Goal: Transaction & Acquisition: Purchase product/service

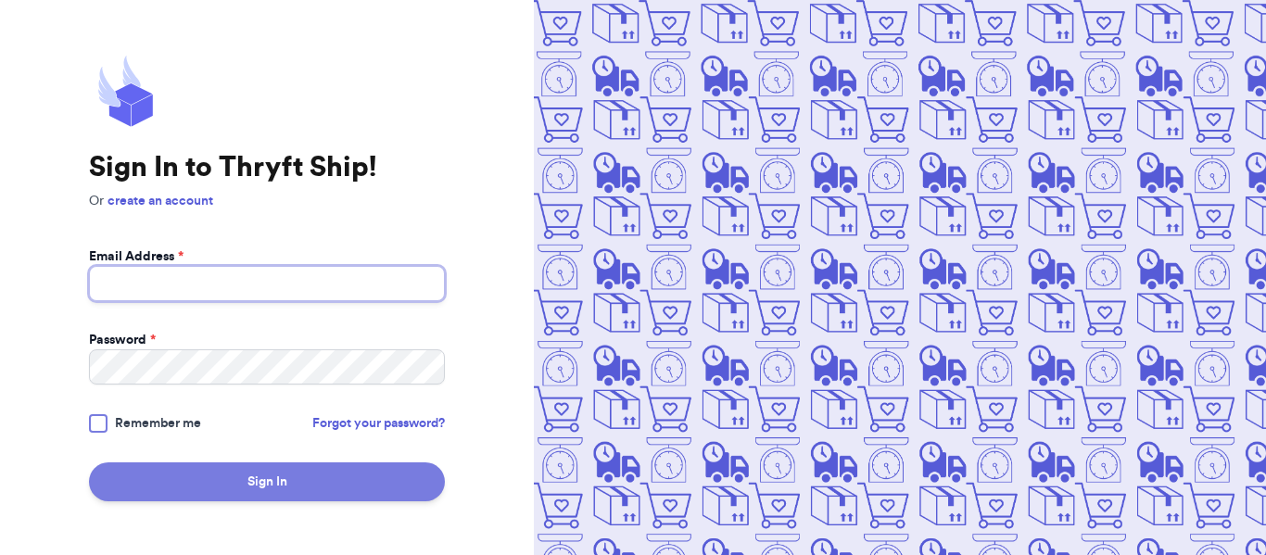
type input "[EMAIL_ADDRESS][DOMAIN_NAME]"
click at [324, 484] on button "Sign In" at bounding box center [267, 481] width 356 height 39
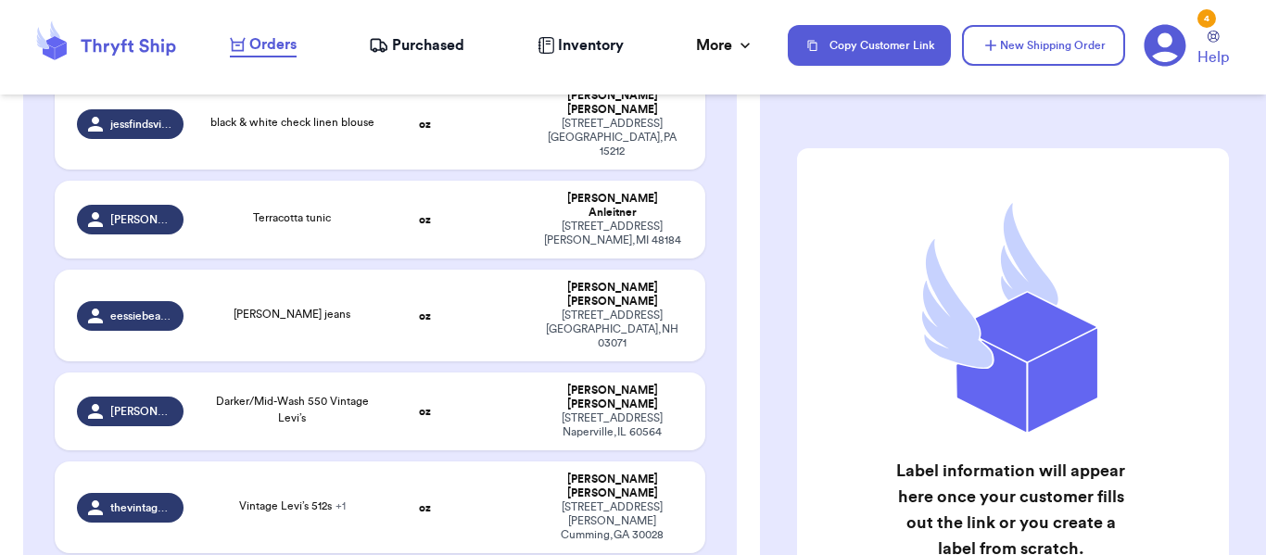
scroll to position [863, 0]
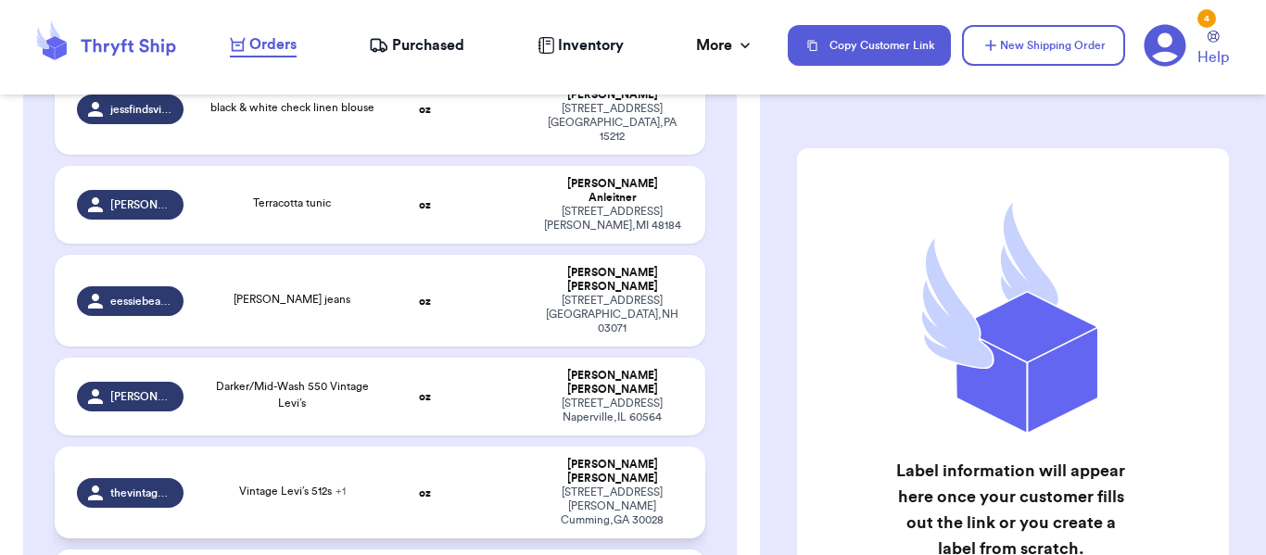
click at [406, 447] on td "oz" at bounding box center [425, 493] width 70 height 92
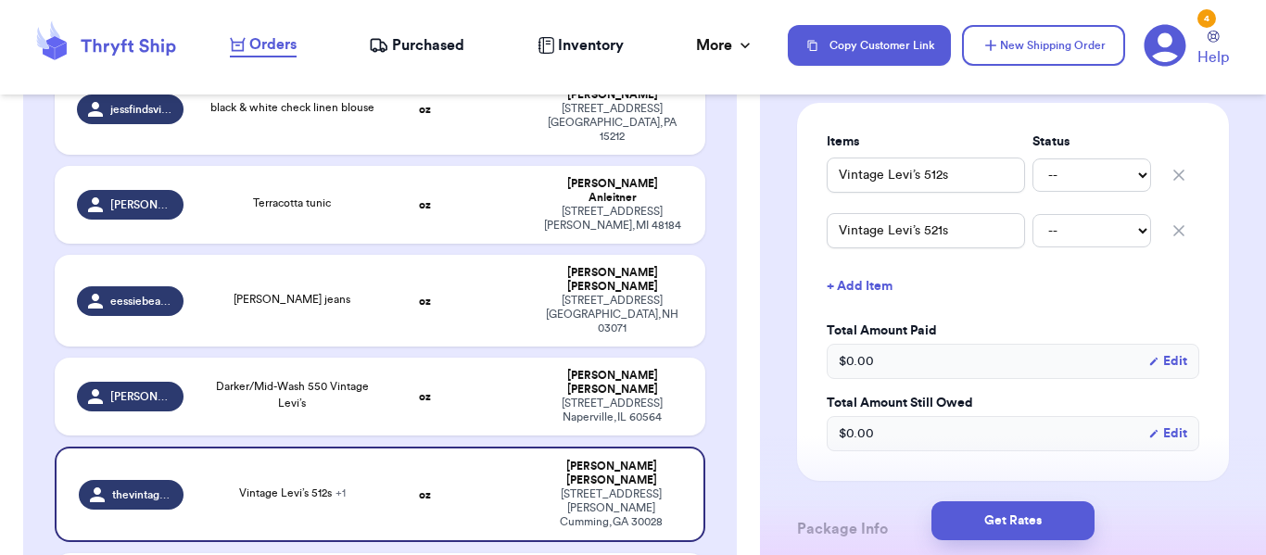
scroll to position [437, 0]
click at [1180, 237] on icon "button" at bounding box center [1179, 228] width 19 height 19
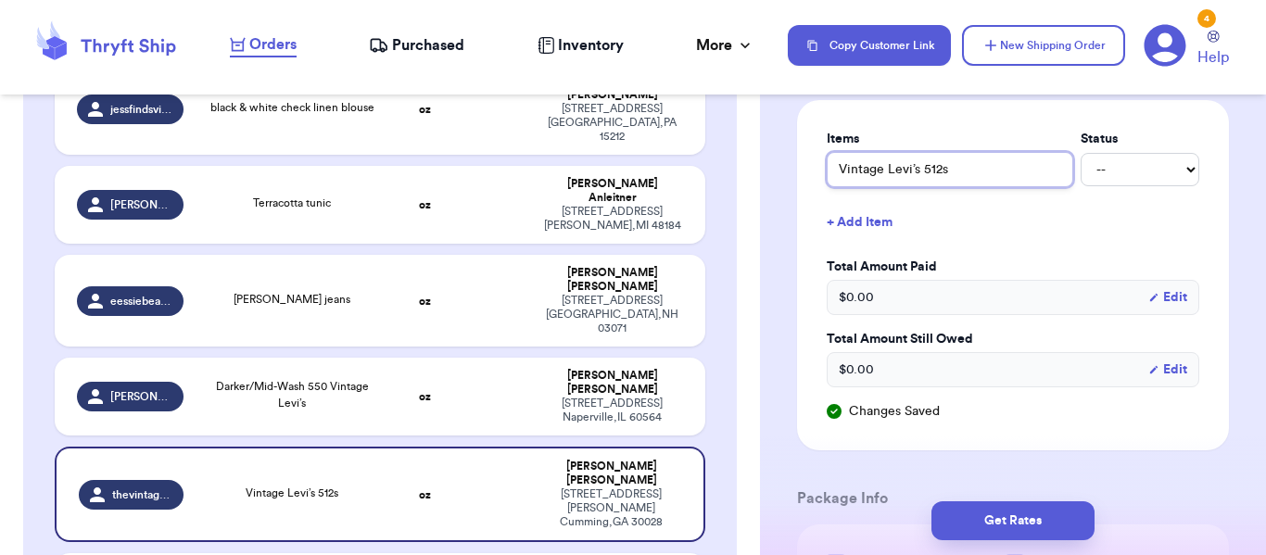
click at [963, 187] on input "Vintage Levi’s 512s" at bounding box center [950, 169] width 247 height 35
type input "Vintage Levi’s 512s"
type input "Vintage Levi’s 512s a"
type input "Vintage Levi’s 512s"
type input "Vintage Levi’s 512s +"
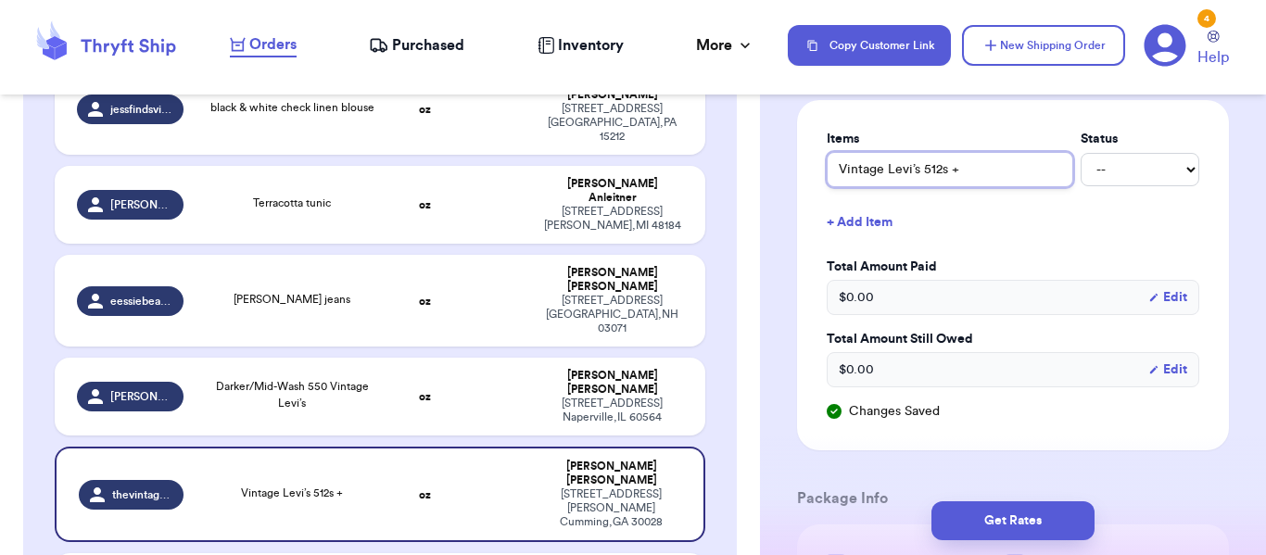
type input "Vintage Levi’s 512s +"
type input "Vintage Levi’s 512s + 5"
type input "Vintage Levi’s 512s + 52"
type input "Vintage Levi’s 512s + 521"
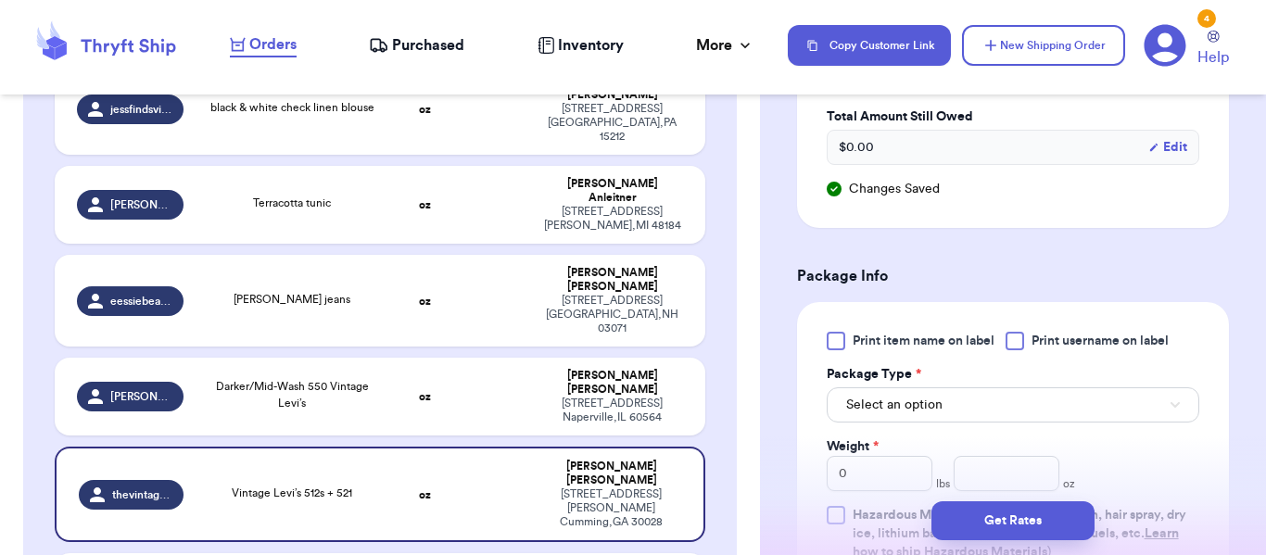
scroll to position [662, 0]
type input "Vintage Levi’s 512s + 521"
click at [947, 348] on span "Print item name on label" at bounding box center [924, 339] width 142 height 19
click at [0, 0] on input "Print item name on label" at bounding box center [0, 0] width 0 height 0
click at [1120, 421] on button "Select an option" at bounding box center [1013, 403] width 373 height 35
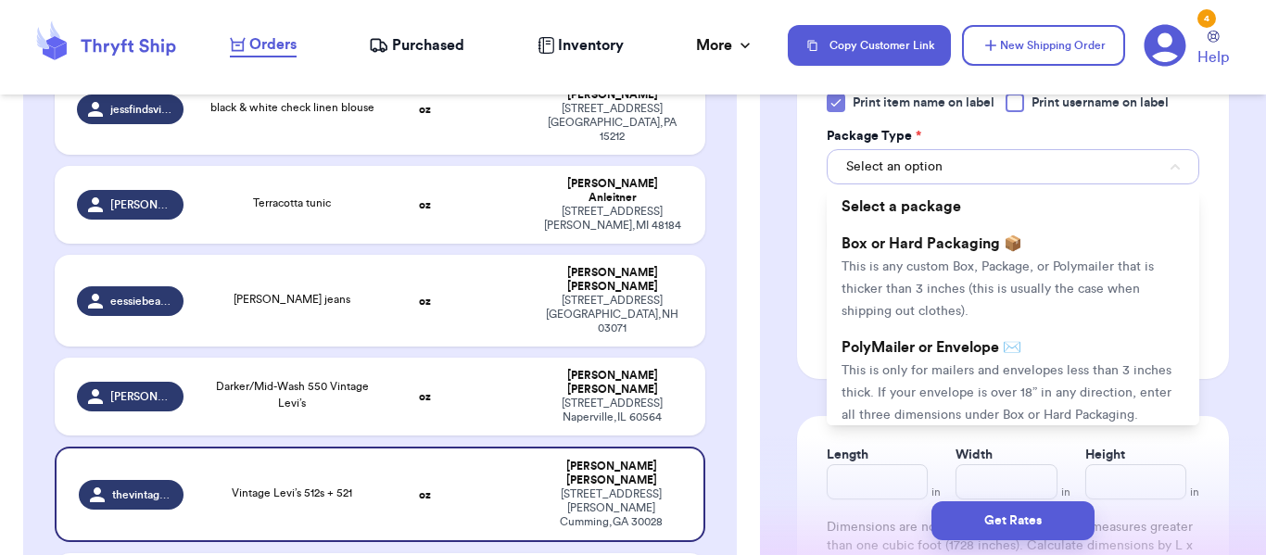
scroll to position [903, 0]
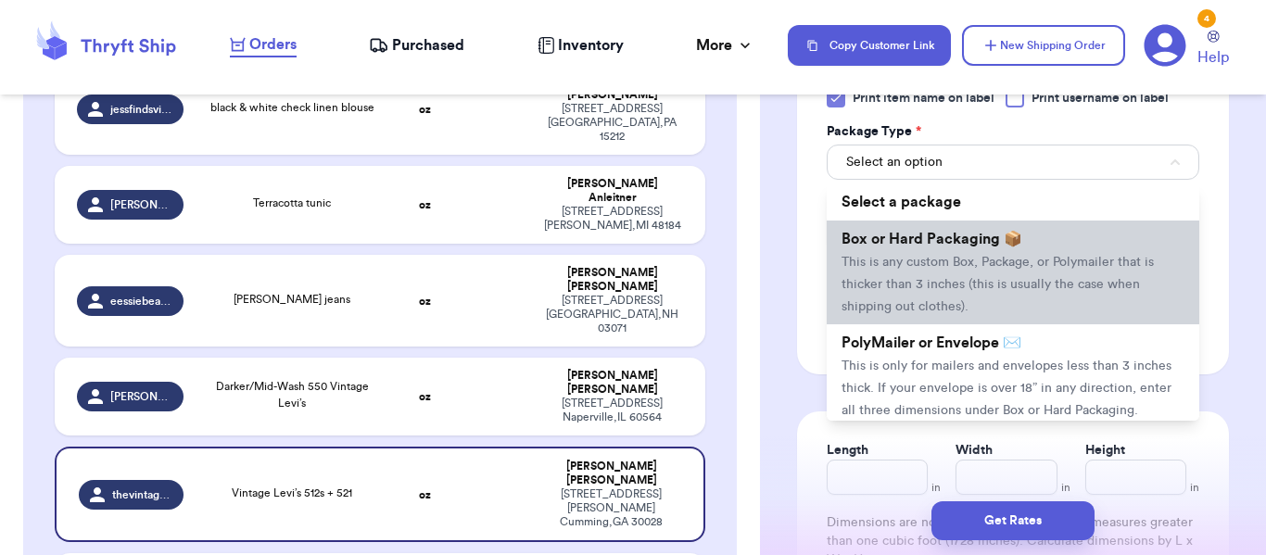
click at [1113, 285] on span "This is any custom Box, Package, or Polymailer that is thicker than 3 inches (t…" at bounding box center [998, 284] width 312 height 57
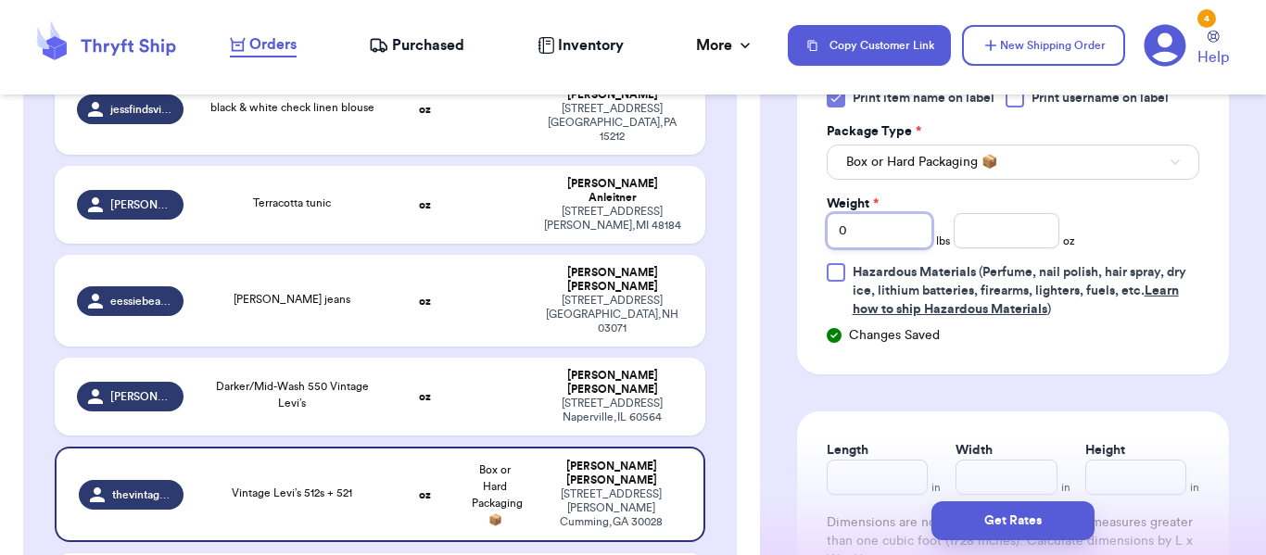
click at [893, 248] on input "0" at bounding box center [880, 230] width 106 height 35
type input "3"
click at [984, 248] on input "number" at bounding box center [1007, 230] width 106 height 35
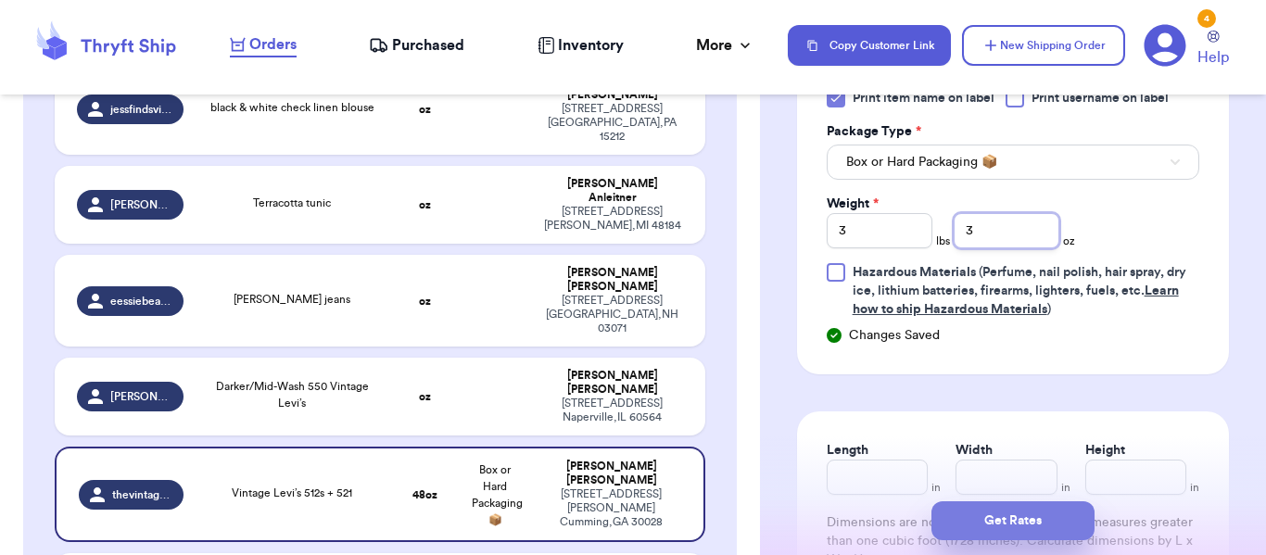
type input "3"
click at [996, 518] on button "Get Rates" at bounding box center [1012, 520] width 163 height 39
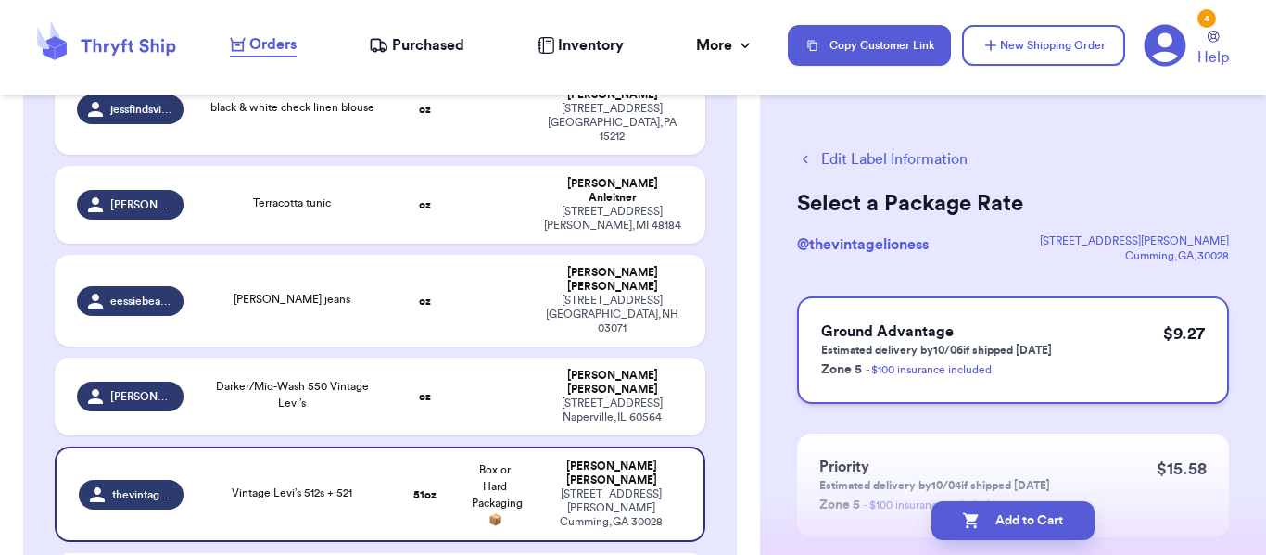
click at [1086, 380] on div "Ground Advantage Estimated delivery by 10/06 if shipped [DATE] Zone 5 - $100 in…" at bounding box center [1013, 351] width 432 height 108
click at [1038, 514] on button "Add to Cart" at bounding box center [1012, 520] width 163 height 39
checkbox input "true"
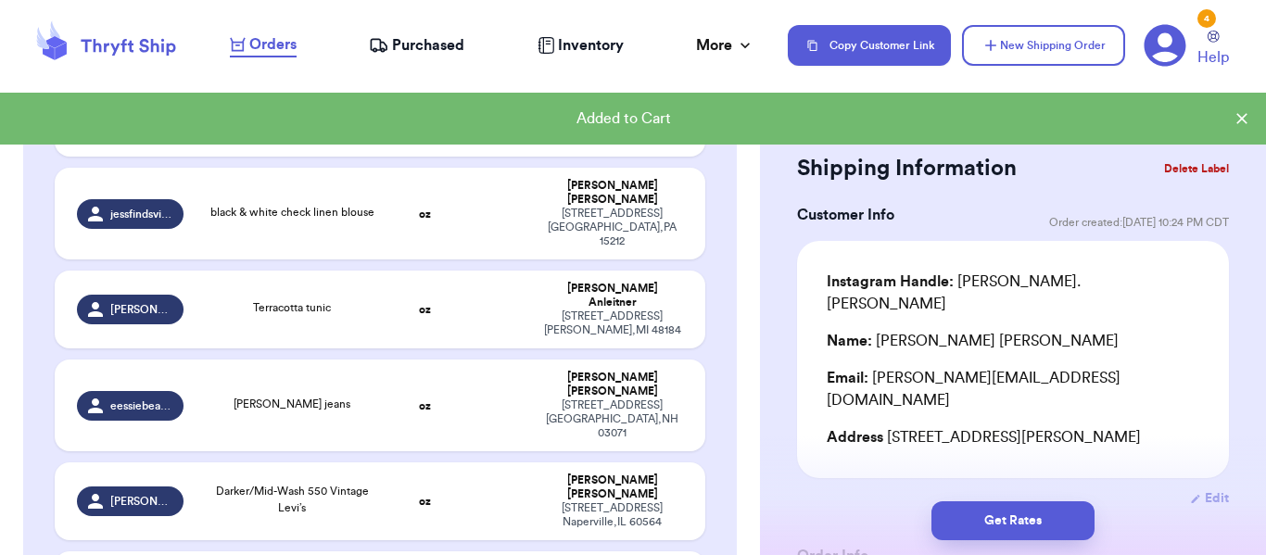
scroll to position [758, 0]
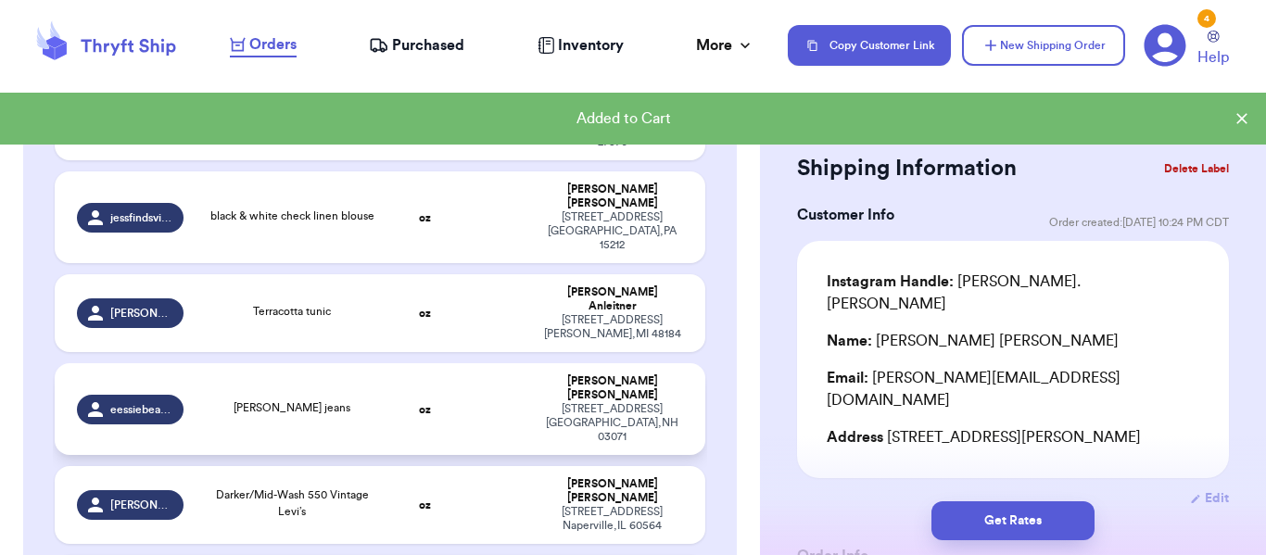
click at [514, 363] on td at bounding box center [496, 409] width 70 height 92
type input "[PERSON_NAME] jeans"
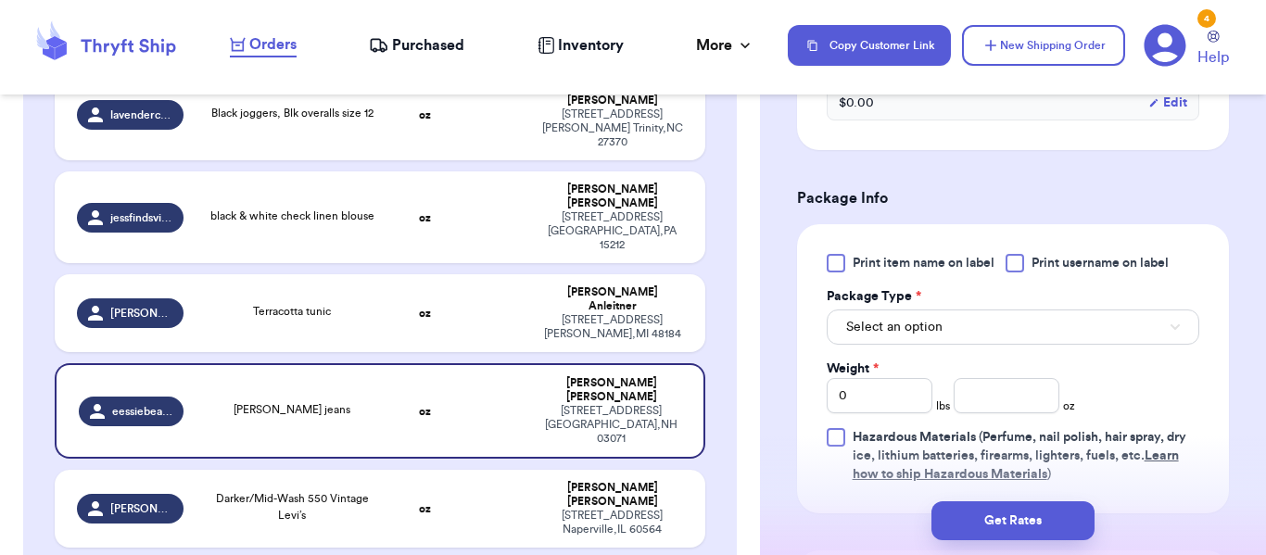
scroll to position [709, 0]
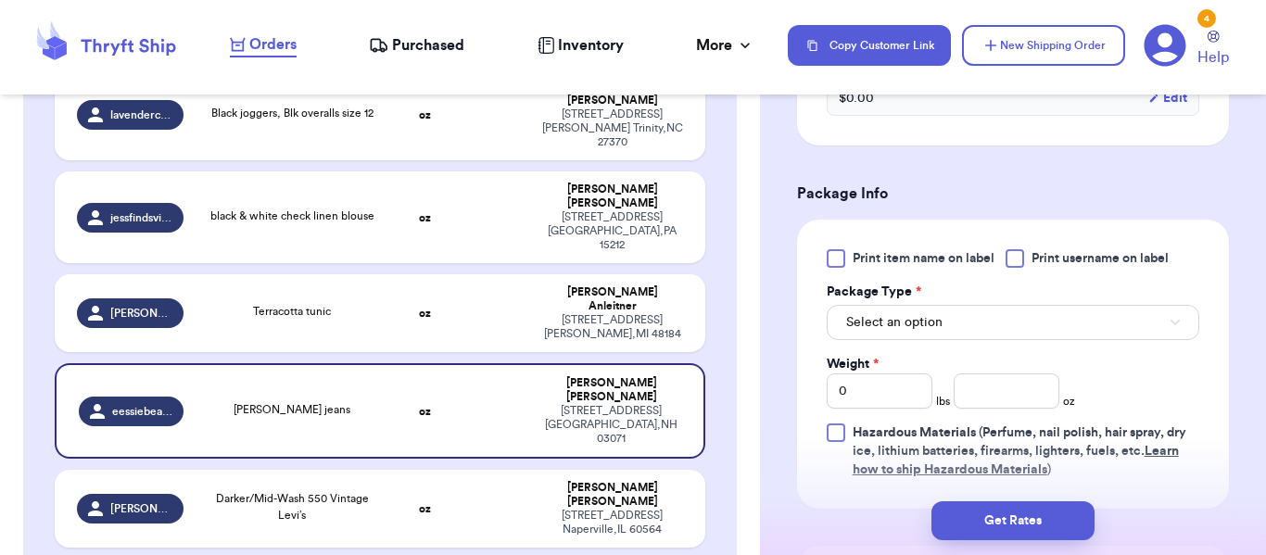
click at [912, 250] on span "Print item name on label" at bounding box center [924, 258] width 142 height 19
click at [0, 0] on input "Print item name on label" at bounding box center [0, 0] width 0 height 0
click at [897, 386] on input "0" at bounding box center [880, 391] width 106 height 35
type input "1"
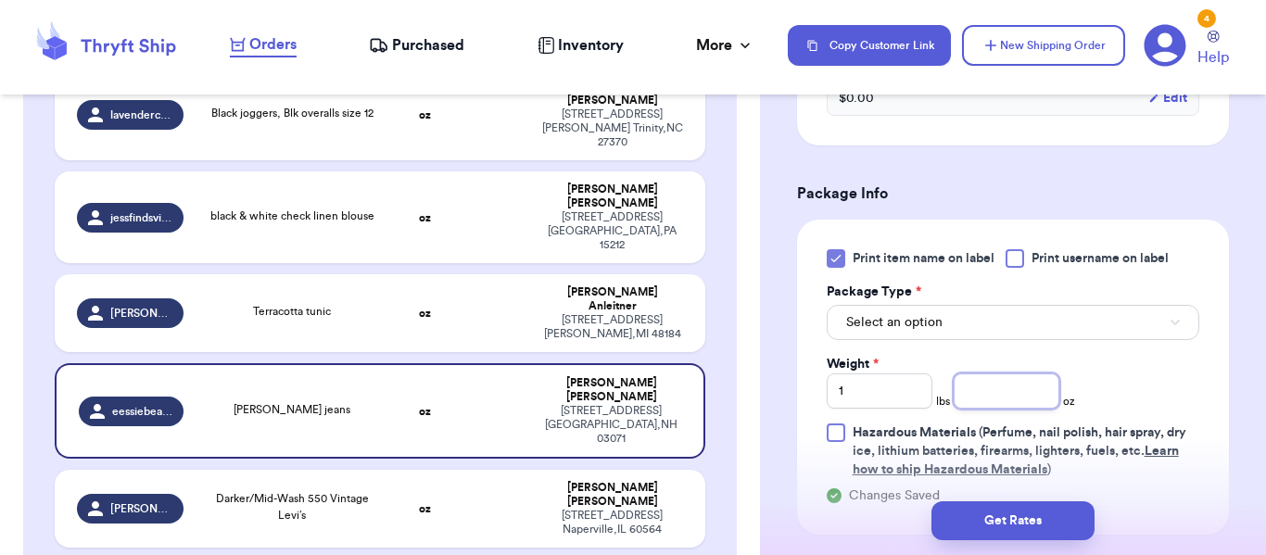
click at [974, 395] on input "number" at bounding box center [1007, 391] width 106 height 35
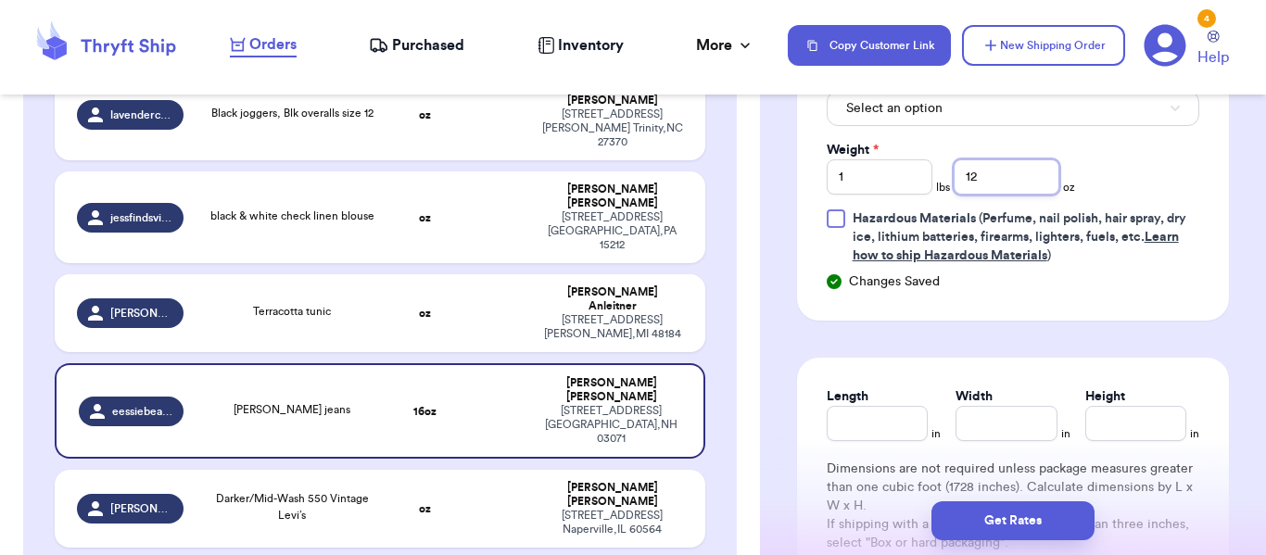
scroll to position [927, 0]
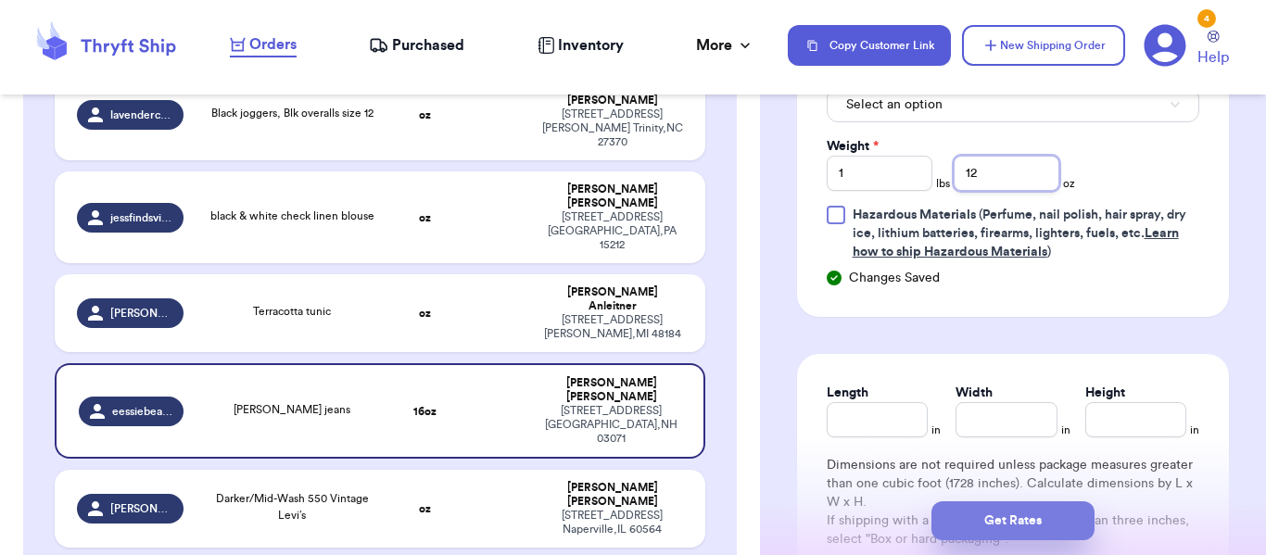
type input "12"
click at [1048, 508] on button "Get Rates" at bounding box center [1012, 520] width 163 height 39
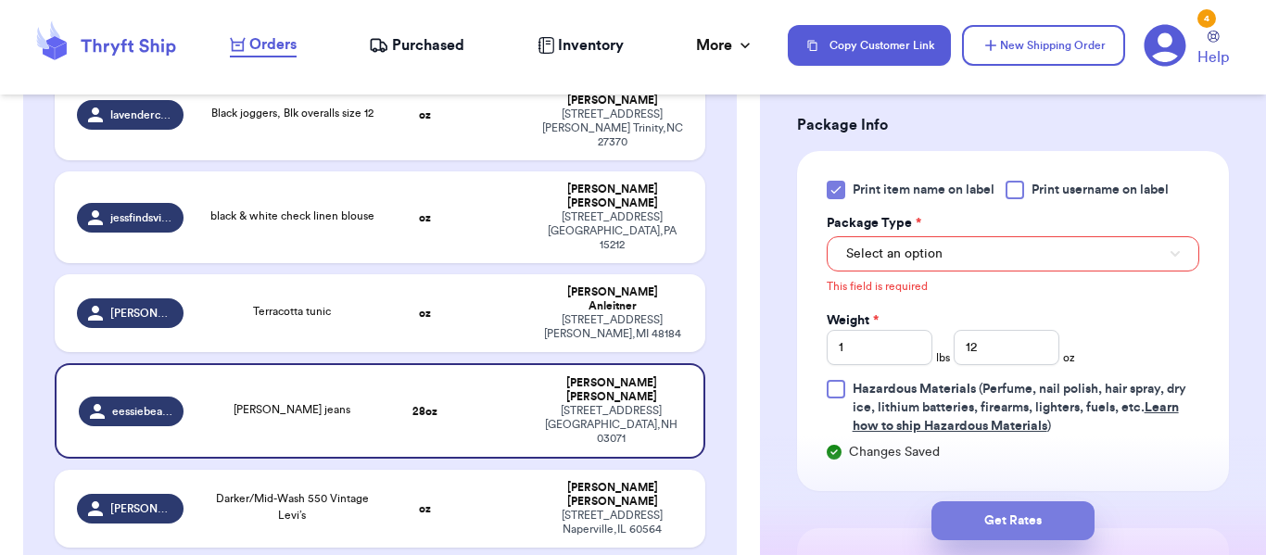
scroll to position [755, 0]
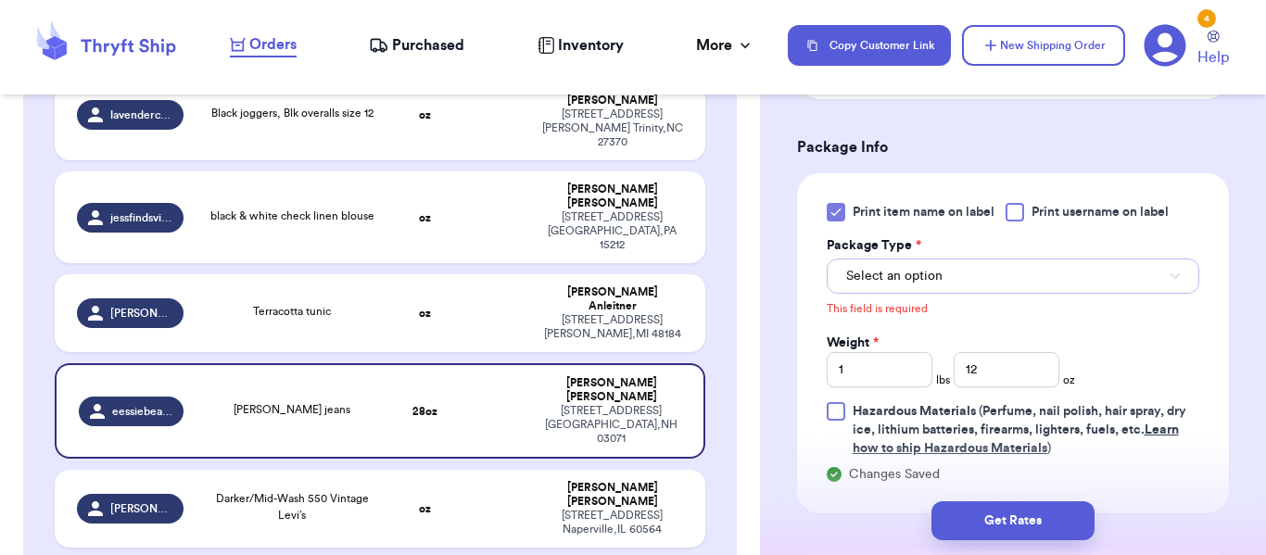
click at [977, 278] on button "Select an option" at bounding box center [1013, 276] width 373 height 35
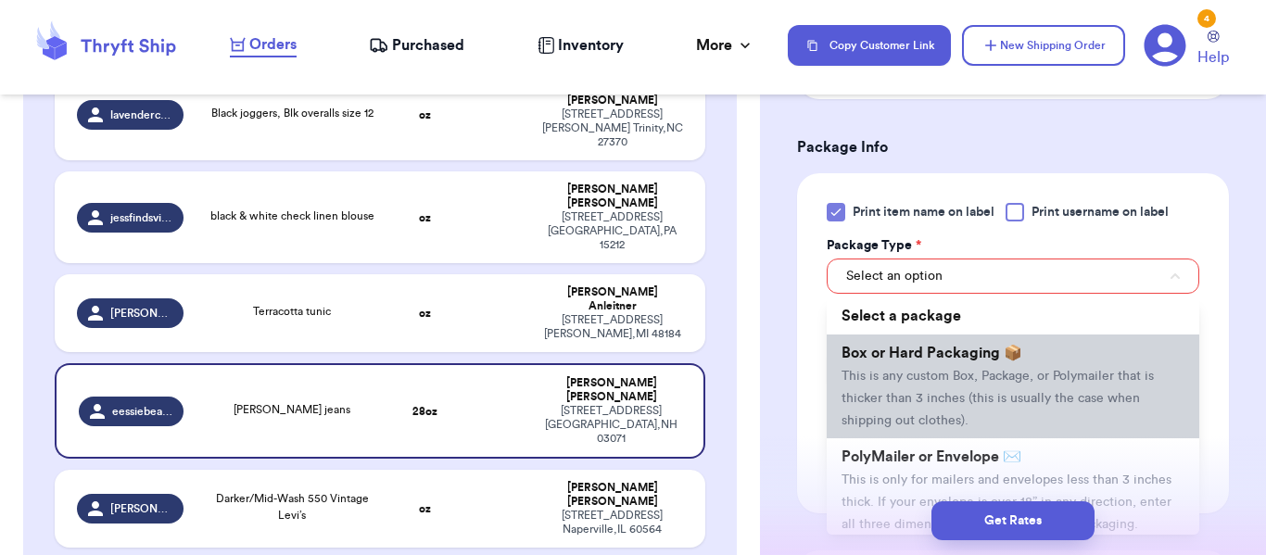
click at [983, 347] on span "Box or Hard Packaging 📦" at bounding box center [932, 353] width 181 height 15
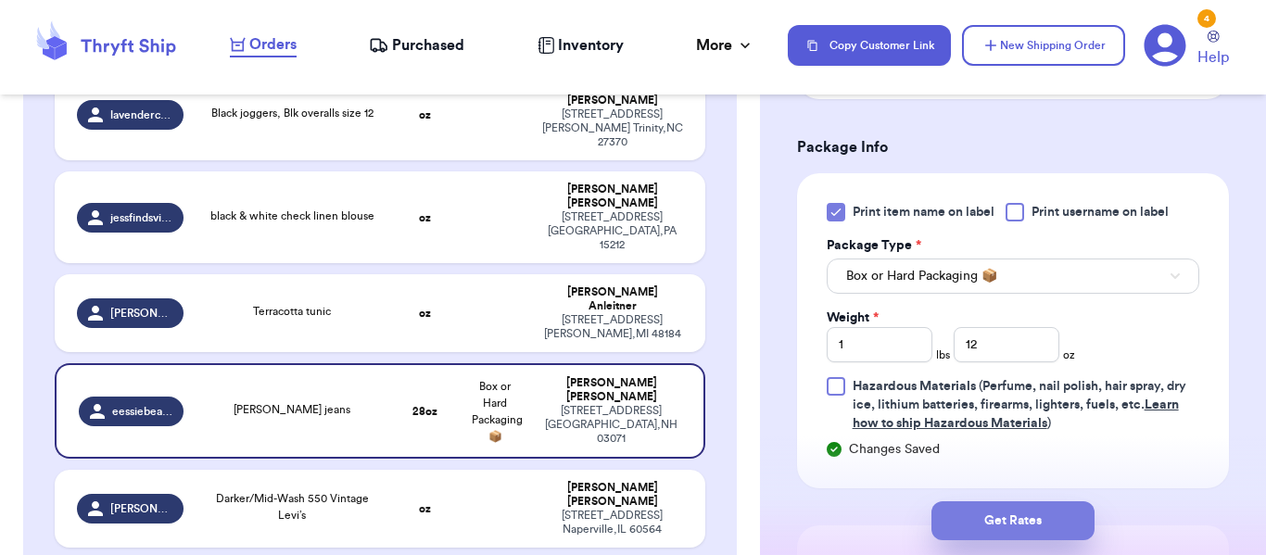
click at [1006, 501] on button "Get Rates" at bounding box center [1012, 520] width 163 height 39
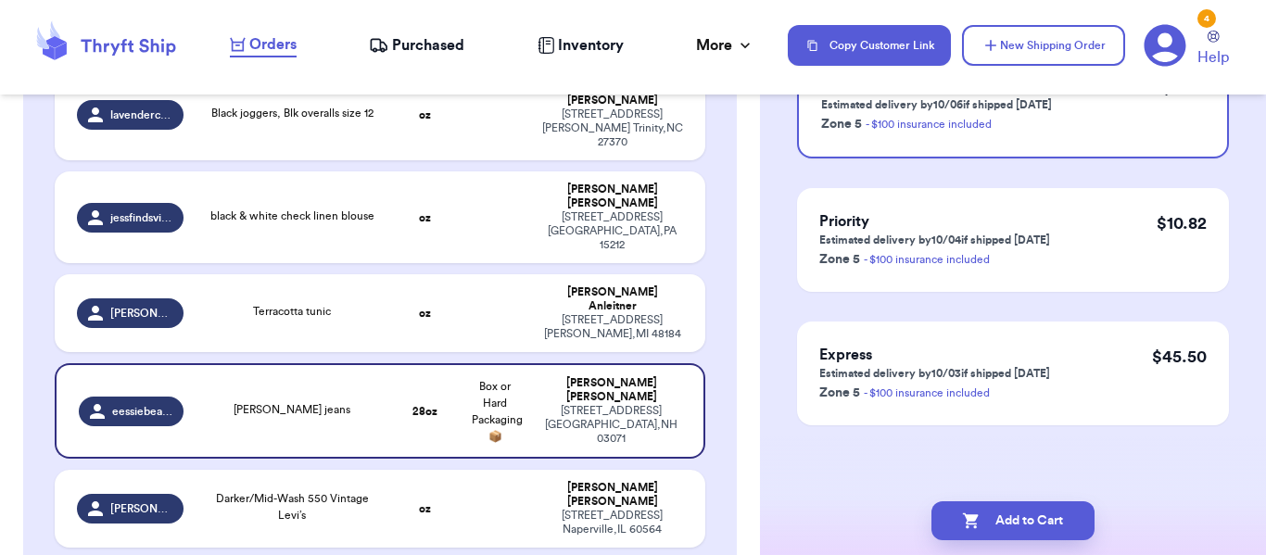
scroll to position [0, 0]
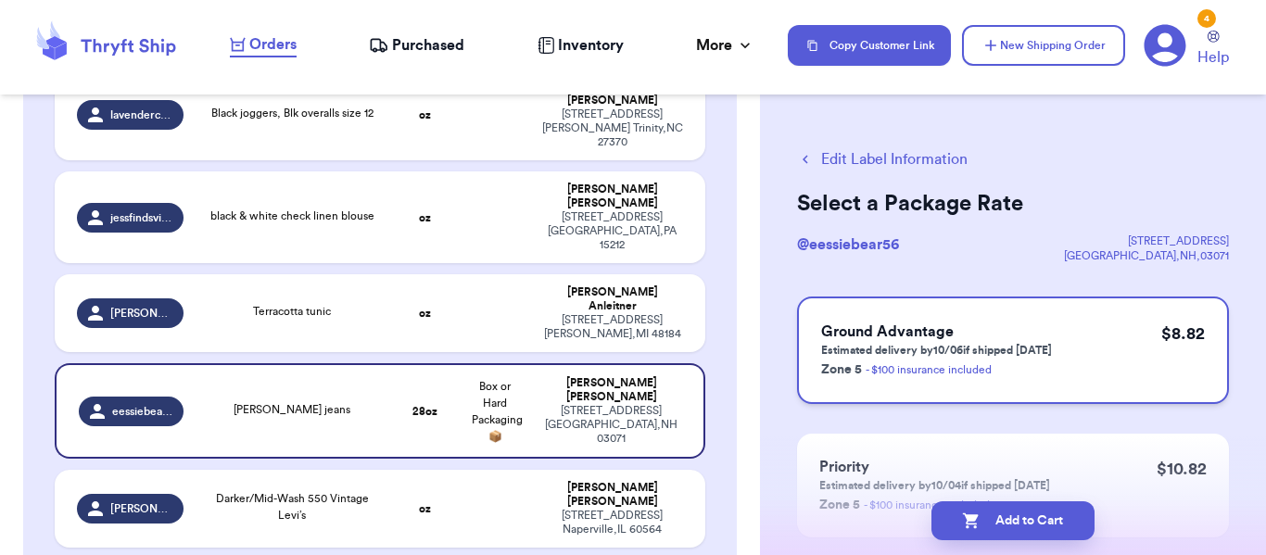
click at [1119, 375] on div "Ground Advantage Estimated delivery by 10/06 if shipped [DATE] Zone 5 - $100 in…" at bounding box center [1013, 351] width 432 height 108
click at [1042, 531] on button "Add to Cart" at bounding box center [1012, 520] width 163 height 39
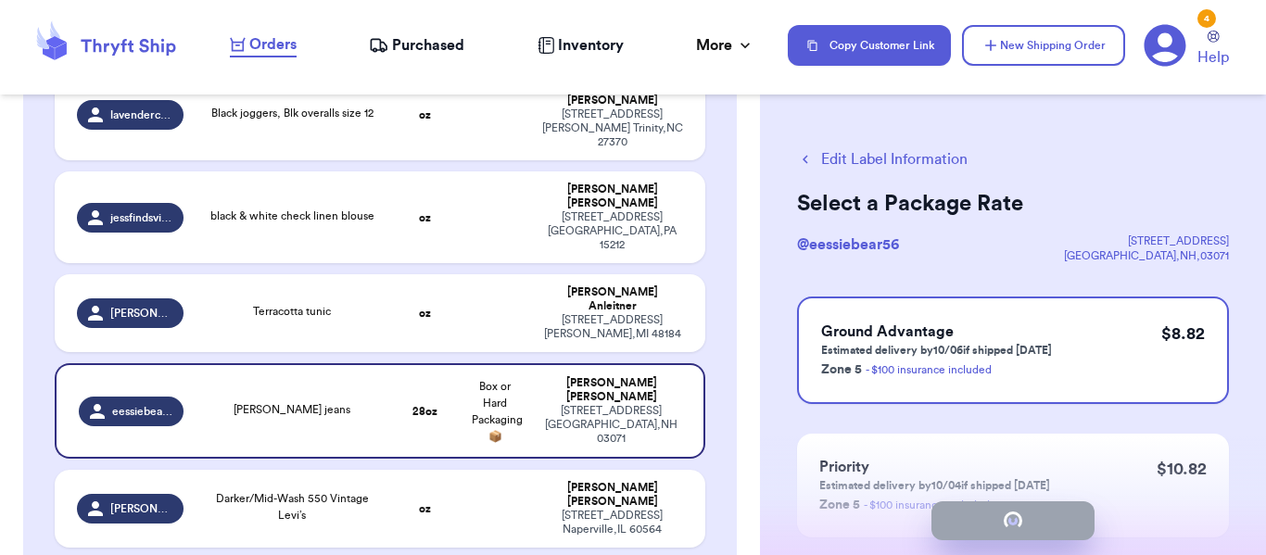
checkbox input "true"
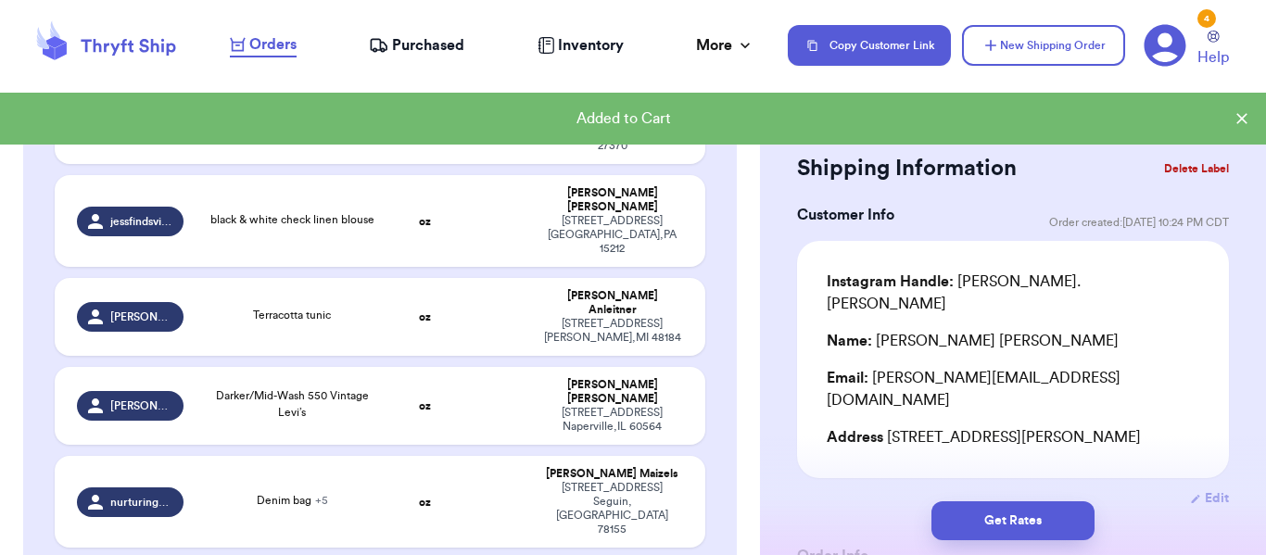
scroll to position [758, 0]
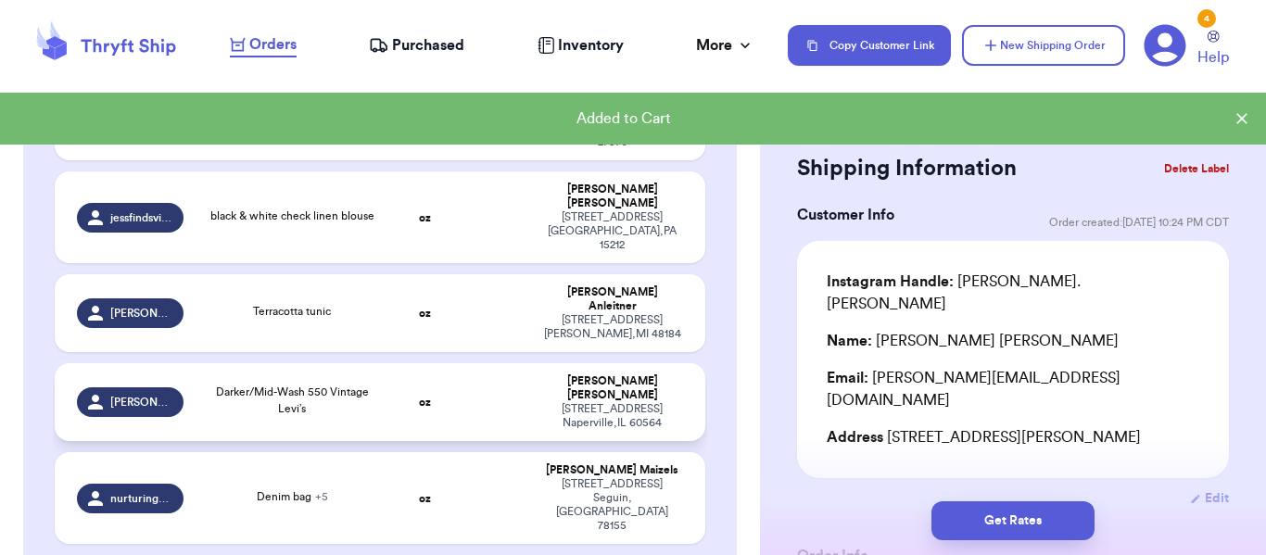
click at [474, 363] on td at bounding box center [496, 402] width 70 height 78
type input "Darker/Mid-Wash 550 Vintage Levi’s"
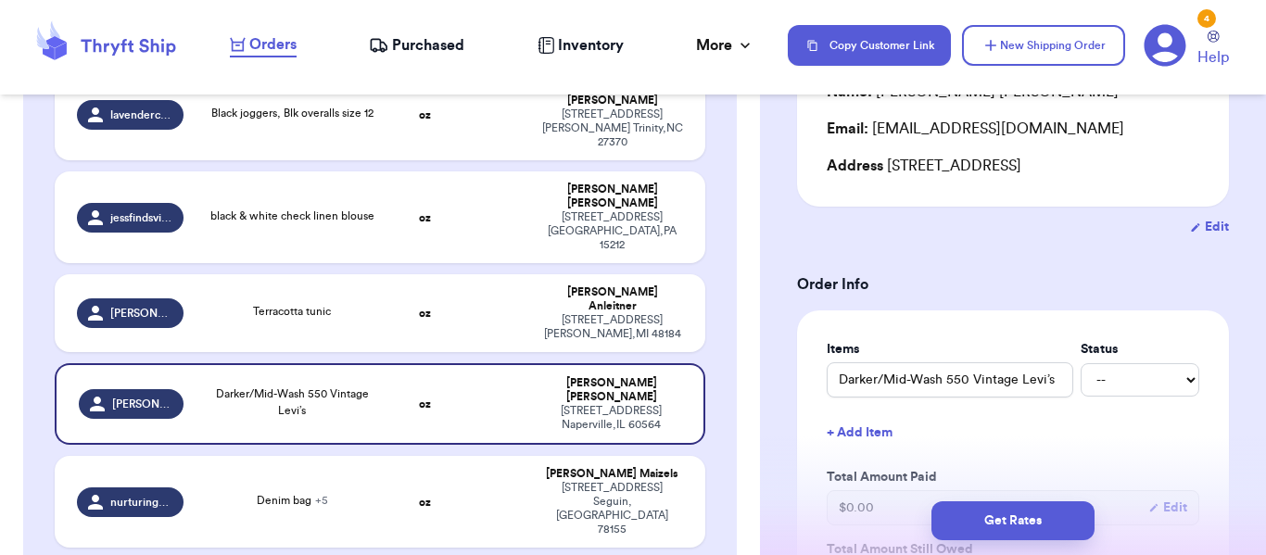
scroll to position [253, 0]
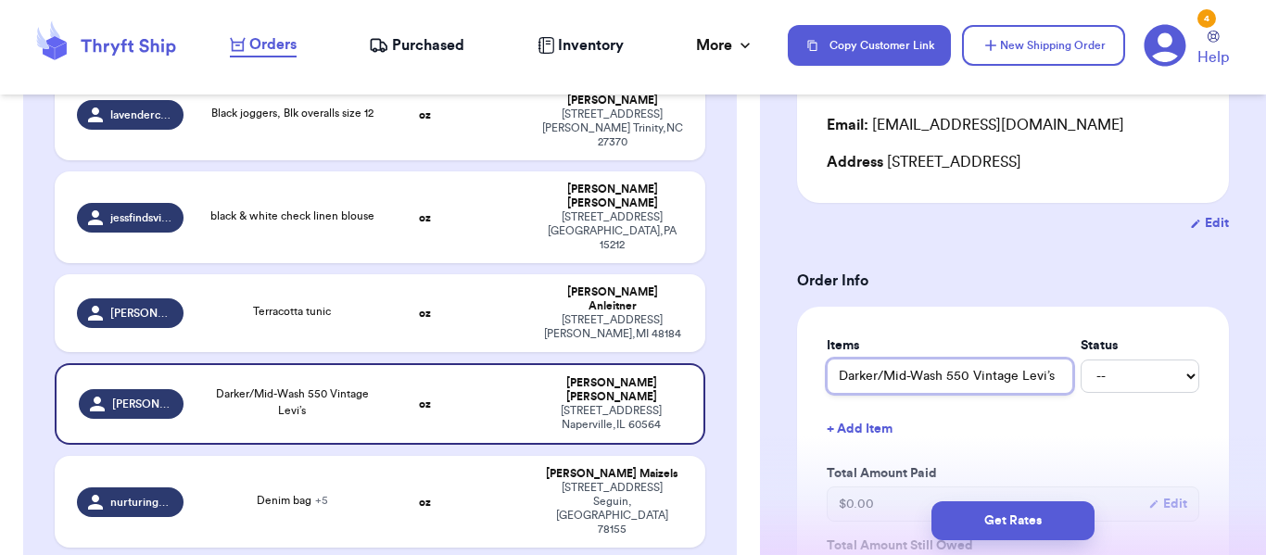
click at [1007, 359] on input "Darker/Mid-Wash 550 Vintage Levi’s" at bounding box center [950, 376] width 247 height 35
type input "3"
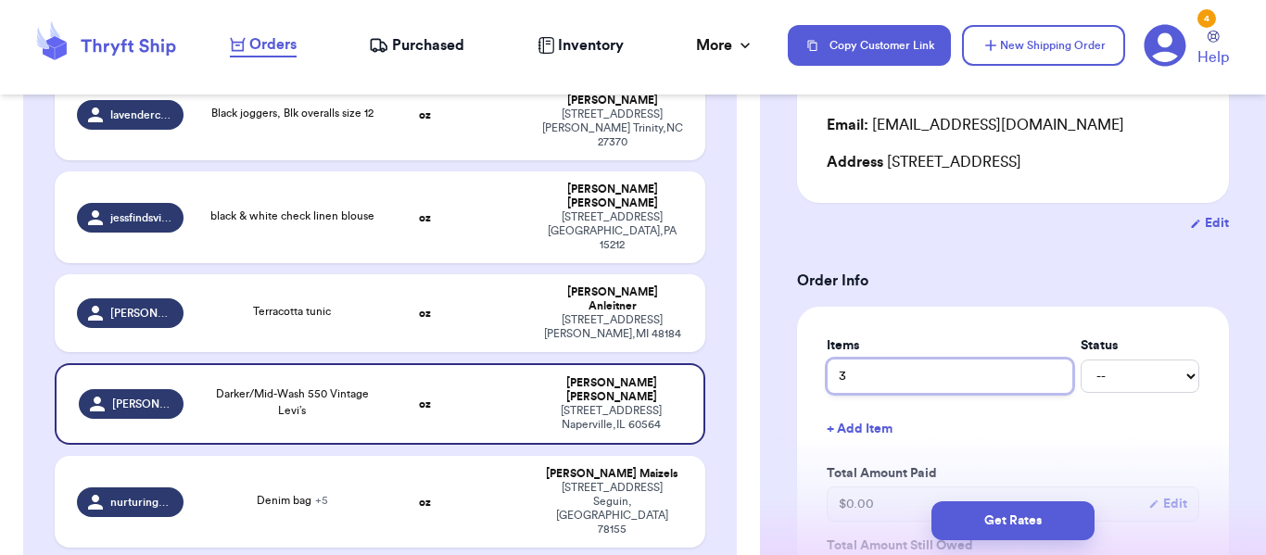
type input "3 l"
type input "3 le"
type input "3 lev"
type input "3 levi"
type input "3 levis"
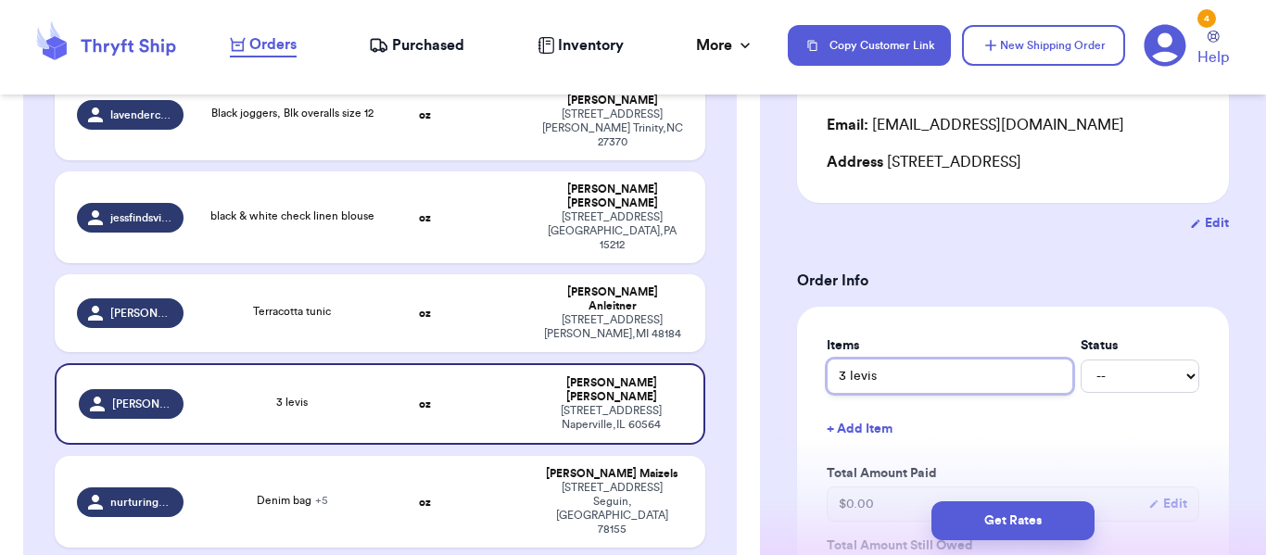
scroll to position [457, 0]
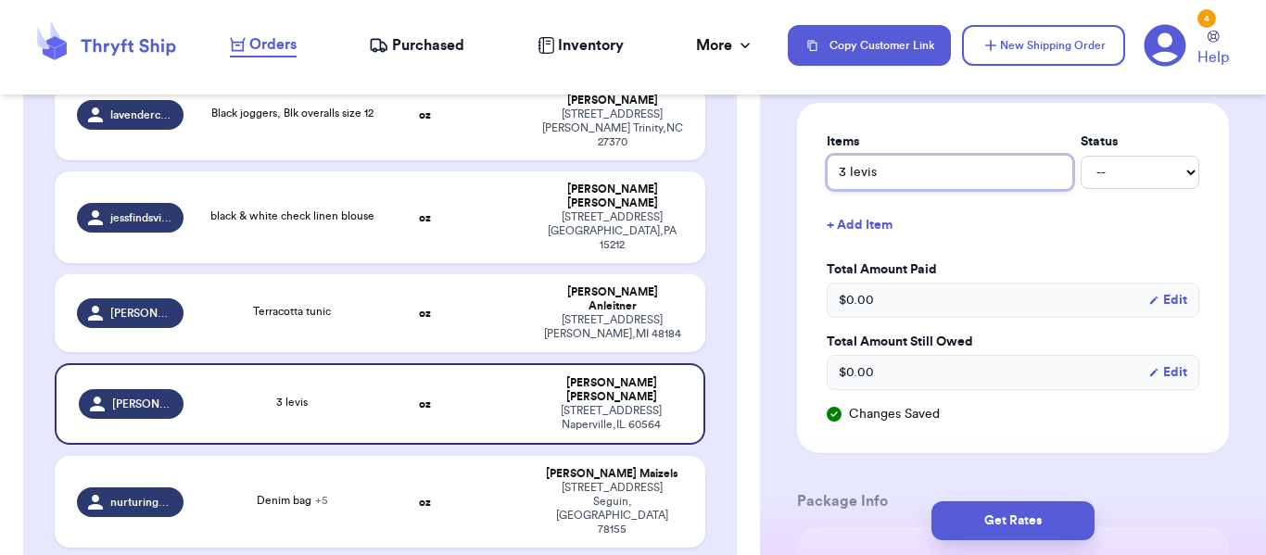
type input "3 levi"
type input "3 levi'"
type input "3 [PERSON_NAME]'s"
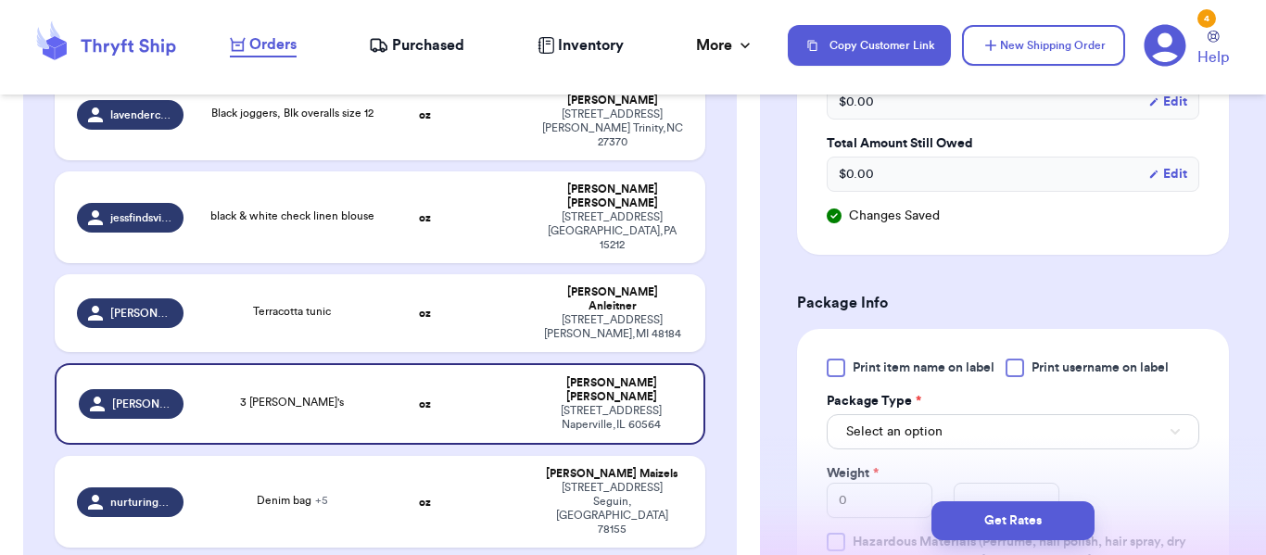
scroll to position [656, 0]
type input "3 [PERSON_NAME]'s"
click at [932, 358] on span "Print item name on label" at bounding box center [924, 367] width 142 height 19
click at [0, 0] on input "Print item name on label" at bounding box center [0, 0] width 0 height 0
click at [961, 413] on button "Select an option" at bounding box center [1013, 430] width 373 height 35
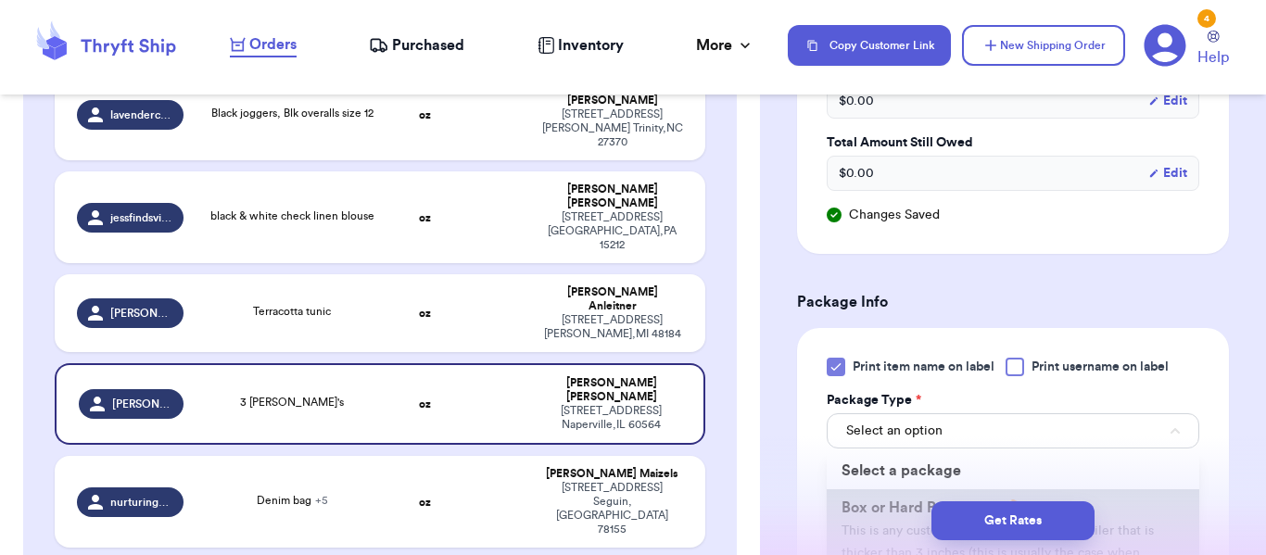
click at [920, 489] on li "Box or Hard Packaging 📦 This is any custom Box, Package, or Polymailer that is …" at bounding box center [1013, 541] width 373 height 104
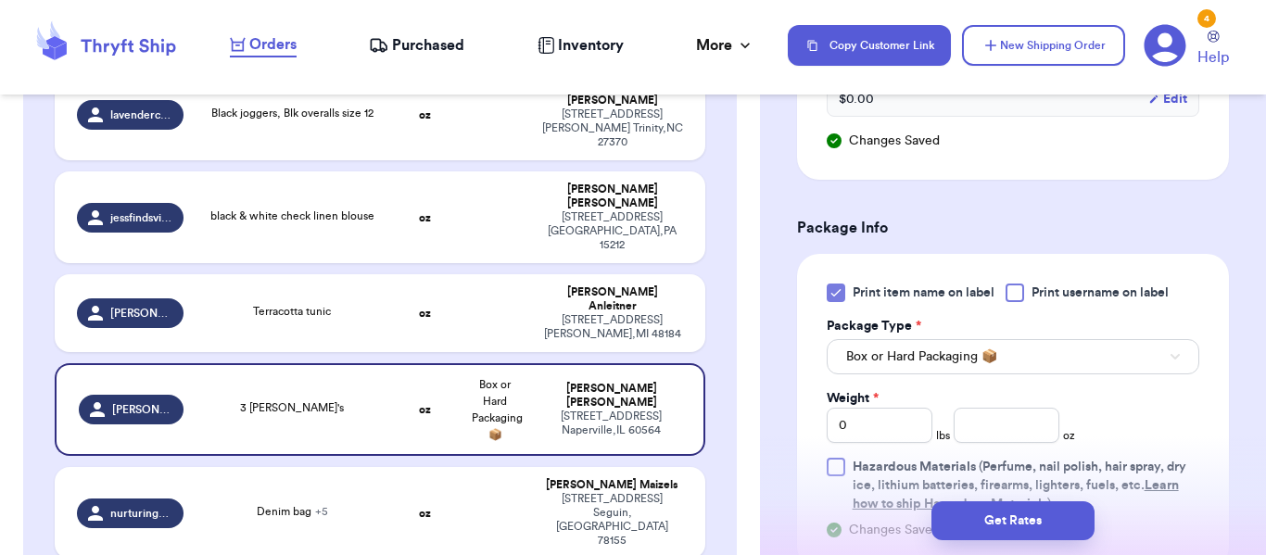
scroll to position [735, 0]
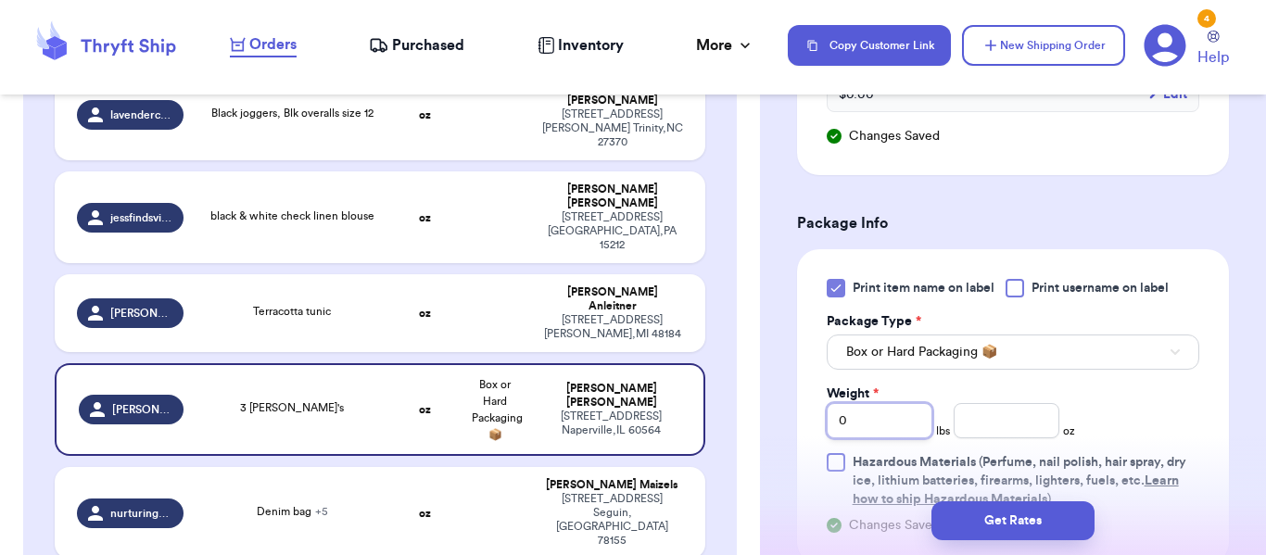
click at [890, 403] on input "0" at bounding box center [880, 420] width 106 height 35
type input "5"
click at [1020, 403] on input "number" at bounding box center [1007, 420] width 106 height 35
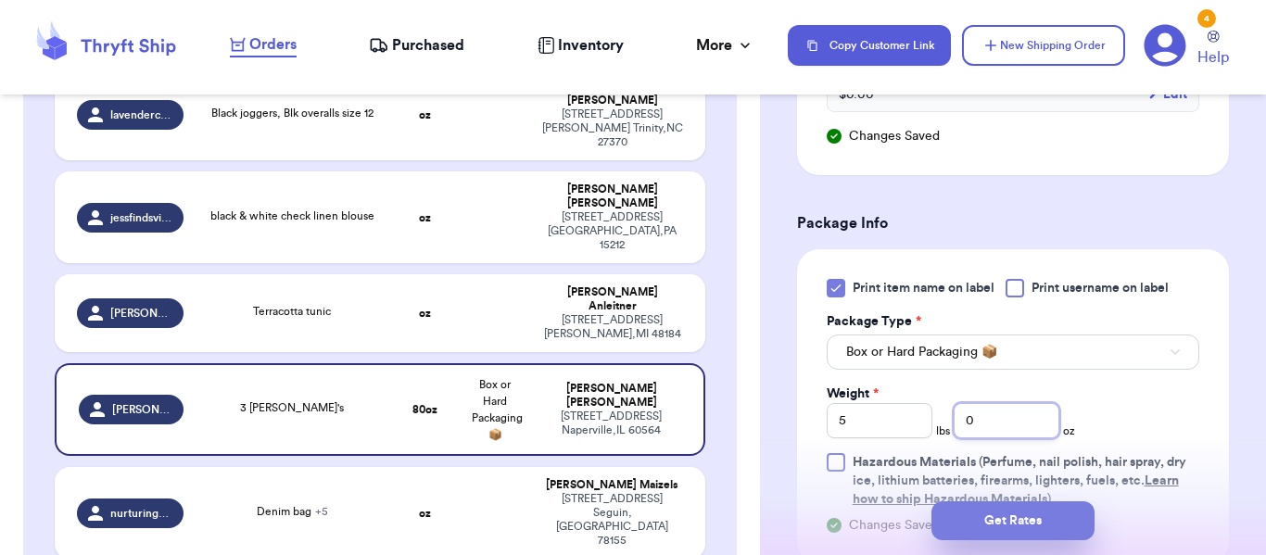
type input "0"
click at [1021, 512] on button "Get Rates" at bounding box center [1012, 520] width 163 height 39
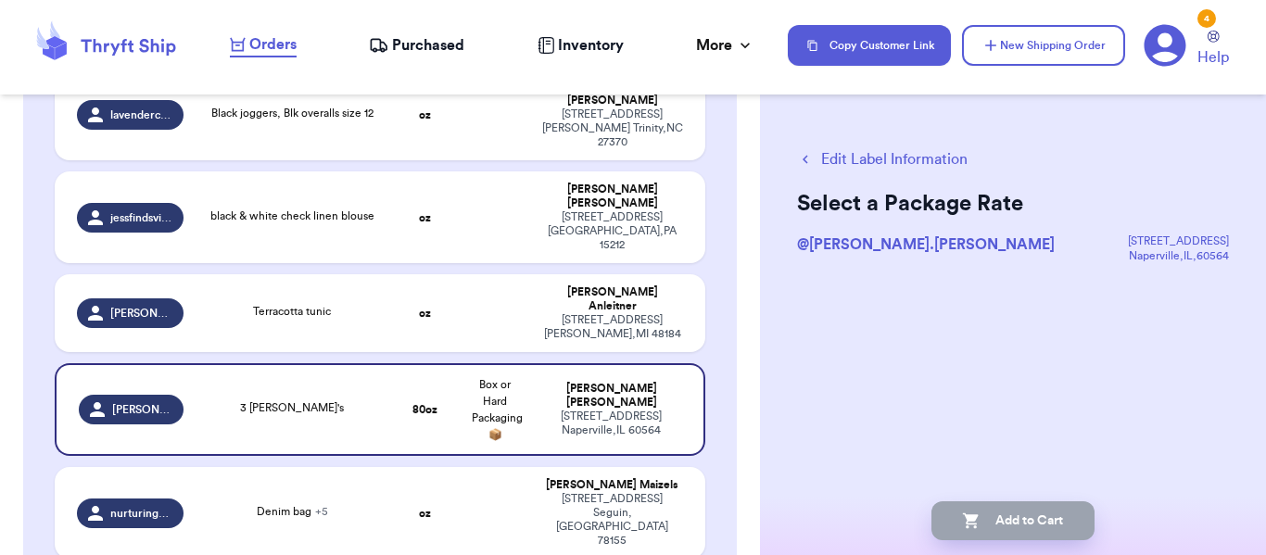
scroll to position [0, 0]
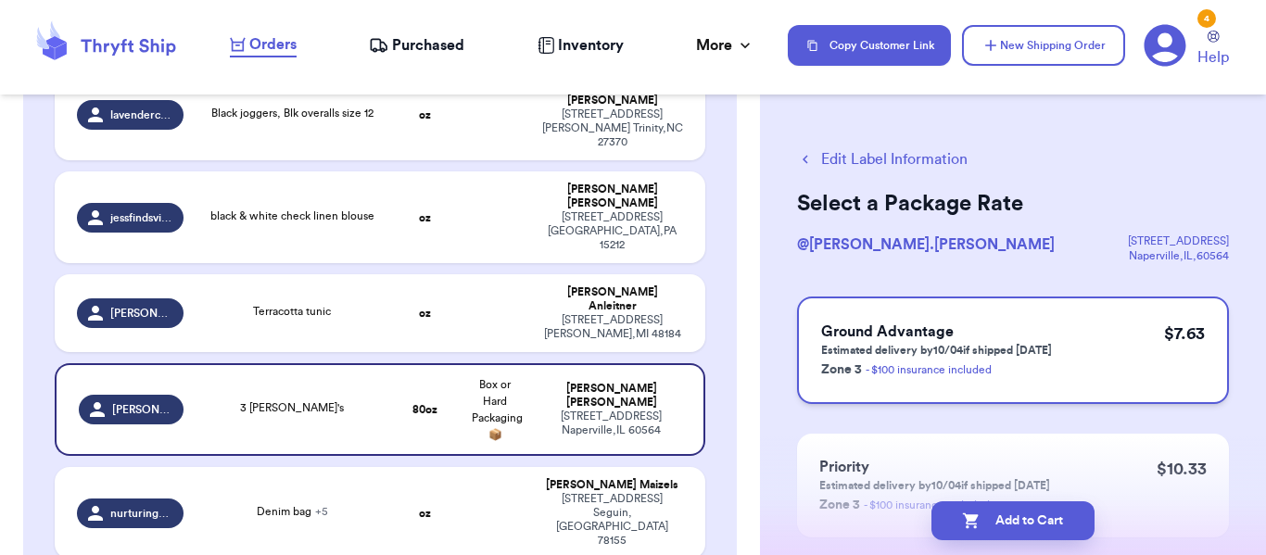
click at [1137, 336] on div "Ground Advantage Estimated delivery by 10/04 if shipped [DATE] Zone 3 - $100 in…" at bounding box center [1013, 351] width 432 height 108
click at [917, 161] on button "Edit Label Information" at bounding box center [882, 159] width 171 height 22
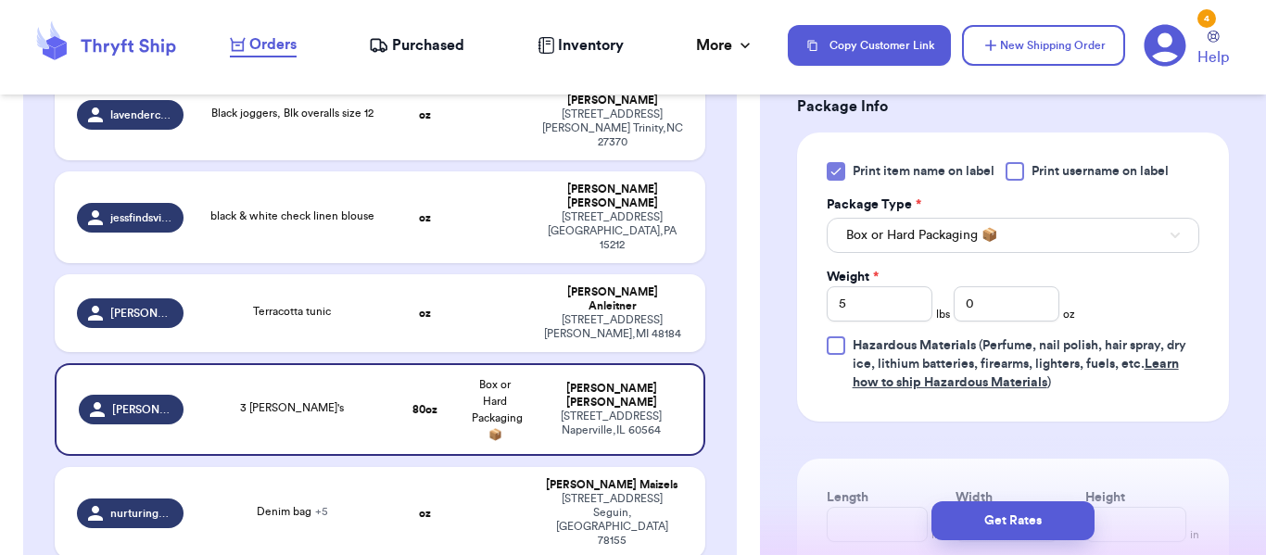
scroll to position [822, 0]
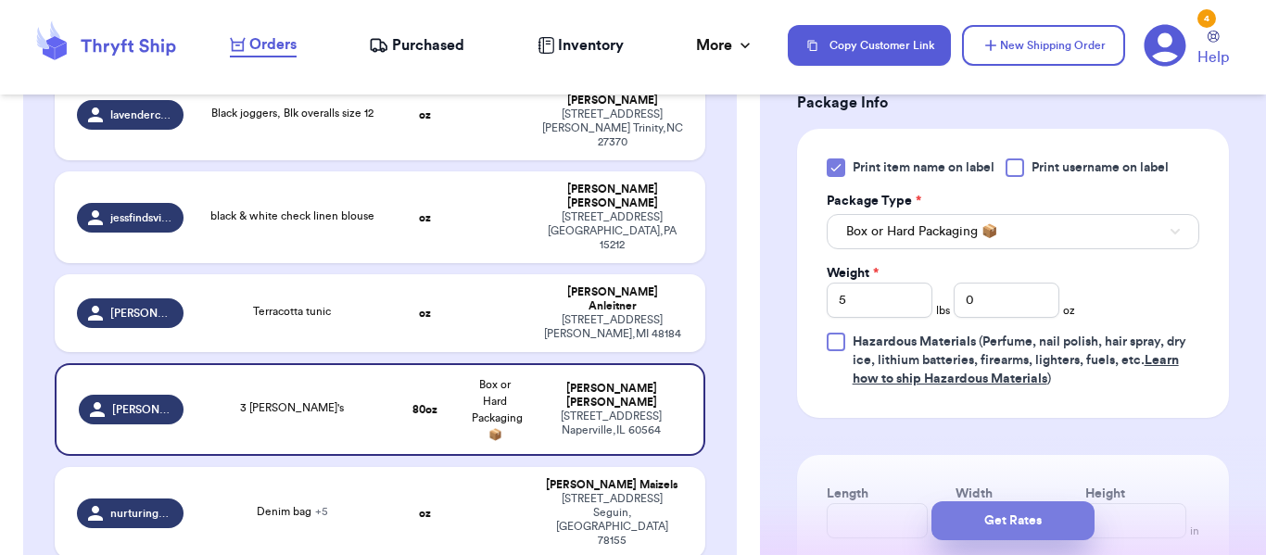
click at [1039, 507] on button "Get Rates" at bounding box center [1012, 520] width 163 height 39
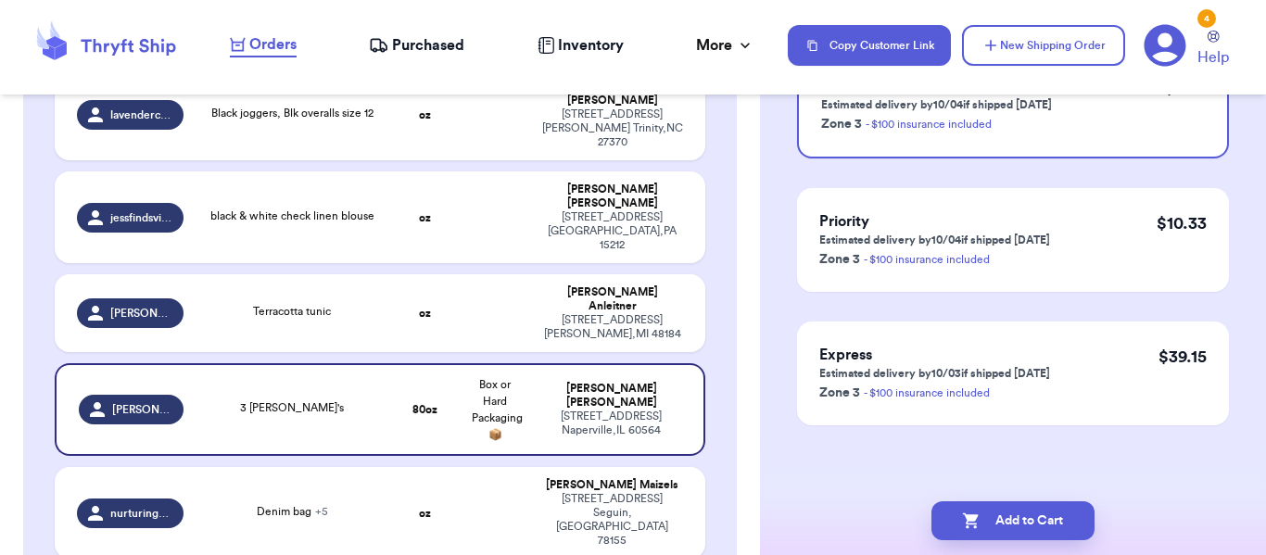
scroll to position [0, 0]
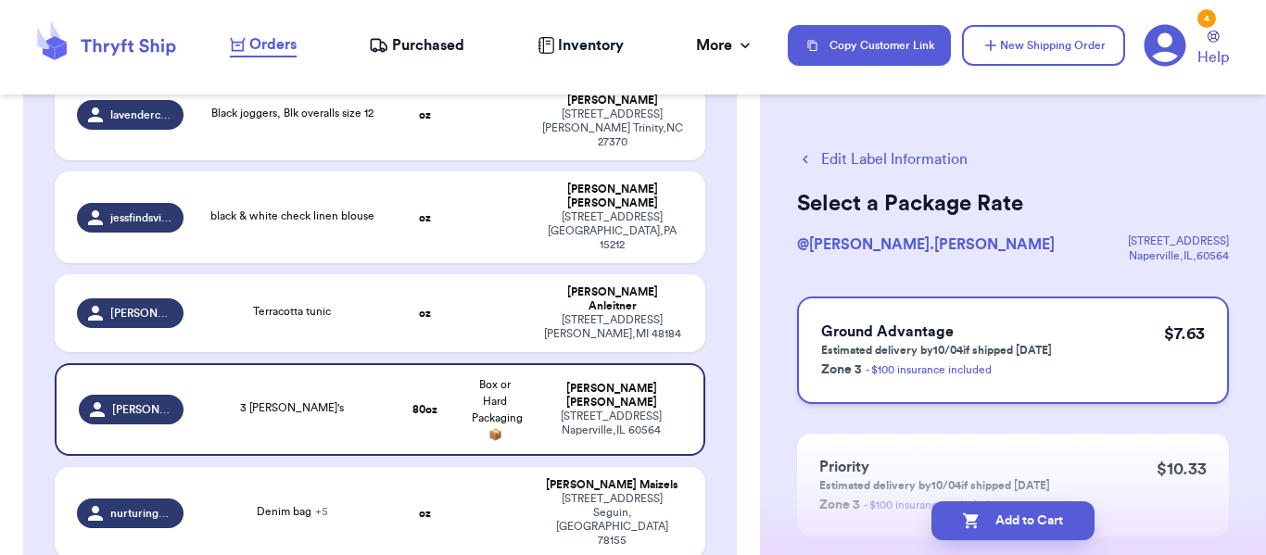
click at [1122, 305] on div "Ground Advantage Estimated delivery by 10/04 if shipped [DATE] Zone 3 - $100 in…" at bounding box center [1013, 351] width 432 height 108
click at [1031, 523] on button "Add to Cart" at bounding box center [1012, 520] width 163 height 39
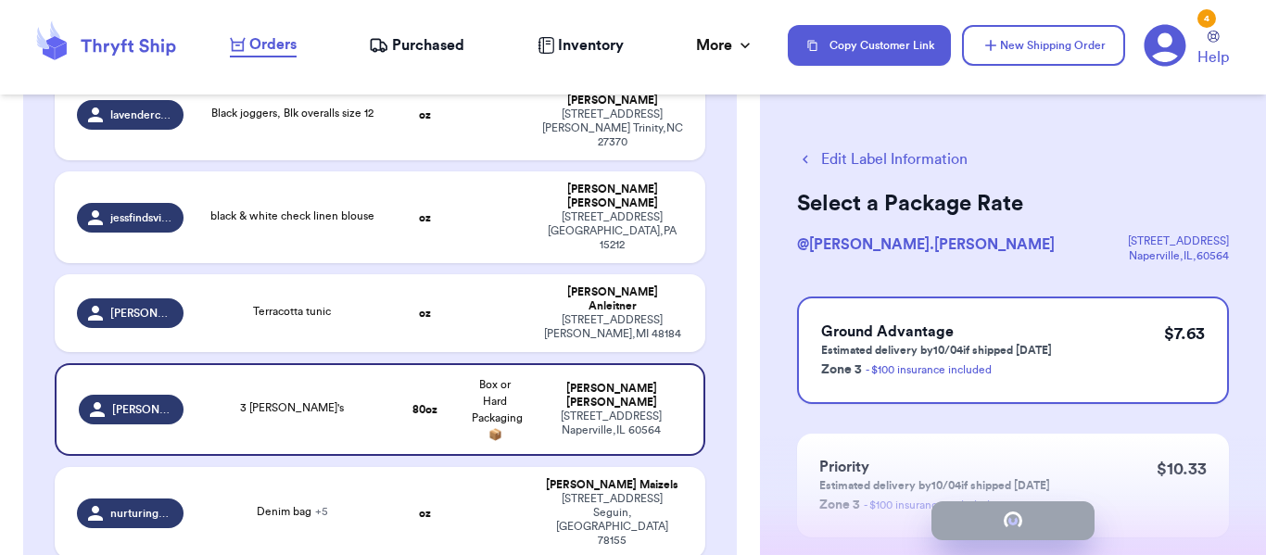
checkbox input "true"
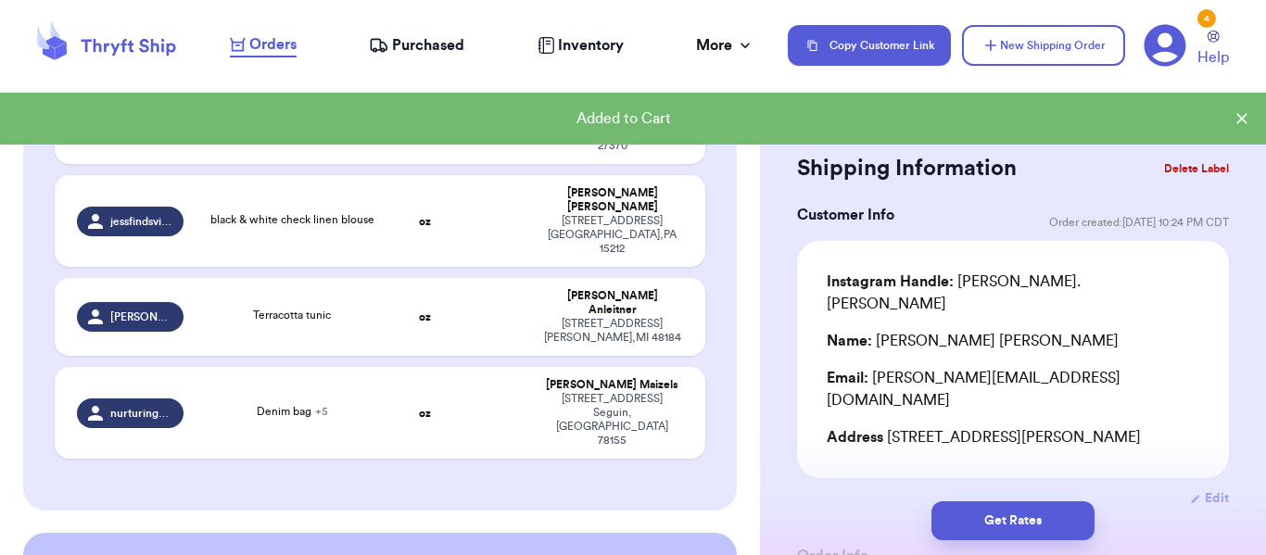
scroll to position [758, 0]
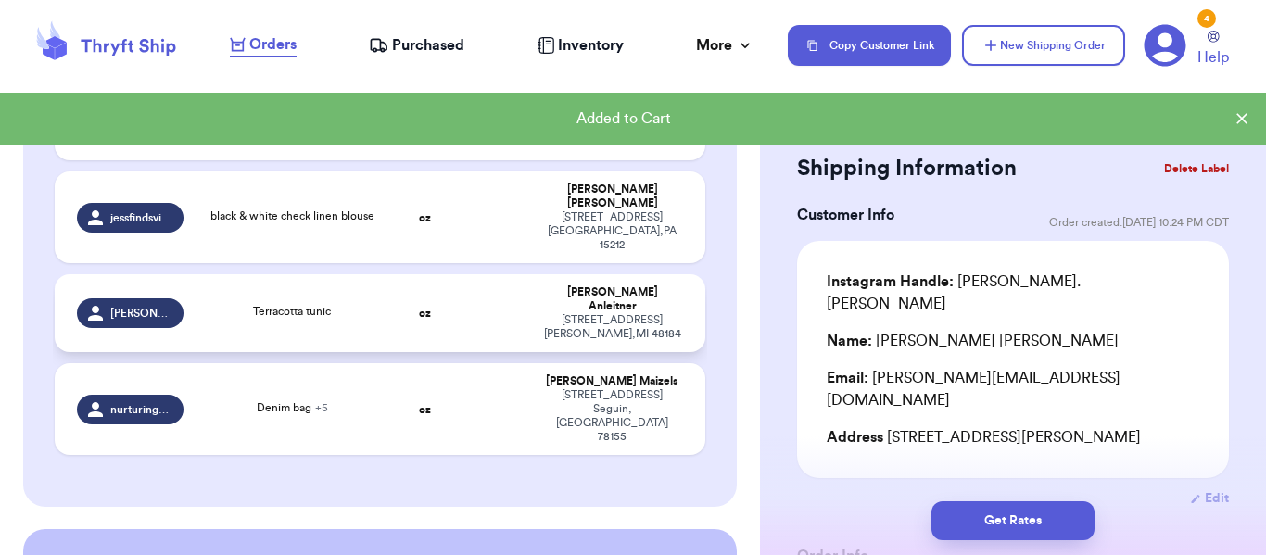
click at [517, 274] on td at bounding box center [496, 313] width 70 height 78
type input "Terracotta tunic"
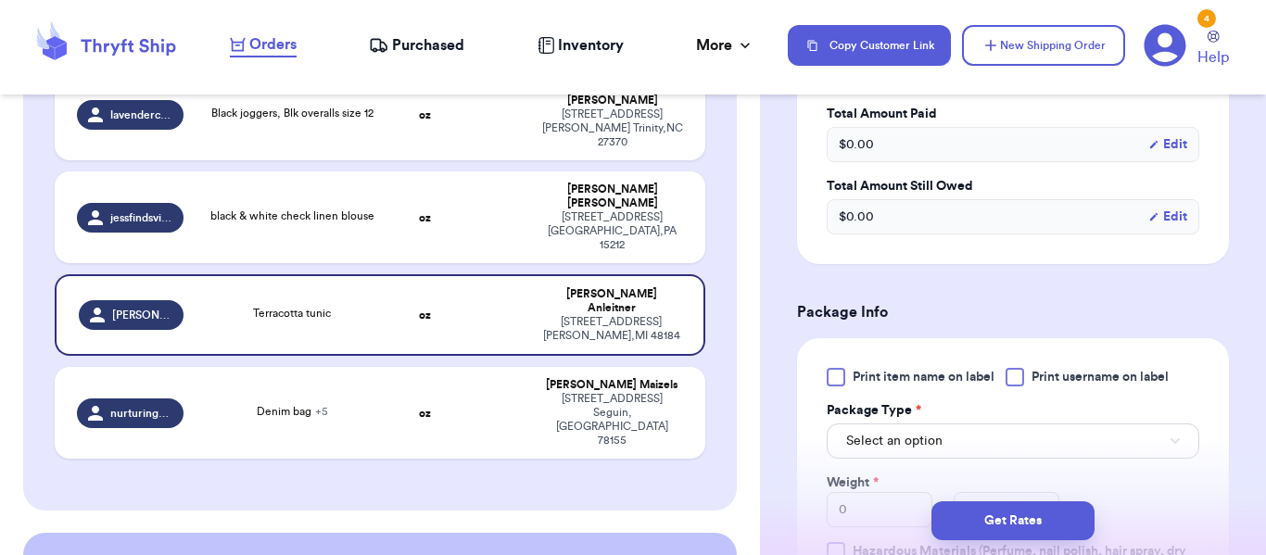
scroll to position [663, 0]
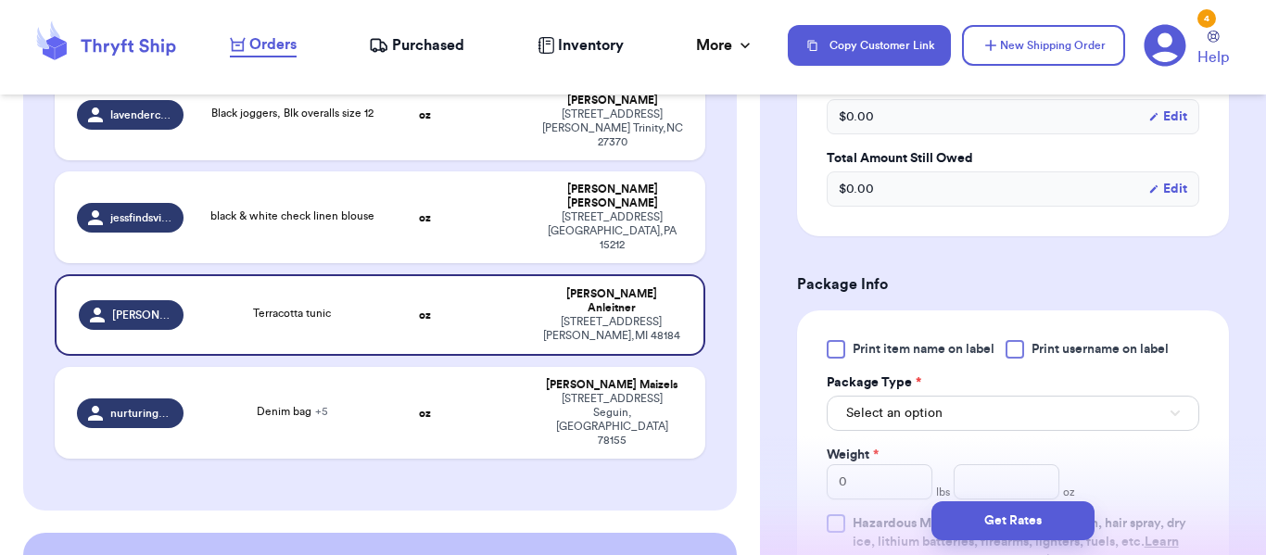
click at [916, 340] on span "Print item name on label" at bounding box center [924, 349] width 142 height 19
click at [0, 0] on input "Print item name on label" at bounding box center [0, 0] width 0 height 0
click at [1042, 396] on button "Select an option" at bounding box center [1013, 413] width 373 height 35
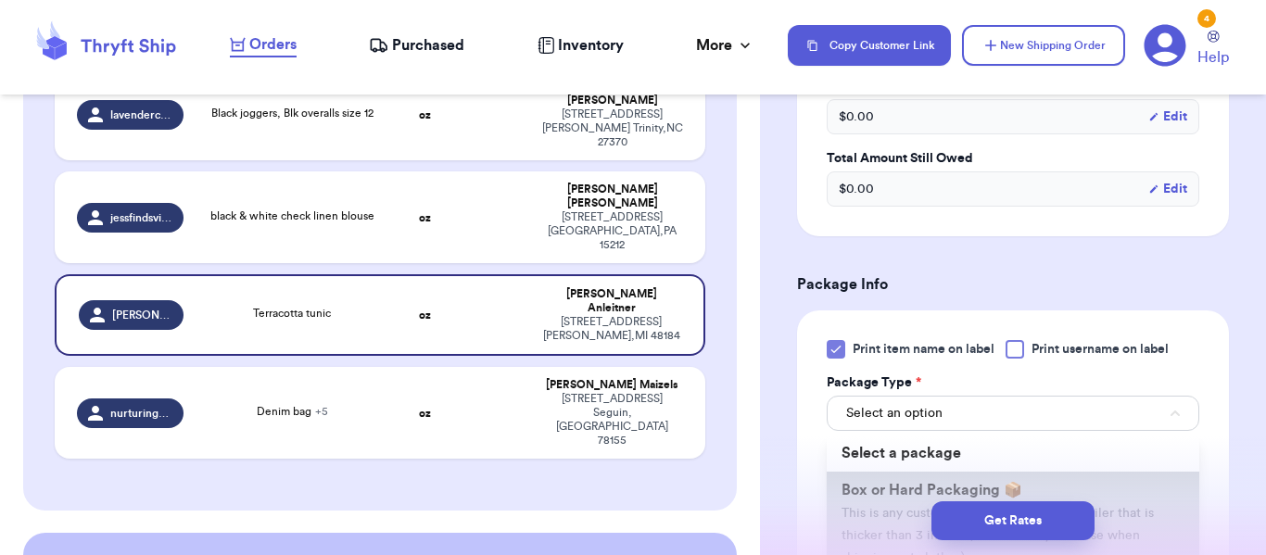
click at [976, 472] on li "Box or Hard Packaging 📦 This is any custom Box, Package, or Polymailer that is …" at bounding box center [1013, 524] width 373 height 104
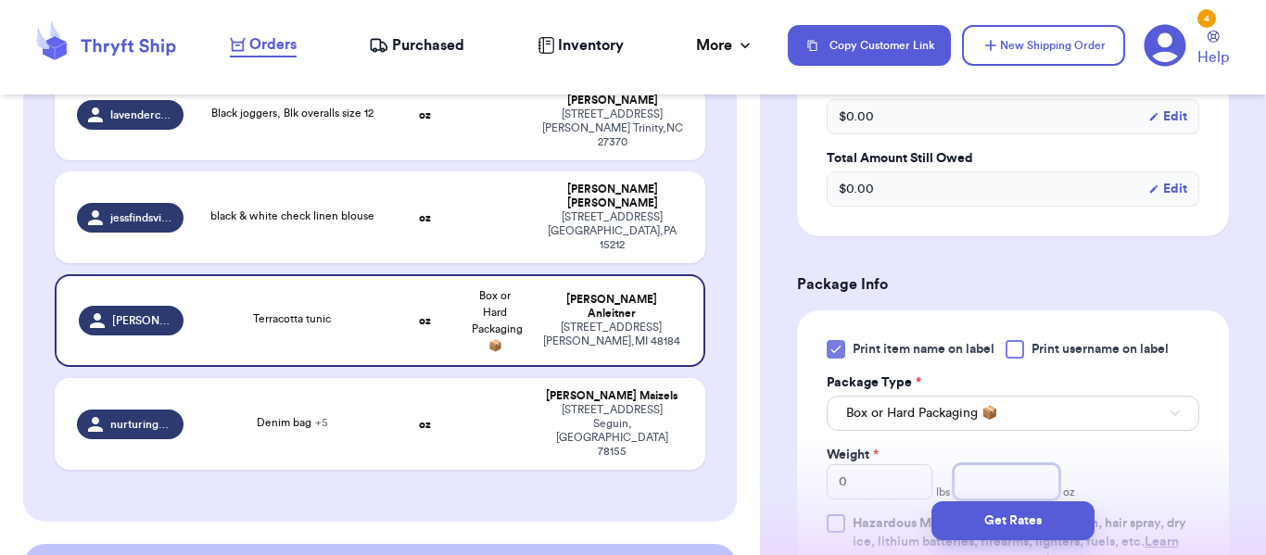
click at [991, 464] on input "number" at bounding box center [1007, 481] width 106 height 35
type input "12"
click at [989, 525] on button "Get Rates" at bounding box center [1012, 520] width 163 height 39
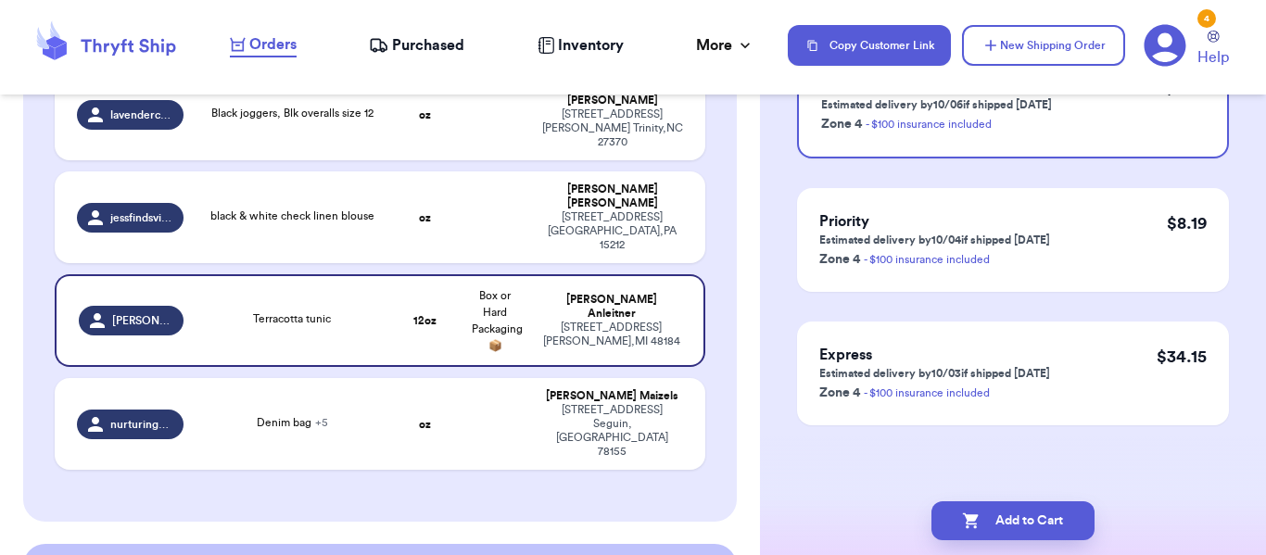
scroll to position [0, 0]
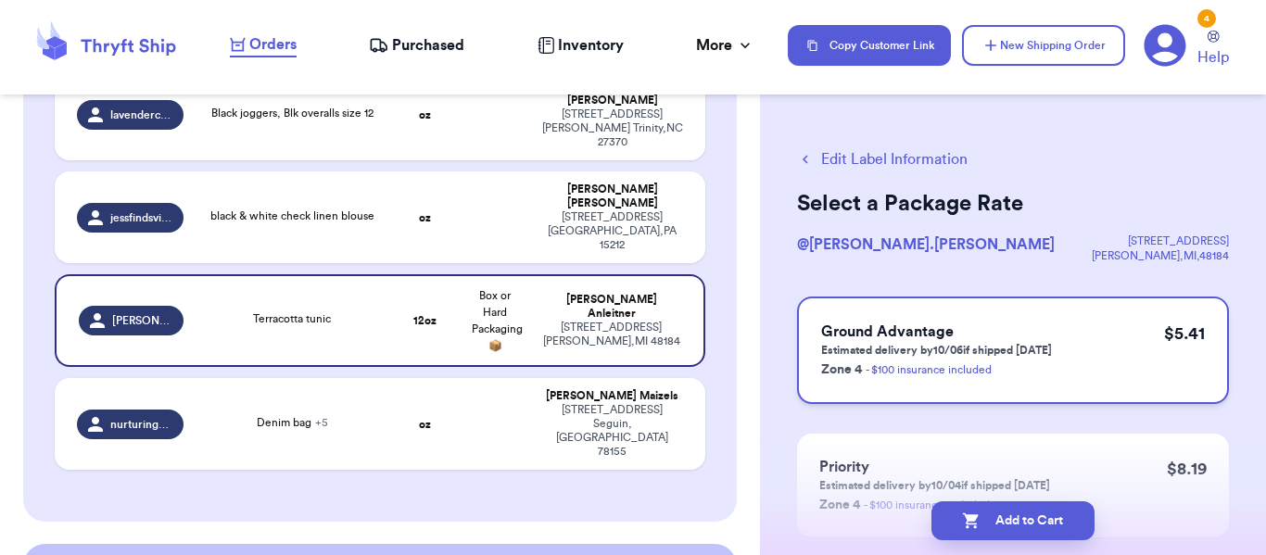
click at [1117, 330] on div "Ground Advantage Estimated delivery by 10/06 if shipped [DATE] Zone 4 - $100 in…" at bounding box center [1013, 351] width 432 height 108
click at [1038, 520] on button "Add to Cart" at bounding box center [1012, 520] width 163 height 39
checkbox input "true"
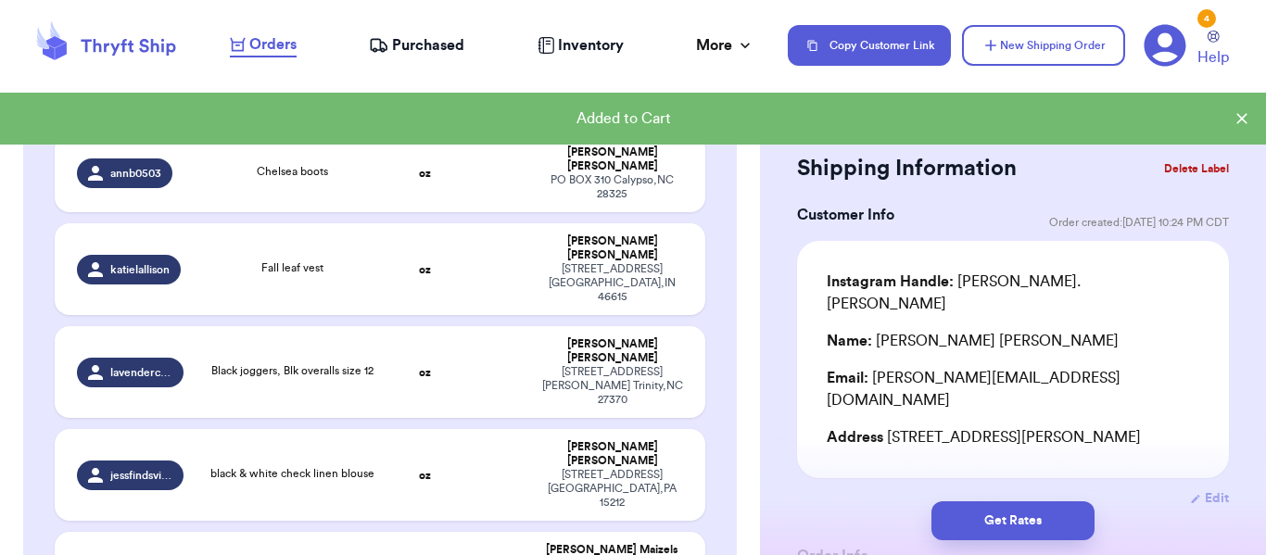
scroll to position [500, 0]
click at [510, 430] on td at bounding box center [496, 476] width 70 height 92
type input "black & white check linen blouse"
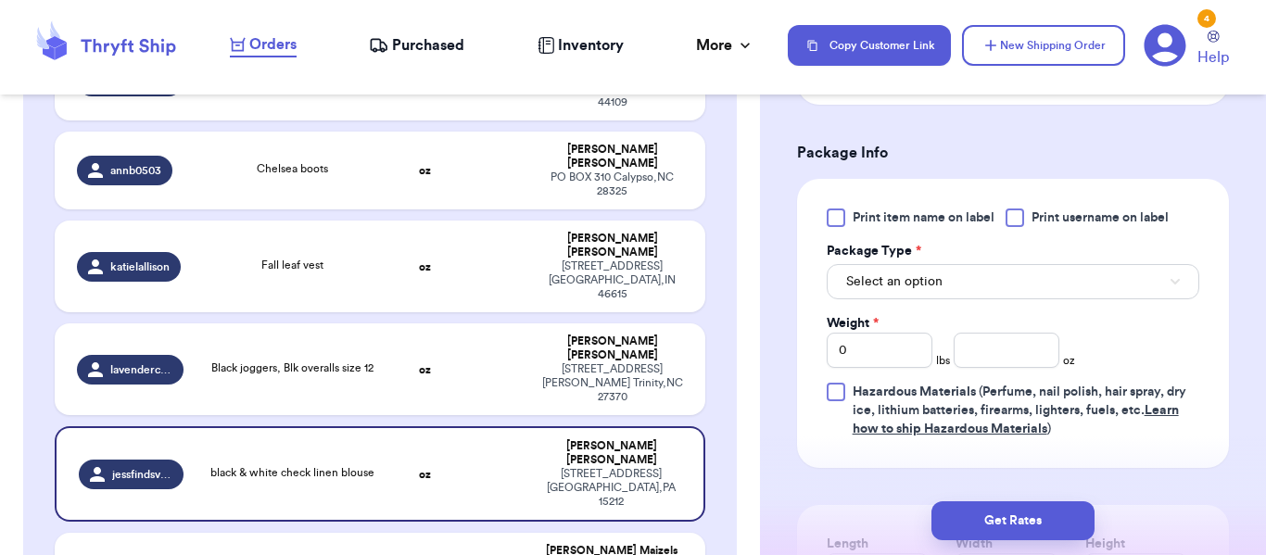
scroll to position [755, 0]
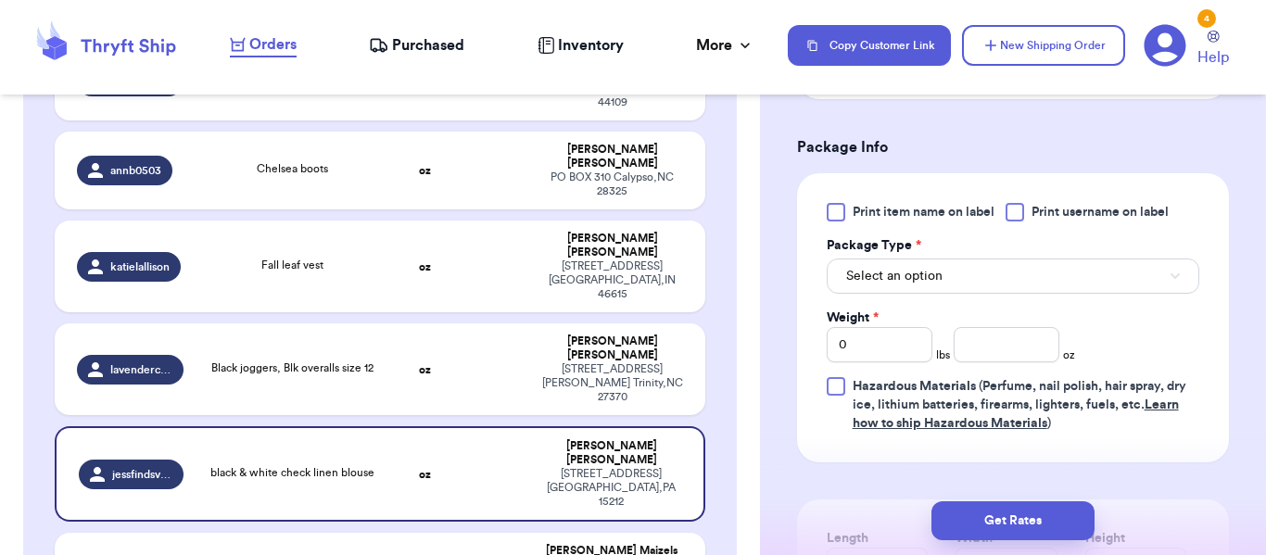
click at [962, 213] on span "Print item name on label" at bounding box center [924, 212] width 142 height 19
click at [0, 0] on input "Print item name on label" at bounding box center [0, 0] width 0 height 0
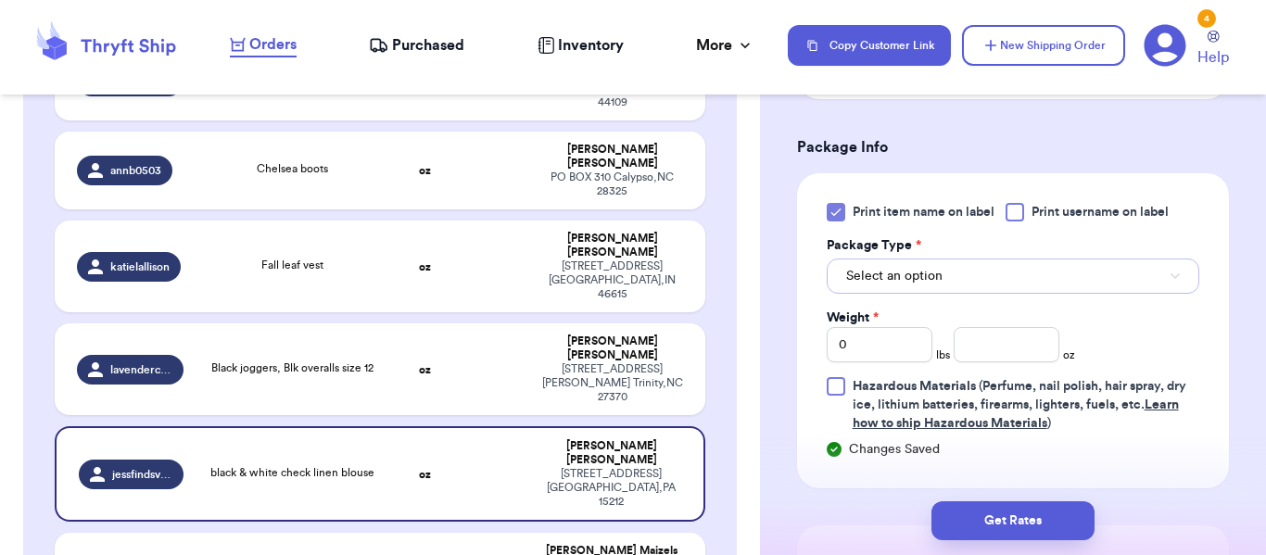
click at [1063, 274] on button "Select an option" at bounding box center [1013, 276] width 373 height 35
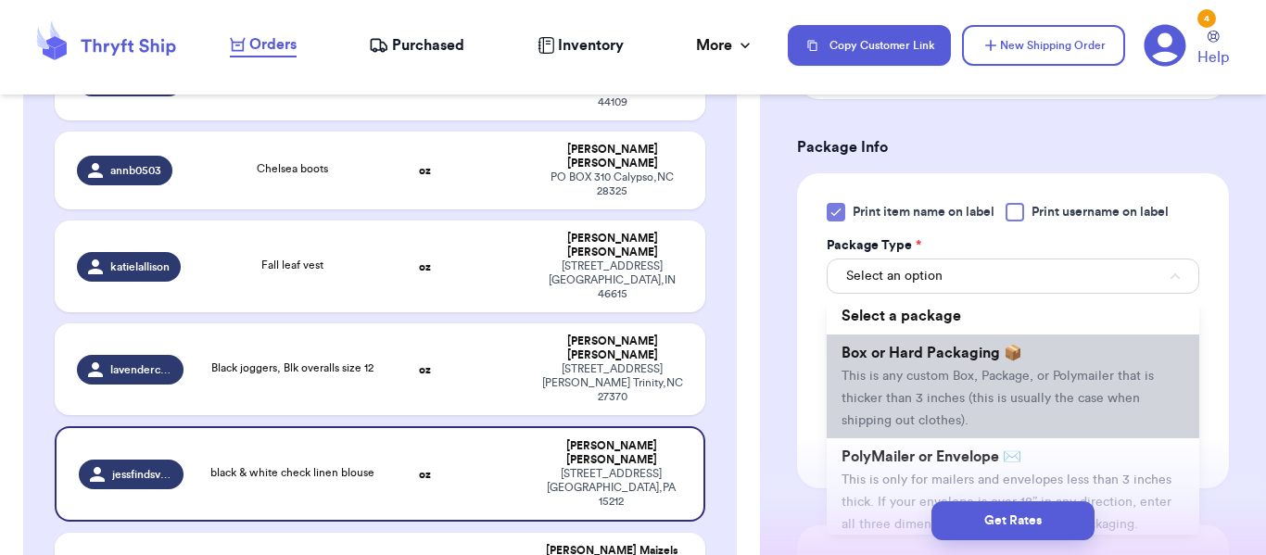
click at [1004, 348] on span "Box or Hard Packaging 📦" at bounding box center [932, 353] width 181 height 15
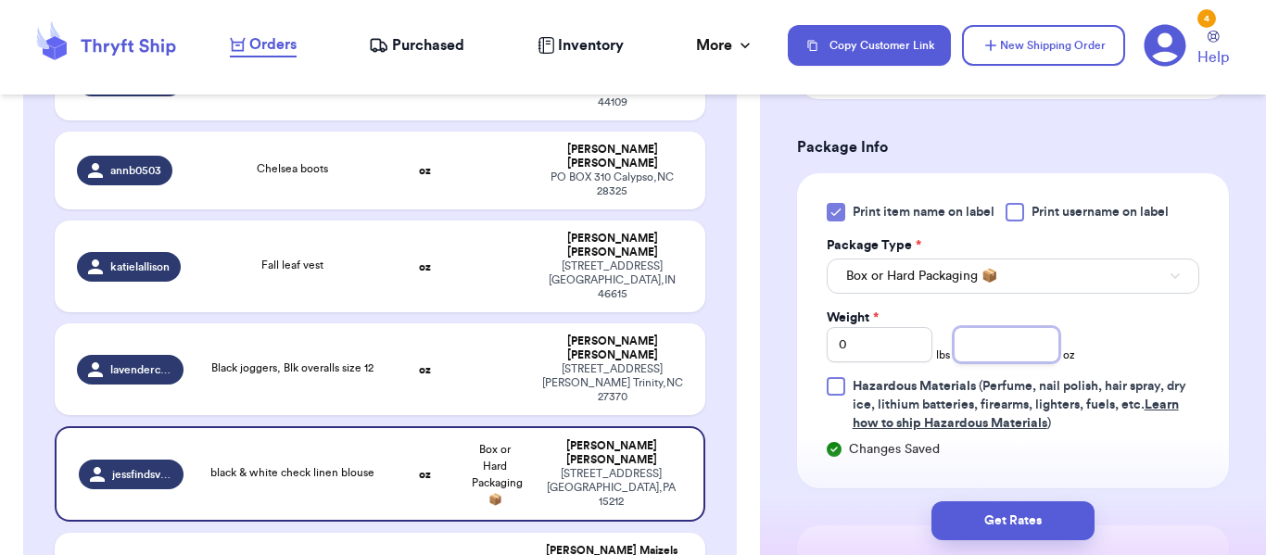
click at [987, 349] on input "number" at bounding box center [1007, 344] width 106 height 35
type input "12"
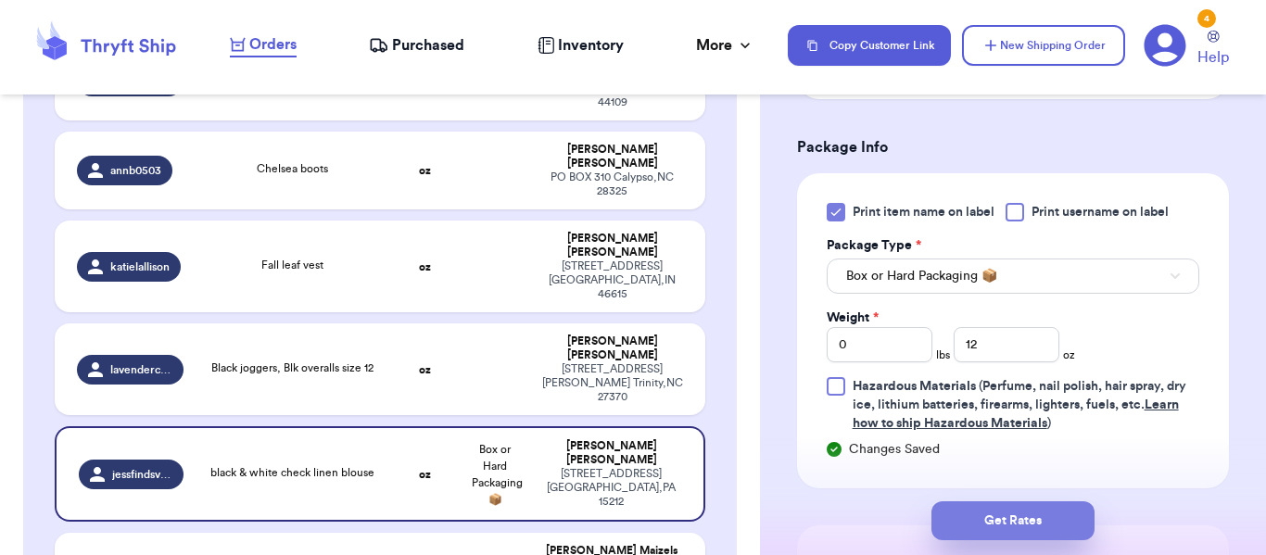
click at [997, 509] on button "Get Rates" at bounding box center [1012, 520] width 163 height 39
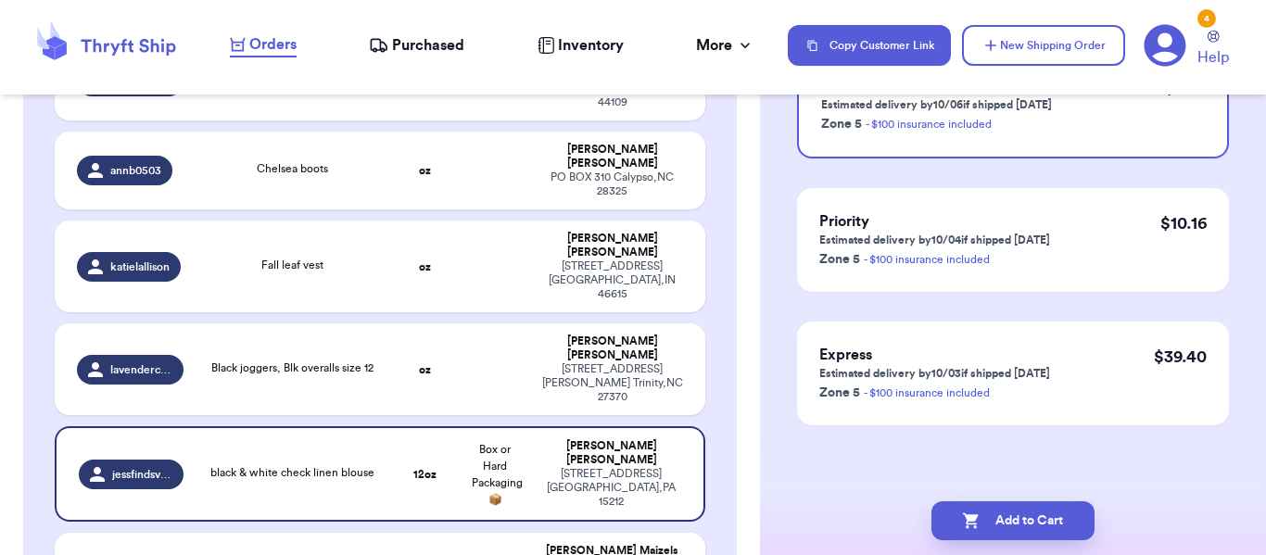
scroll to position [0, 0]
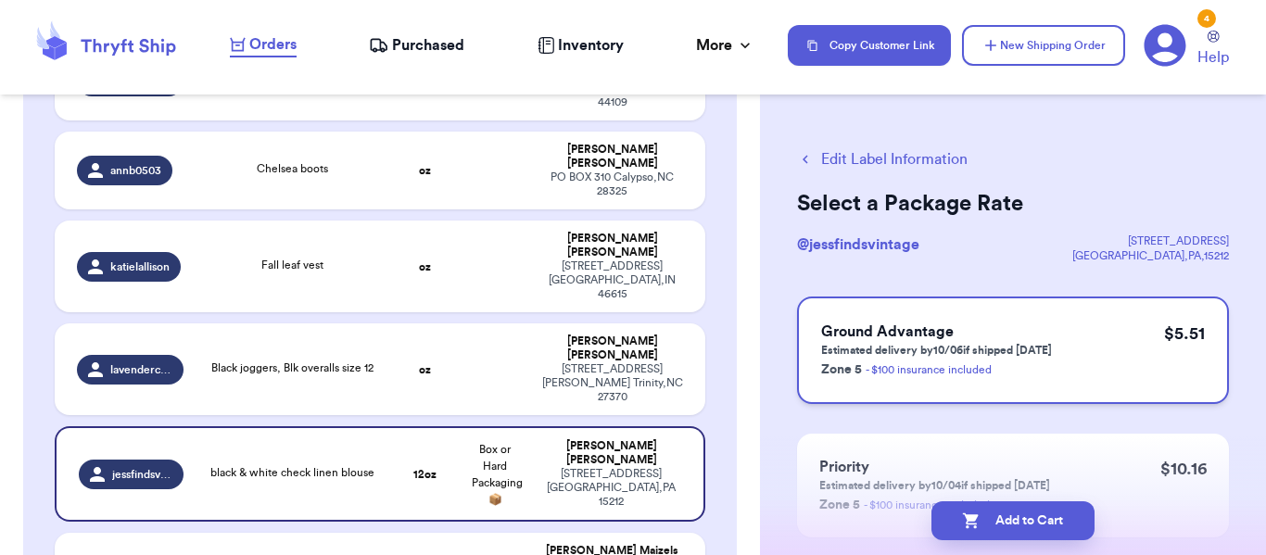
click at [1125, 334] on div "Ground Advantage Estimated delivery by 10/06 if shipped [DATE] Zone 5 - $100 in…" at bounding box center [1013, 351] width 432 height 108
click at [1027, 536] on button "Add to Cart" at bounding box center [1012, 520] width 163 height 39
checkbox input "true"
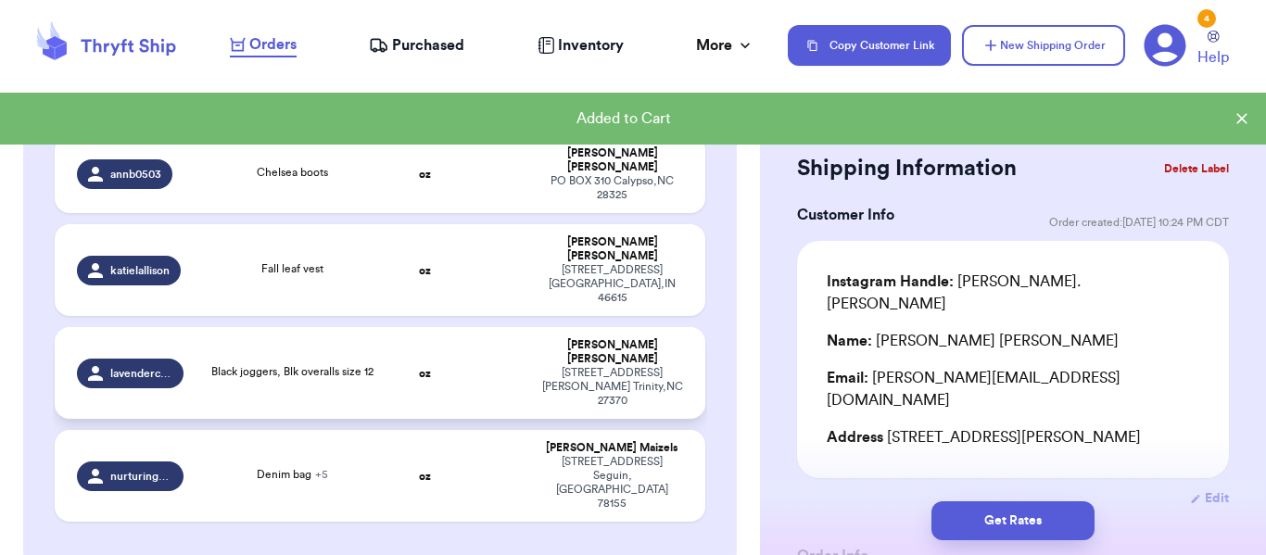
click at [494, 327] on td at bounding box center [496, 373] width 70 height 92
type input "Black joggers, Blk overalls size 12"
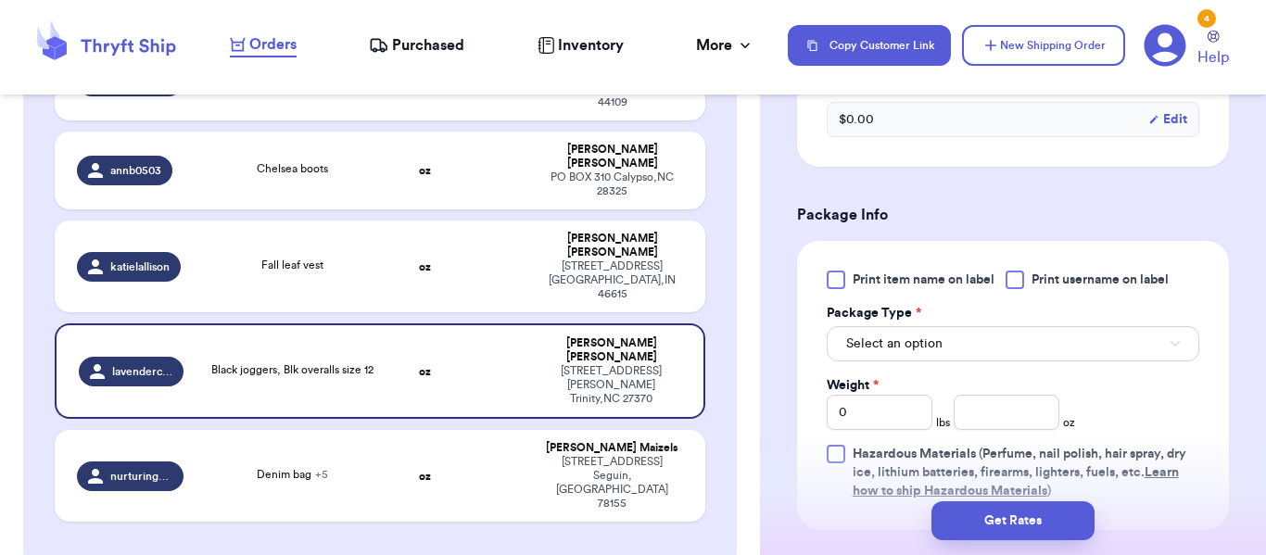
scroll to position [690, 0]
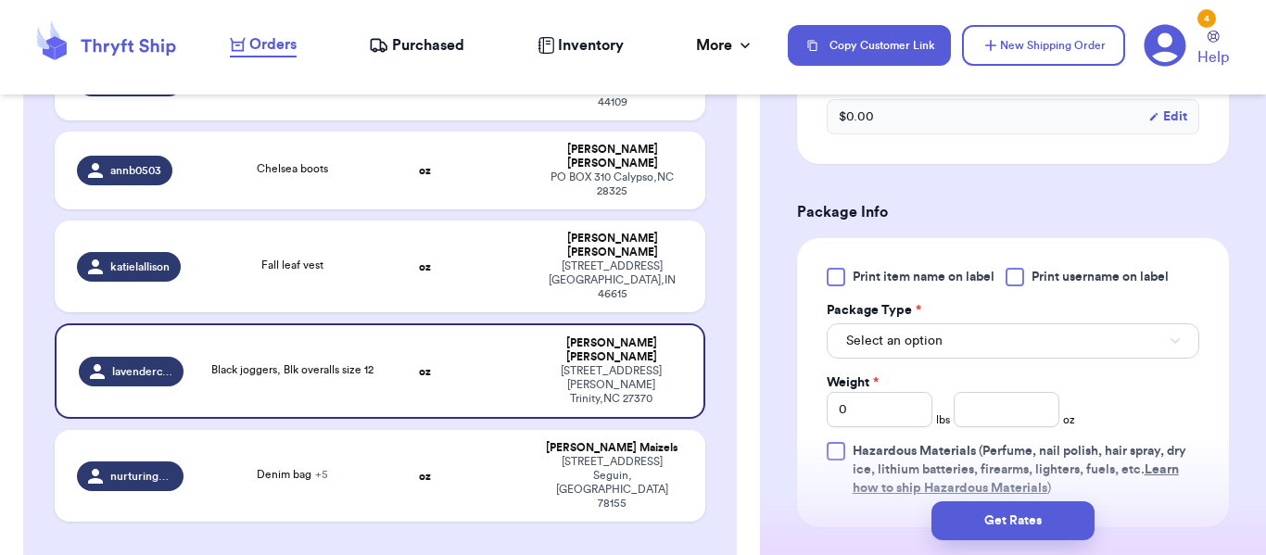
click at [961, 271] on span "Print item name on label" at bounding box center [924, 277] width 142 height 19
click at [0, 0] on input "Print item name on label" at bounding box center [0, 0] width 0 height 0
click at [1036, 342] on button "Select an option" at bounding box center [1013, 340] width 373 height 35
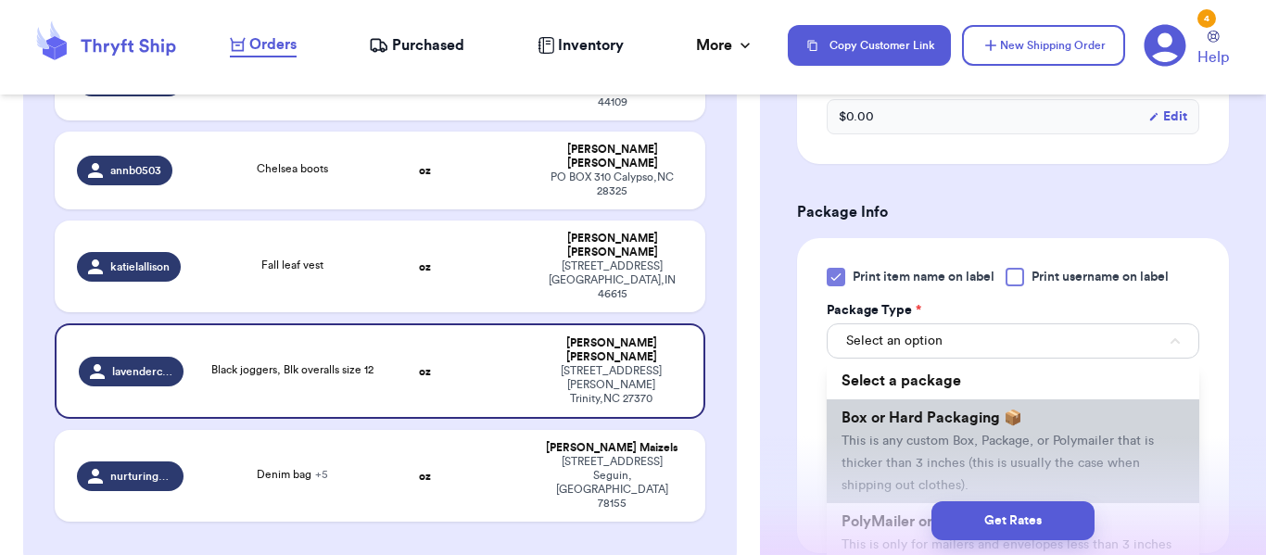
click at [978, 407] on li "Box or Hard Packaging 📦 This is any custom Box, Package, or Polymailer that is …" at bounding box center [1013, 451] width 373 height 104
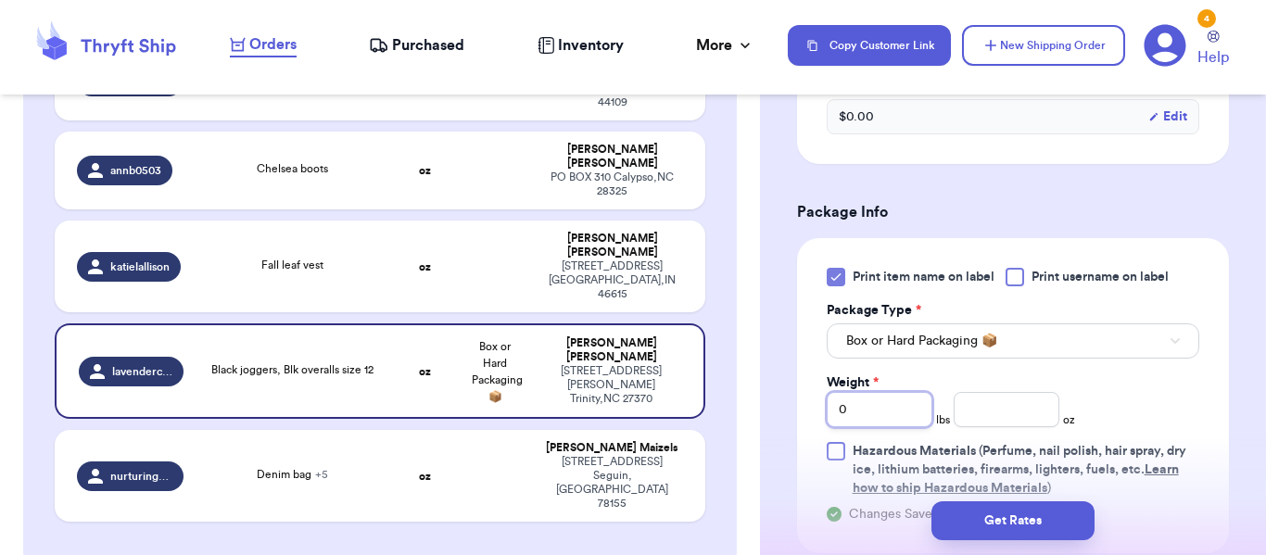
click at [895, 414] on input "0" at bounding box center [880, 409] width 106 height 35
type input "2"
click at [1013, 412] on input "number" at bounding box center [1007, 409] width 106 height 35
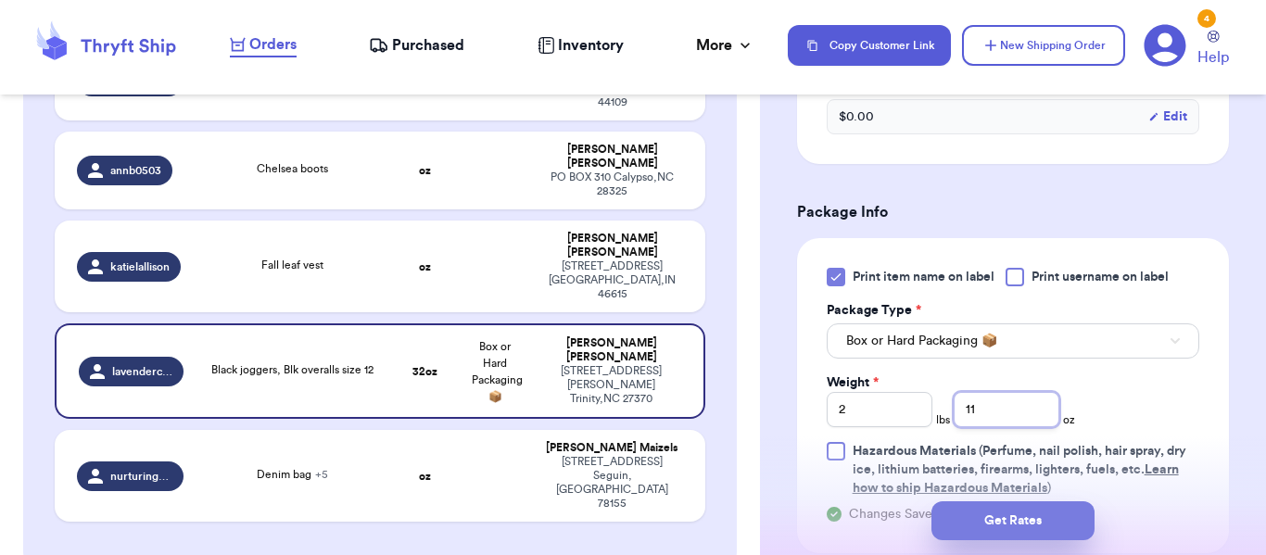
type input "11"
click at [1046, 523] on button "Get Rates" at bounding box center [1012, 520] width 163 height 39
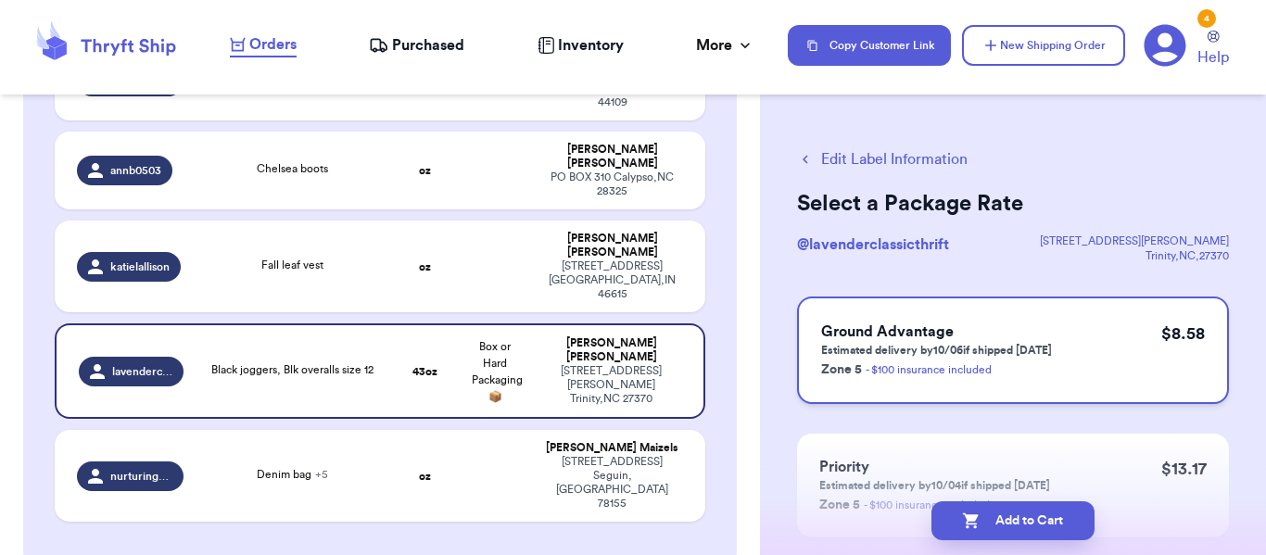
click at [1112, 331] on div "Ground Advantage Estimated delivery by 10/06 if shipped [DATE] Zone 5 - $100 in…" at bounding box center [1013, 351] width 432 height 108
click at [1043, 513] on button "Add to Cart" at bounding box center [1012, 520] width 163 height 39
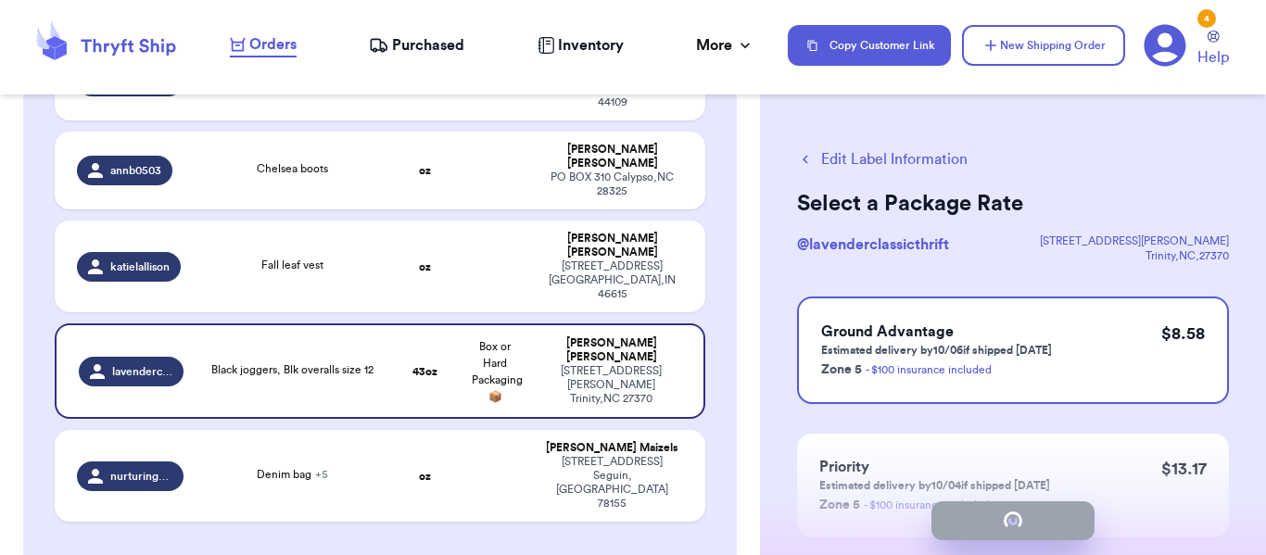
checkbox input "true"
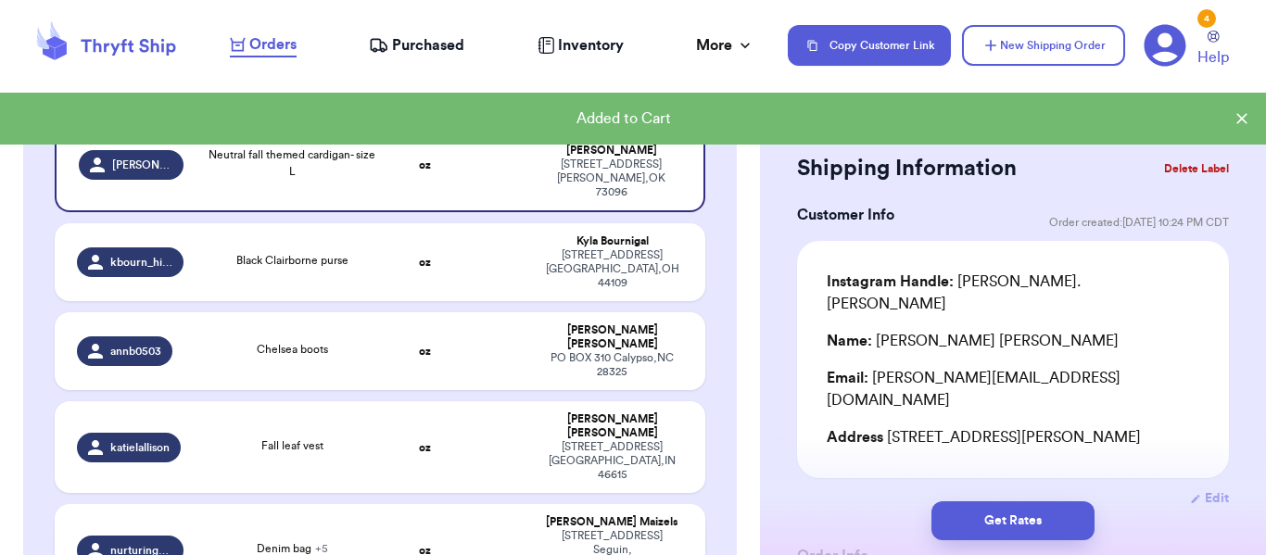
scroll to position [317, 0]
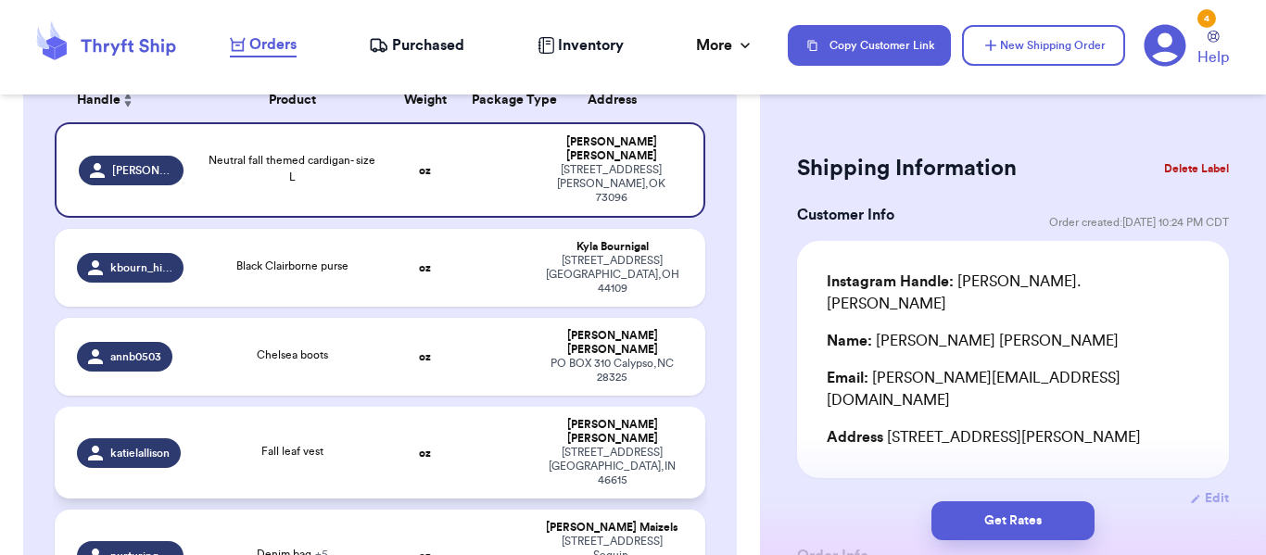
click at [458, 407] on td "oz" at bounding box center [425, 453] width 70 height 92
type input "Fall leaf vest"
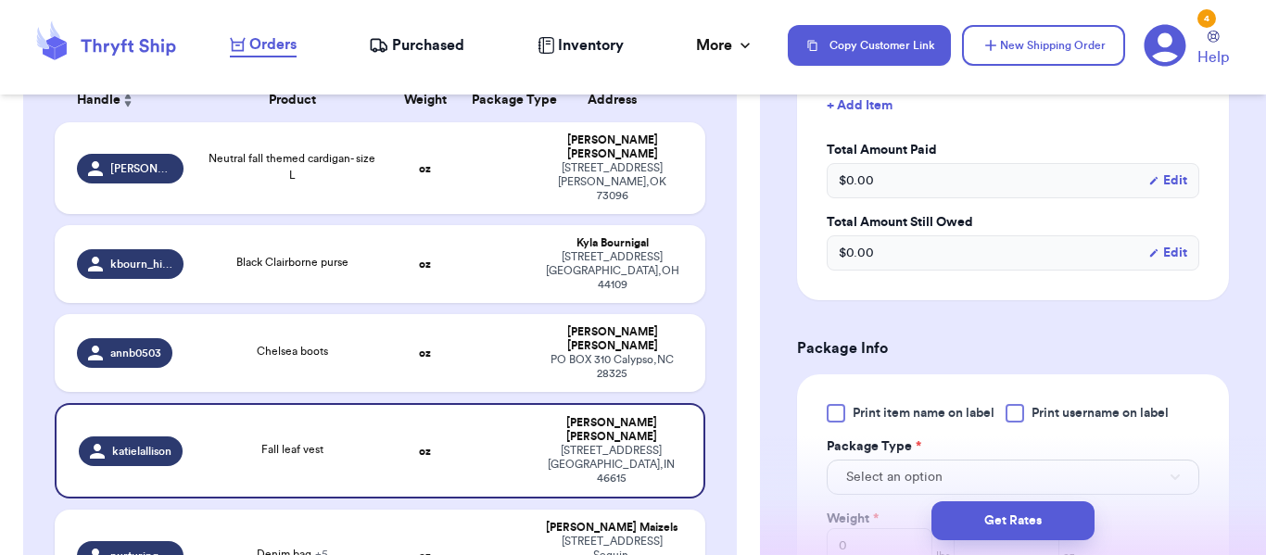
scroll to position [559, 0]
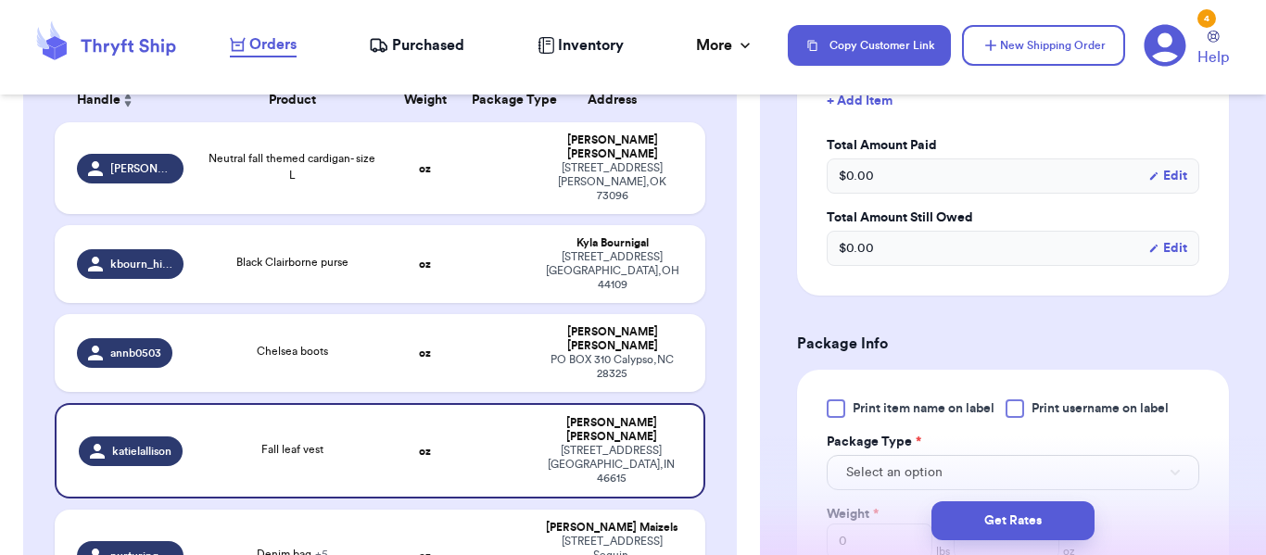
click at [950, 404] on span "Print item name on label" at bounding box center [924, 408] width 142 height 19
click at [0, 0] on input "Print item name on label" at bounding box center [0, 0] width 0 height 0
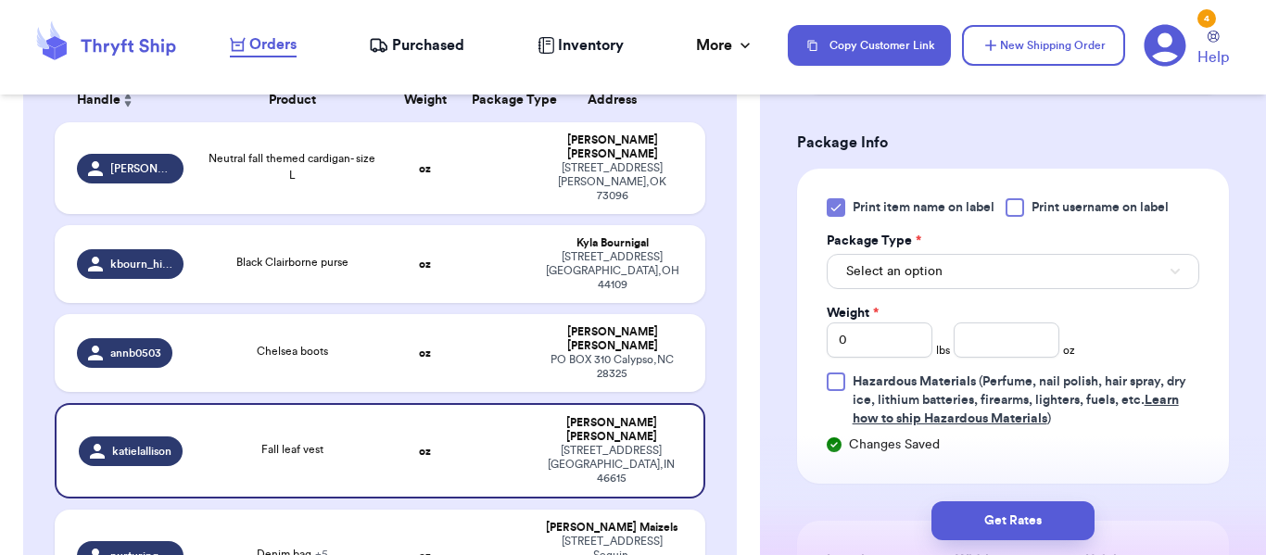
scroll to position [764, 0]
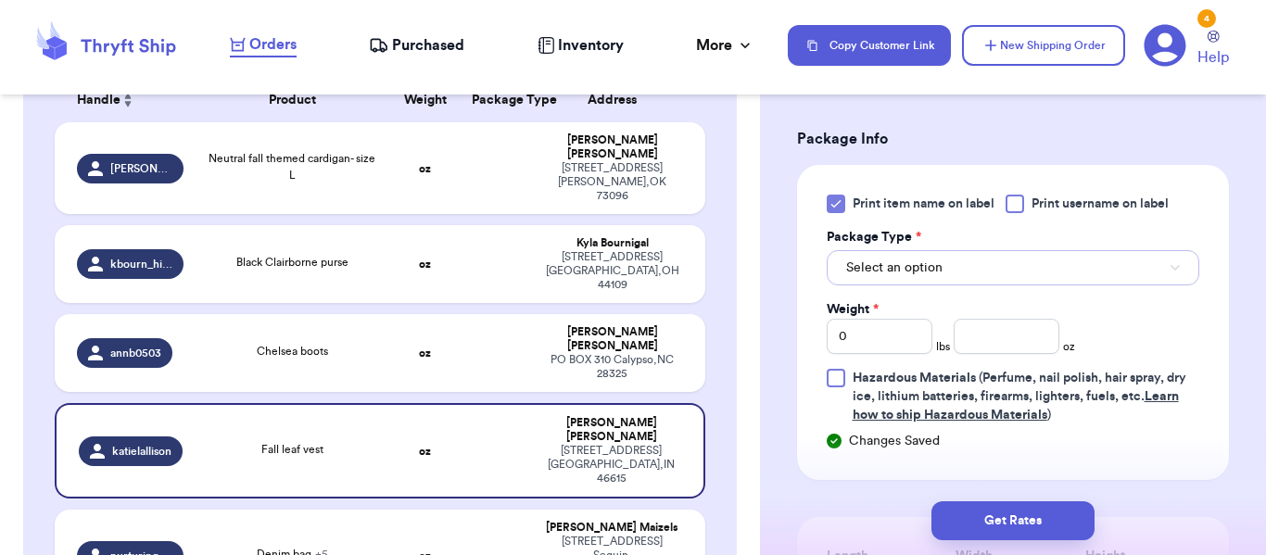
click at [1030, 250] on button "Select an option" at bounding box center [1013, 267] width 373 height 35
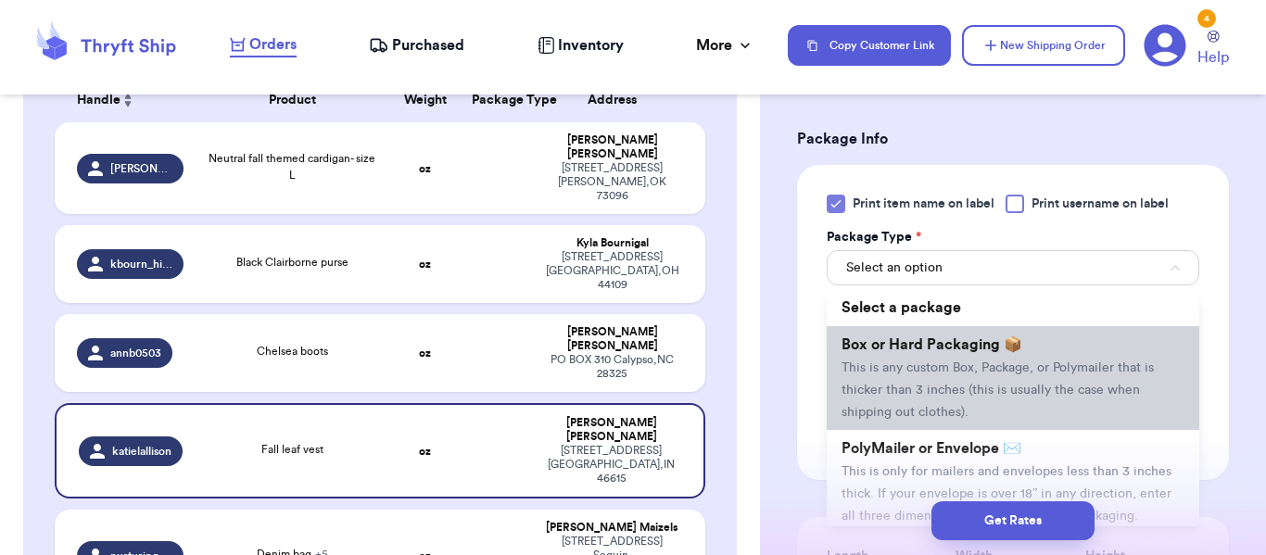
click at [1013, 344] on span "Box or Hard Packaging 📦" at bounding box center [932, 344] width 181 height 15
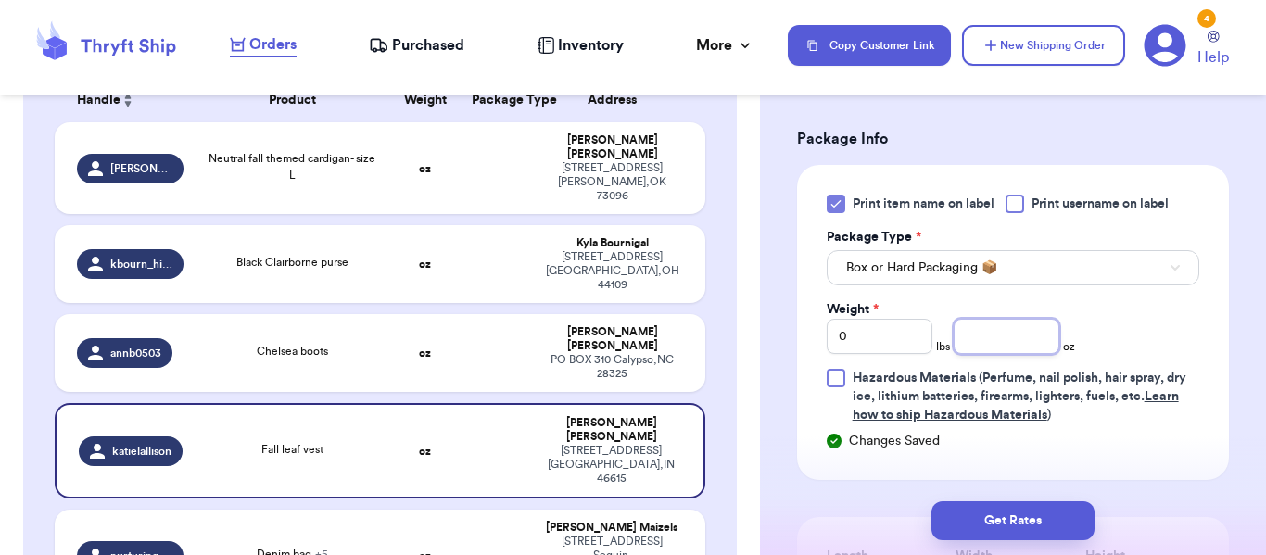
click at [1026, 340] on input "number" at bounding box center [1007, 336] width 106 height 35
type input "14"
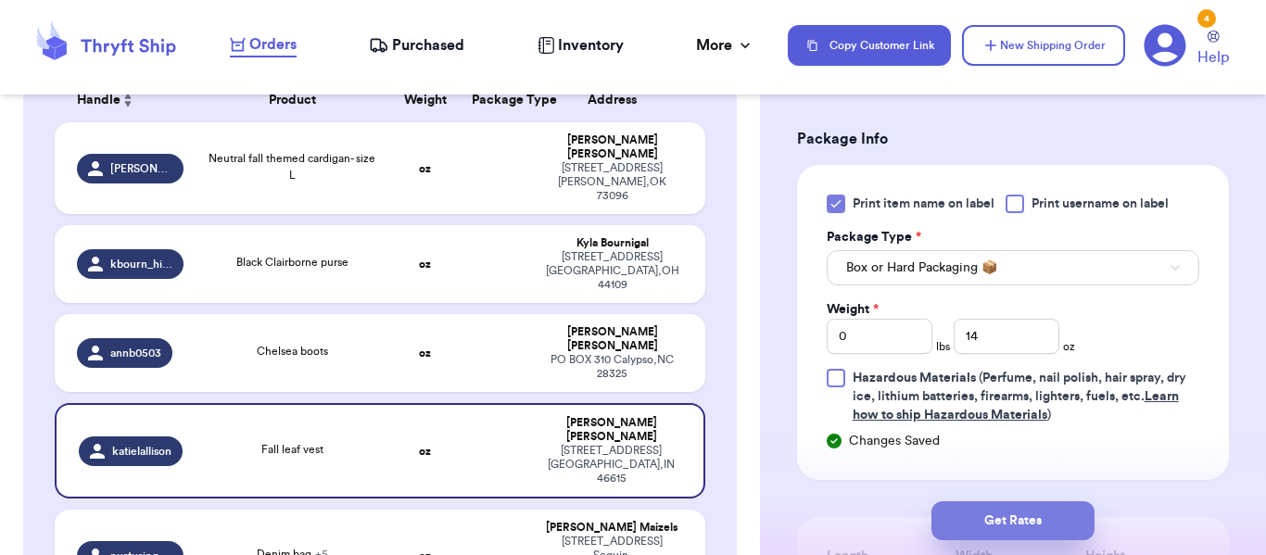
click at [983, 525] on button "Get Rates" at bounding box center [1012, 520] width 163 height 39
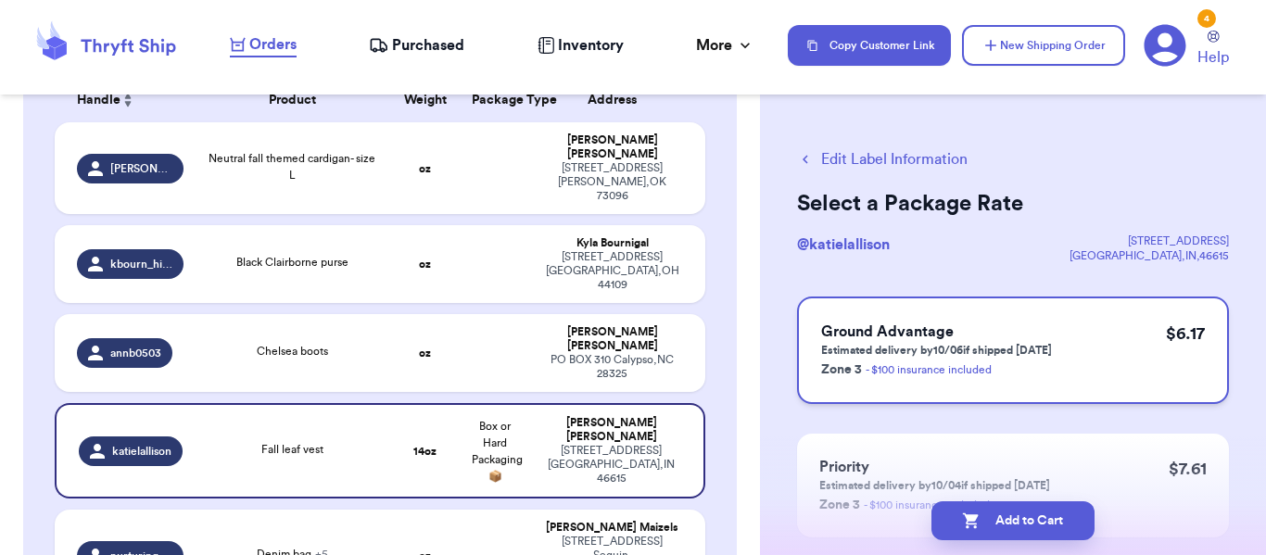
click at [1025, 330] on h3 "Ground Advantage" at bounding box center [936, 332] width 231 height 22
click at [1007, 516] on button "Add to Cart" at bounding box center [1012, 520] width 163 height 39
checkbox input "true"
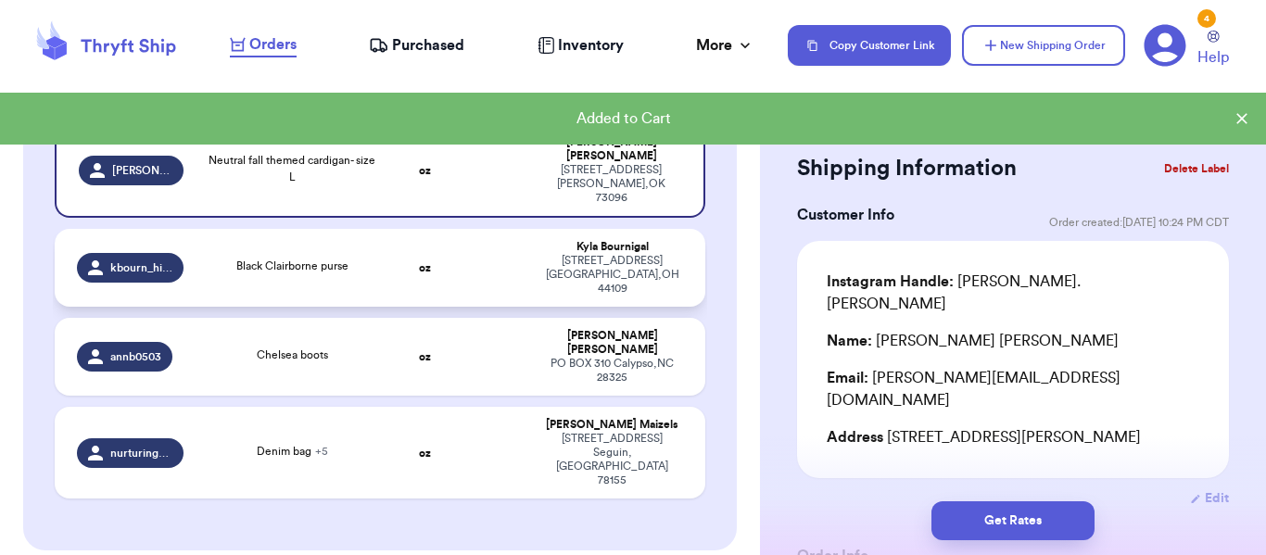
click at [541, 254] on div "[STREET_ADDRESS]" at bounding box center [612, 275] width 142 height 42
type input "Black Clairborne purse"
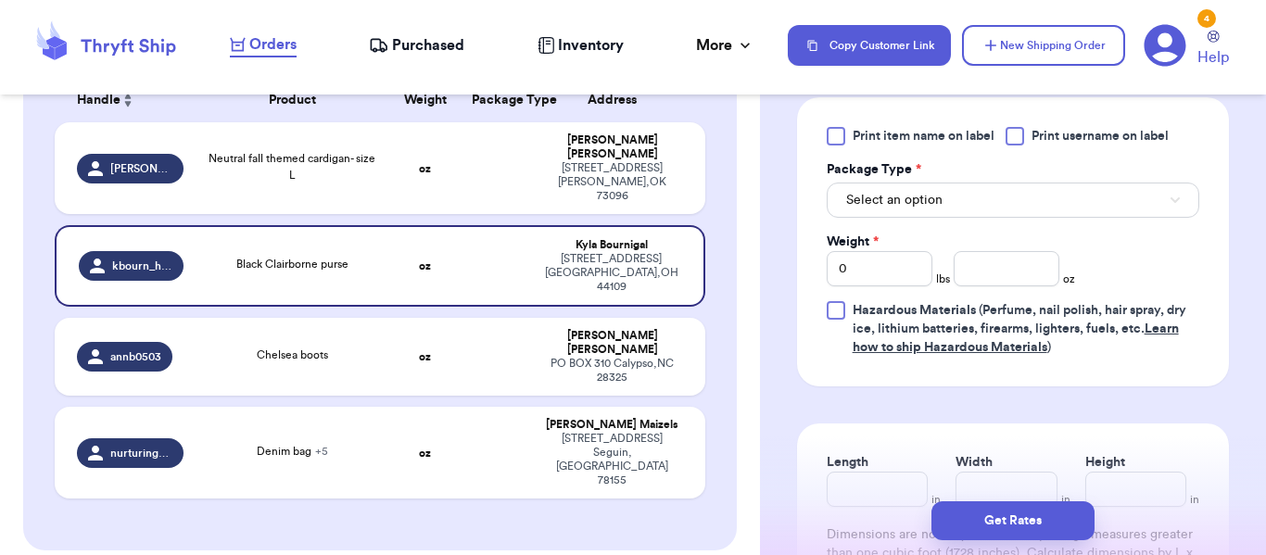
scroll to position [840, 0]
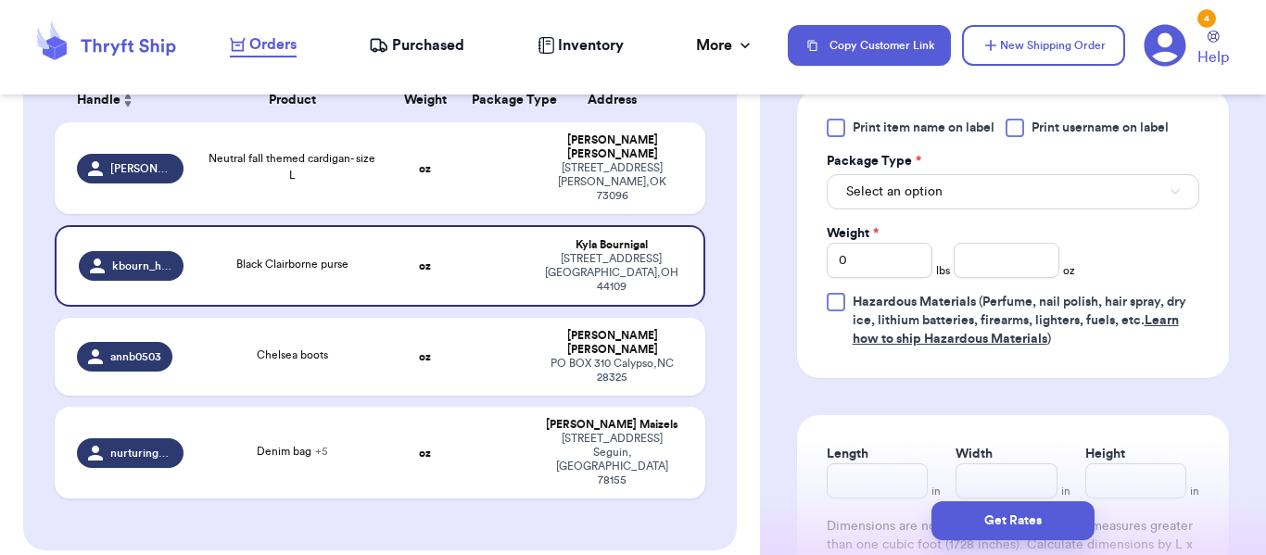
click at [953, 131] on span "Print item name on label" at bounding box center [924, 128] width 142 height 19
click at [0, 0] on input "Print item name on label" at bounding box center [0, 0] width 0 height 0
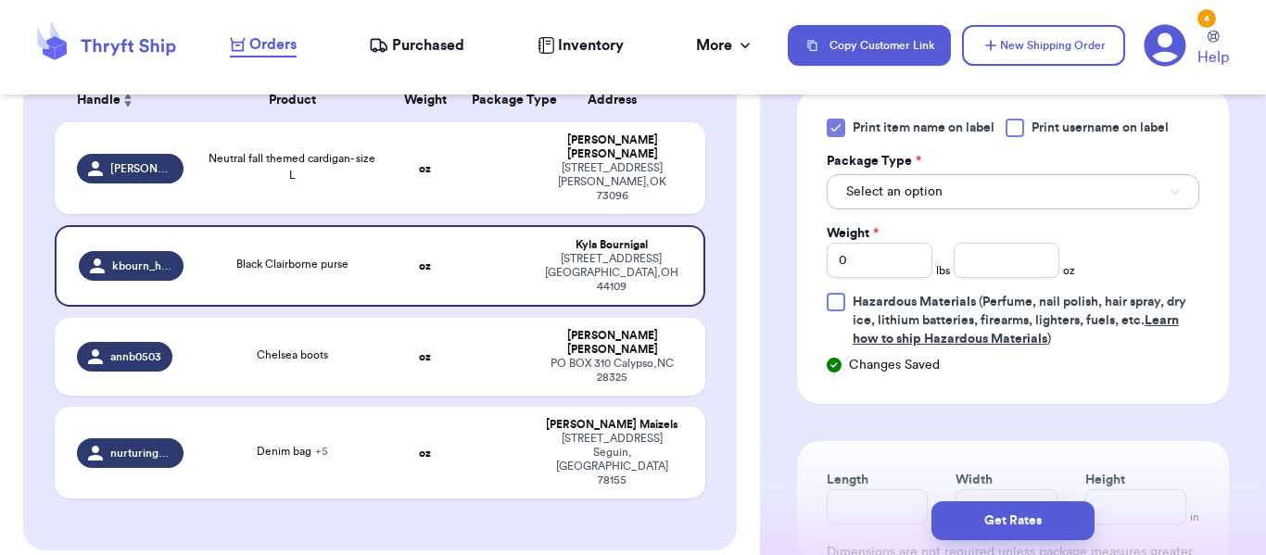
click at [988, 188] on button "Select an option" at bounding box center [1013, 191] width 373 height 35
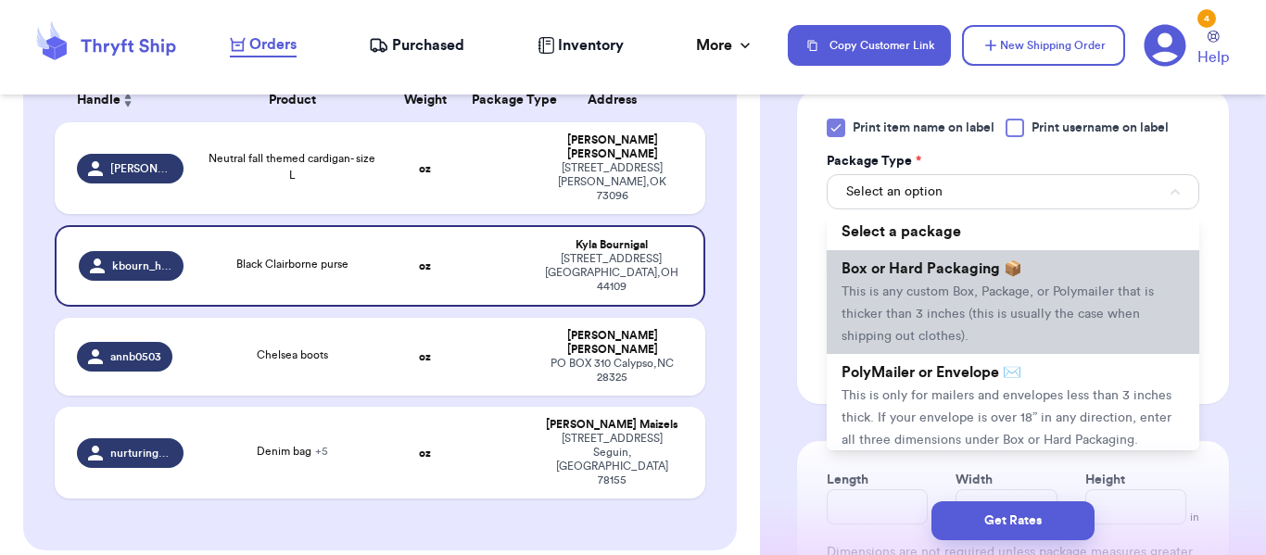
click at [989, 264] on span "Box or Hard Packaging 📦" at bounding box center [932, 268] width 181 height 15
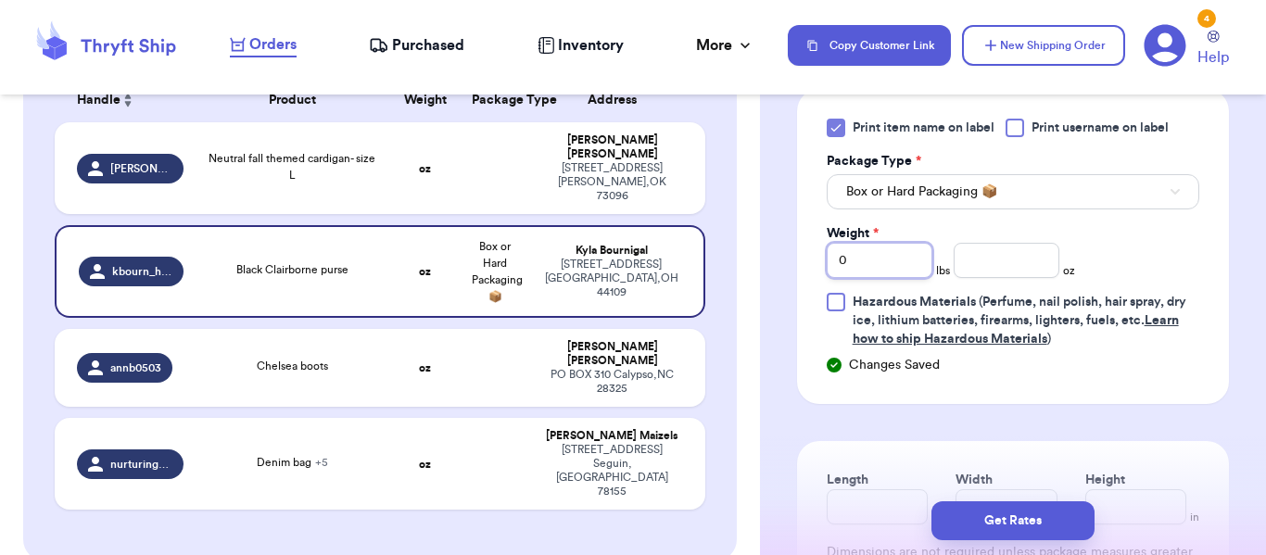
click at [910, 252] on input "0" at bounding box center [880, 260] width 106 height 35
type input "1"
click at [1004, 257] on input "number" at bounding box center [1007, 260] width 106 height 35
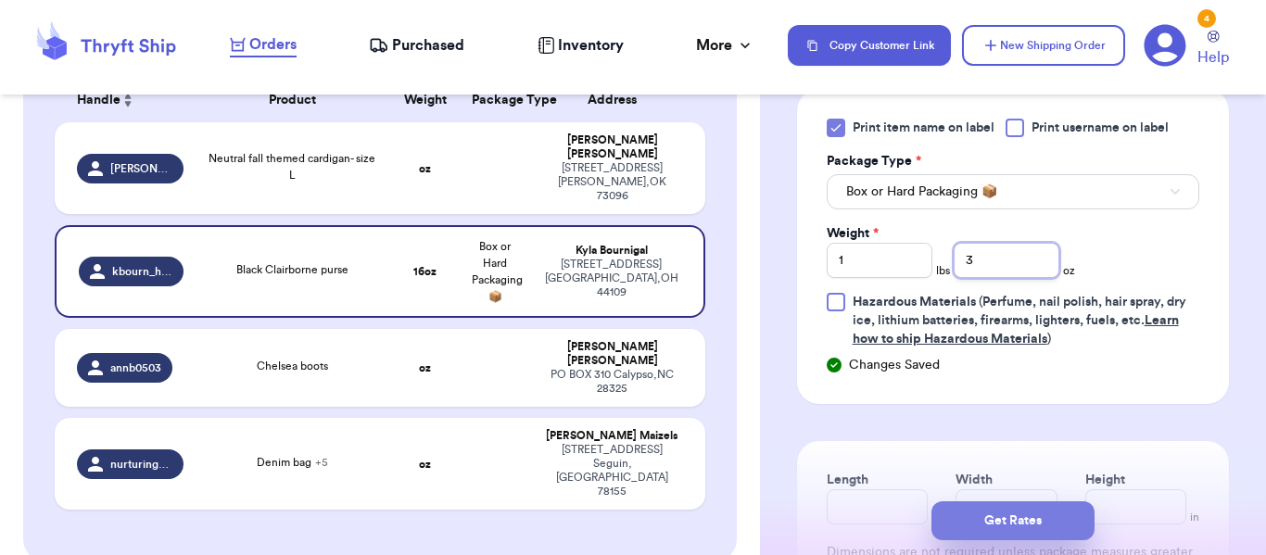
type input "3"
click at [1018, 512] on button "Get Rates" at bounding box center [1012, 520] width 163 height 39
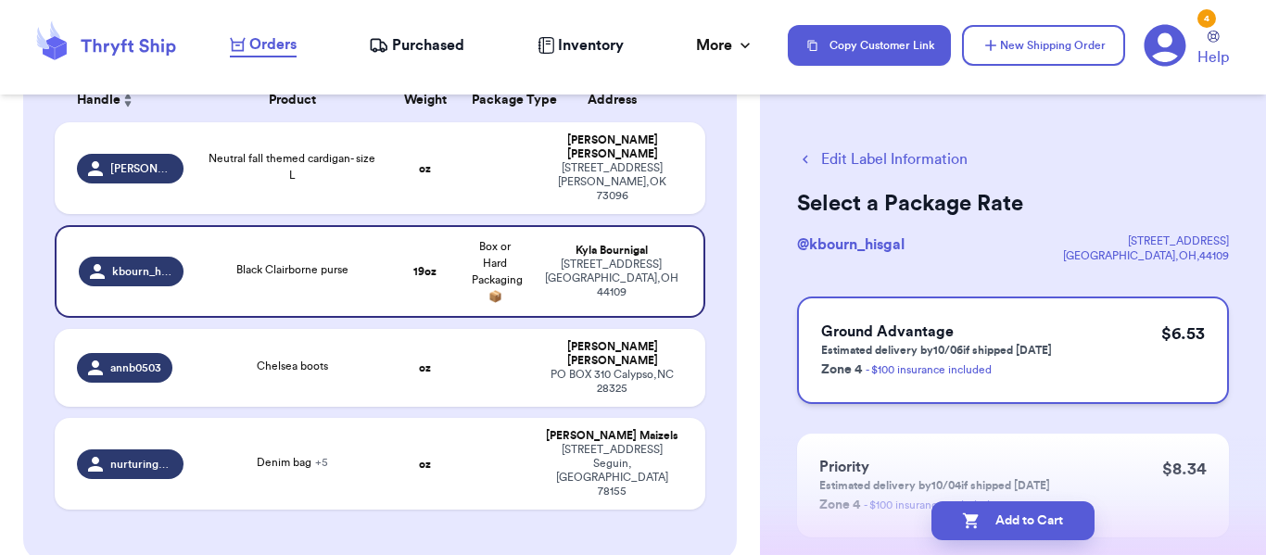
click at [1023, 352] on p "Estimated delivery by 10/06 if shipped [DATE]" at bounding box center [936, 350] width 231 height 15
click at [1007, 513] on button "Add to Cart" at bounding box center [1012, 520] width 163 height 39
checkbox input "true"
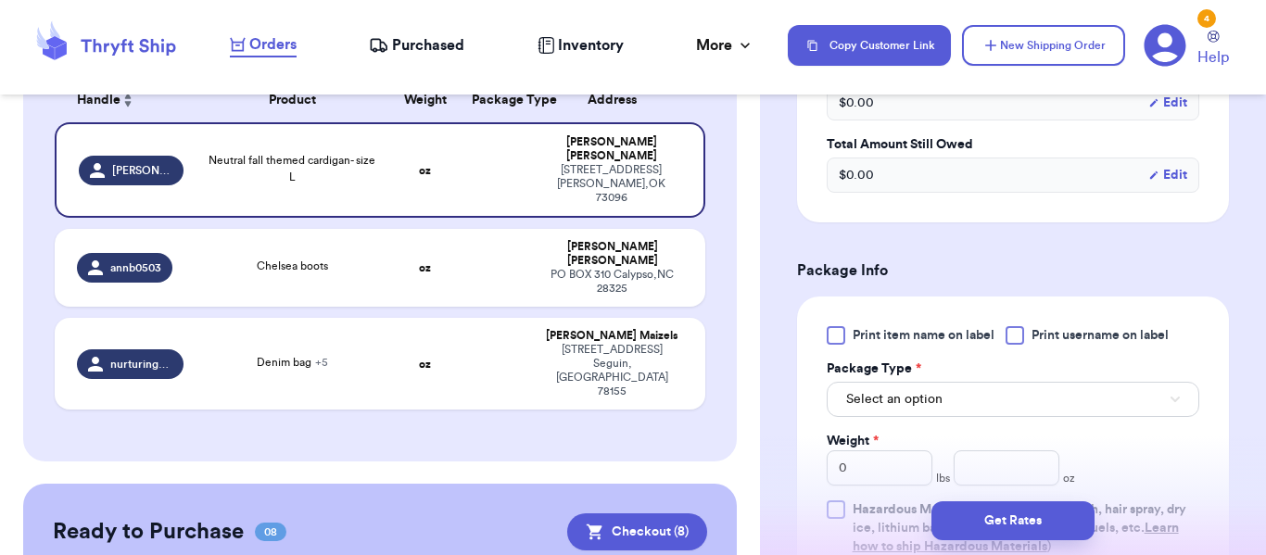
scroll to position [686, 0]
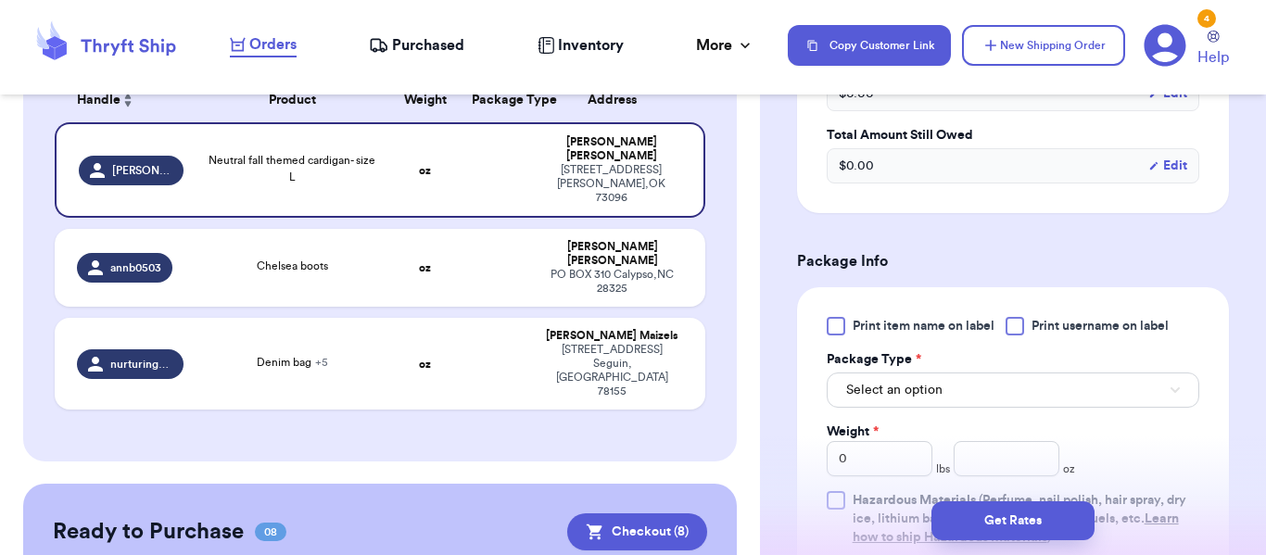
click at [971, 317] on span "Print item name on label" at bounding box center [924, 326] width 142 height 19
click at [0, 0] on input "Print item name on label" at bounding box center [0, 0] width 0 height 0
click at [1044, 373] on button "Select an option" at bounding box center [1013, 390] width 373 height 35
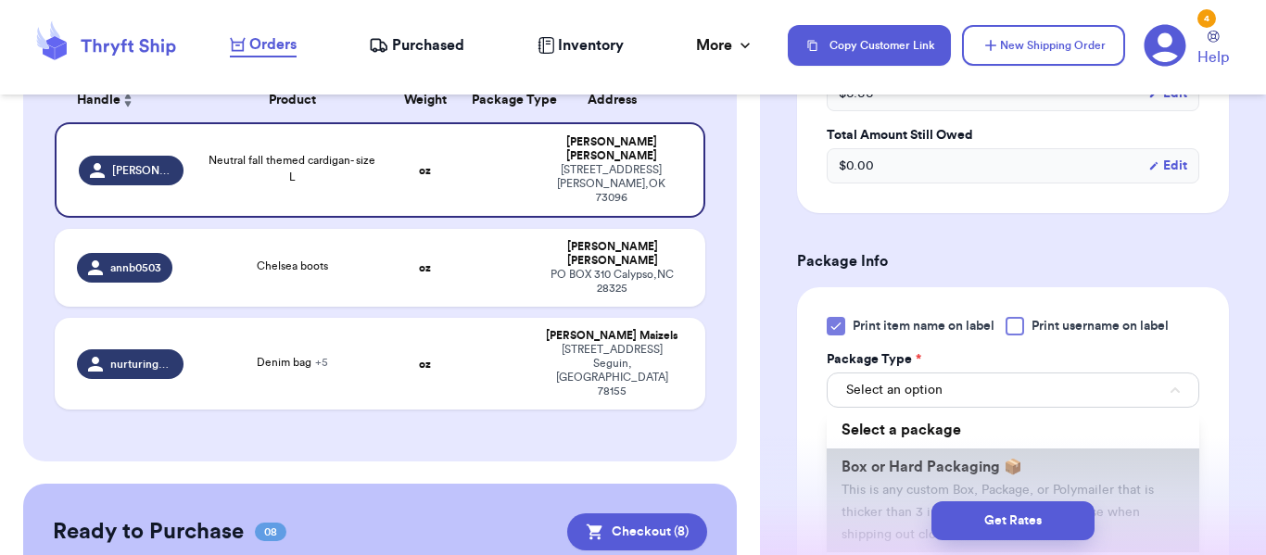
click at [994, 460] on span "Box or Hard Packaging 📦" at bounding box center [932, 467] width 181 height 15
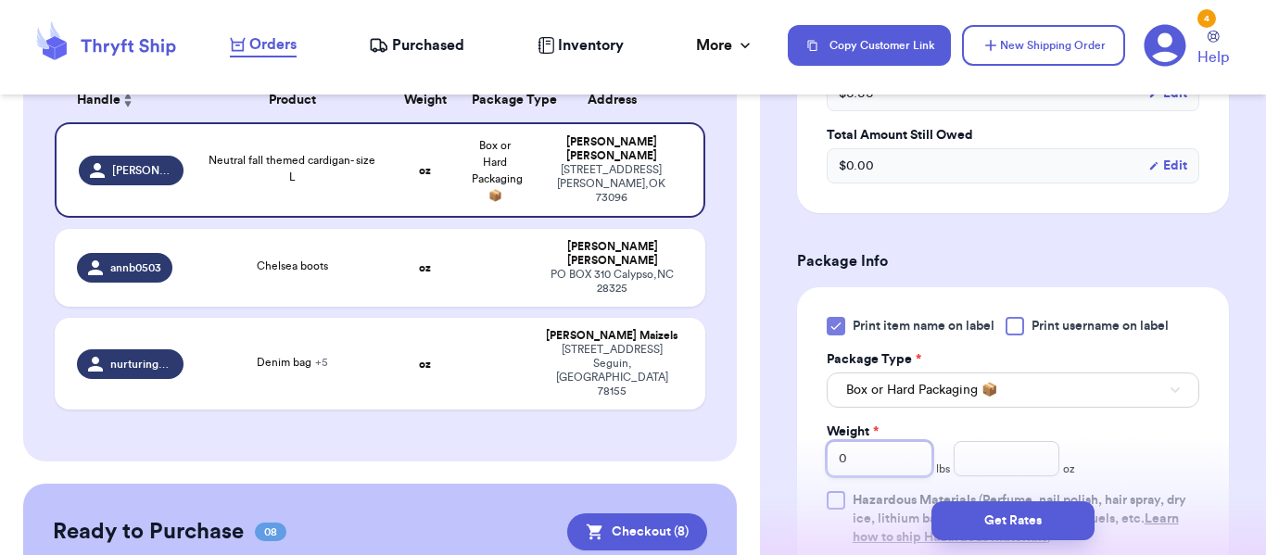
click at [908, 441] on input "0" at bounding box center [880, 458] width 106 height 35
type input "1"
click at [990, 441] on input "number" at bounding box center [1007, 458] width 106 height 35
type input "3"
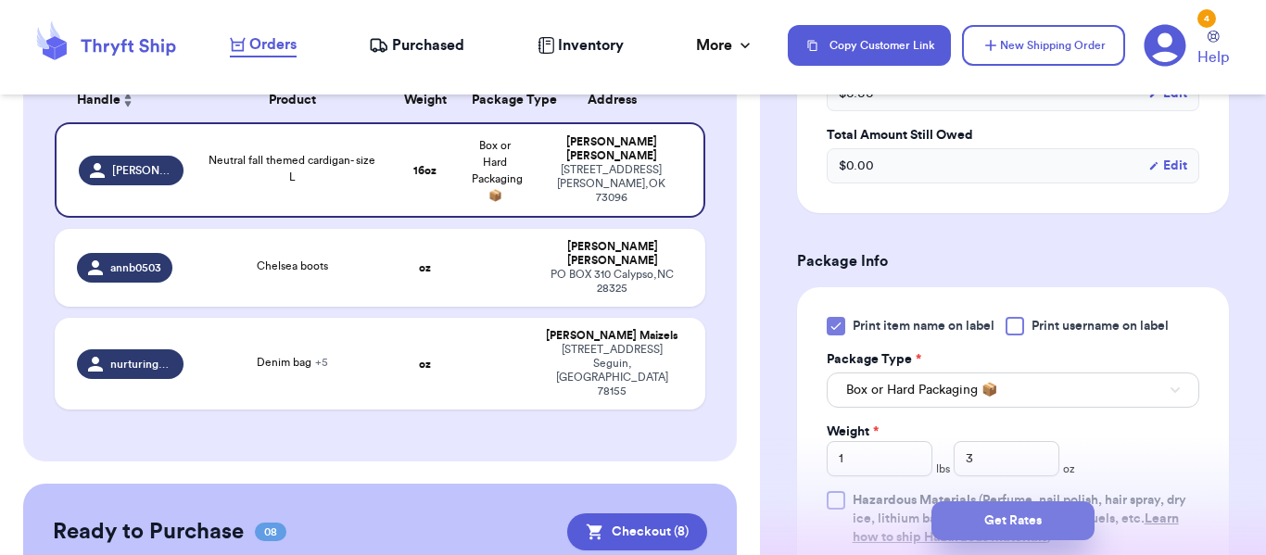
click at [994, 526] on button "Get Rates" at bounding box center [1012, 520] width 163 height 39
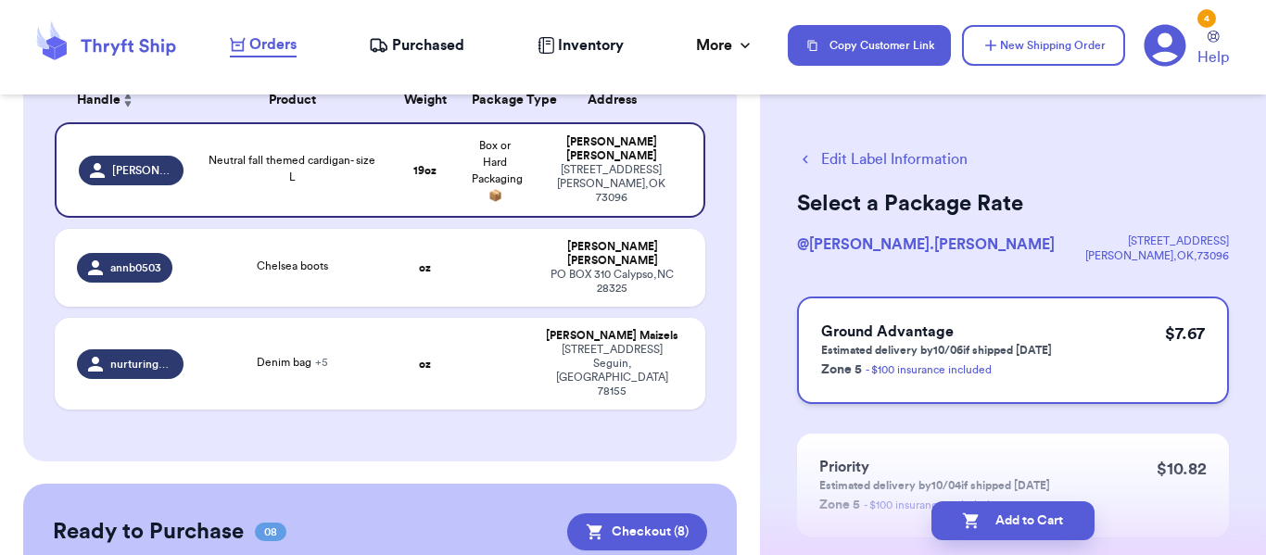
click at [1122, 300] on div "Ground Advantage Estimated delivery by 10/06 if shipped [DATE] Zone 5 - $100 in…" at bounding box center [1013, 351] width 432 height 108
click at [1022, 525] on button "Add to Cart" at bounding box center [1012, 520] width 163 height 39
checkbox input "true"
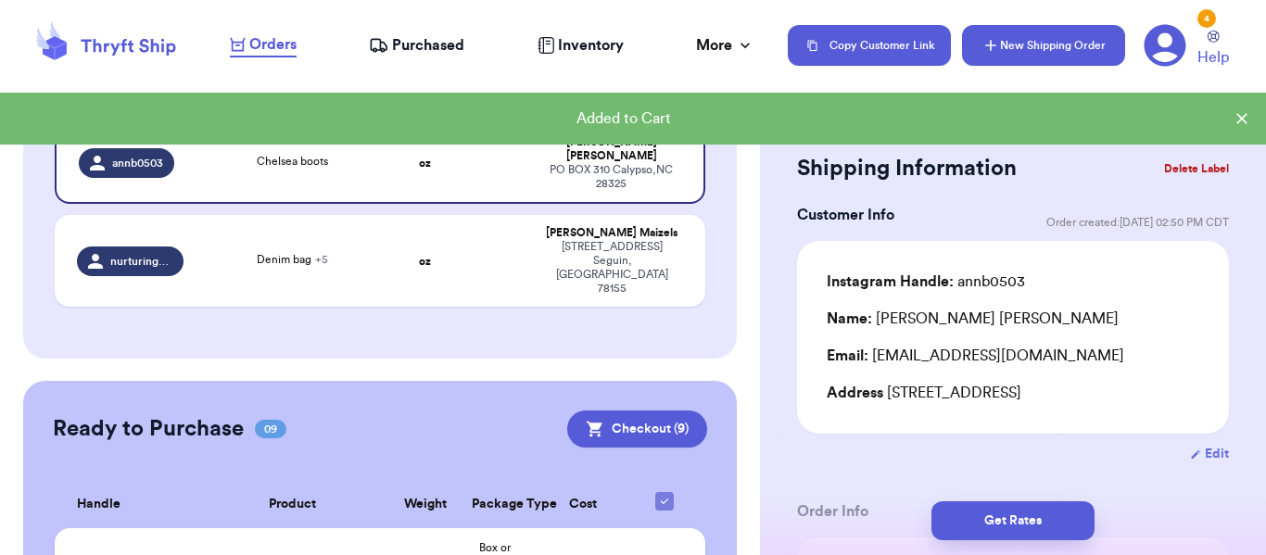
click at [1096, 56] on button "New Shipping Order" at bounding box center [1043, 45] width 163 height 41
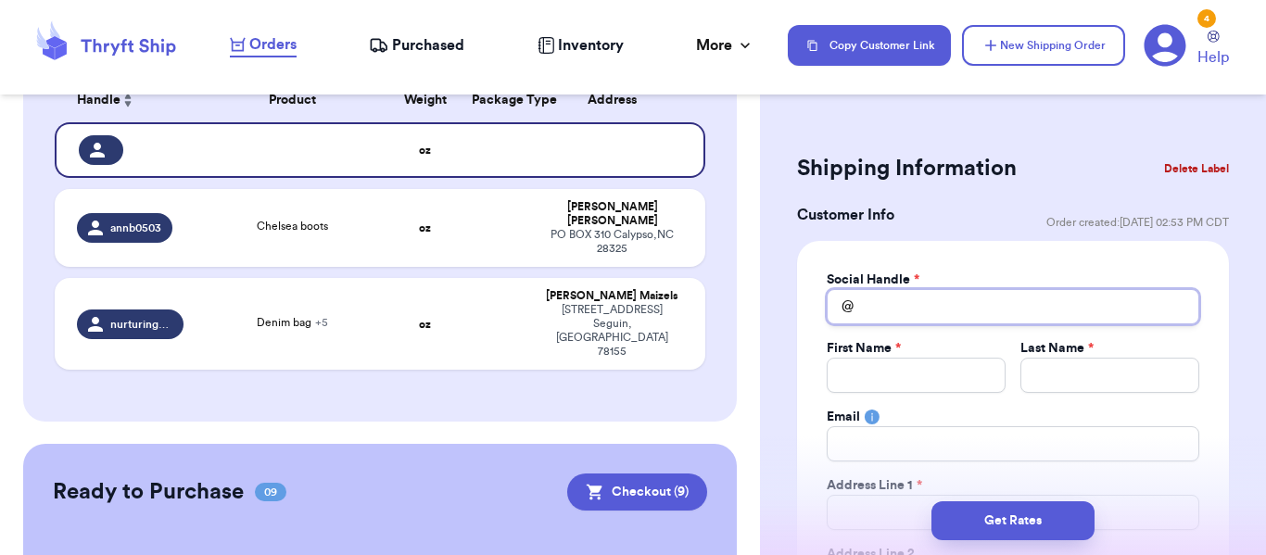
click at [903, 303] on input "Total Amount Paid" at bounding box center [1013, 306] width 373 height 35
type input "c"
type input "cu"
type input "cur"
type input "cura"
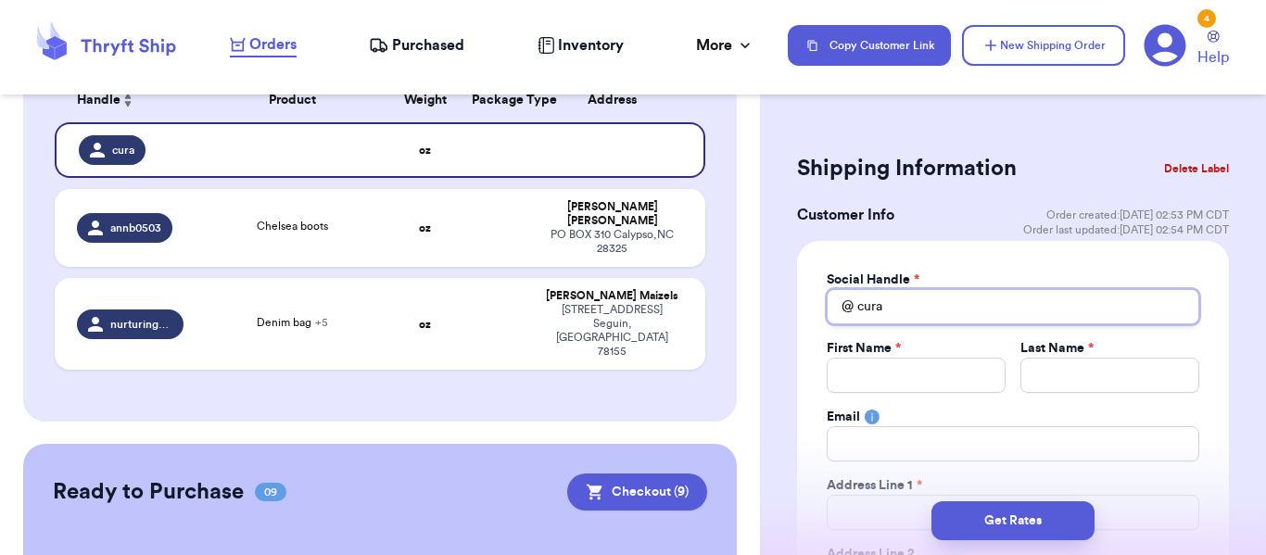
type input "curat"
type input "curate"
type input "curated"
type input "curate"
type input "curat"
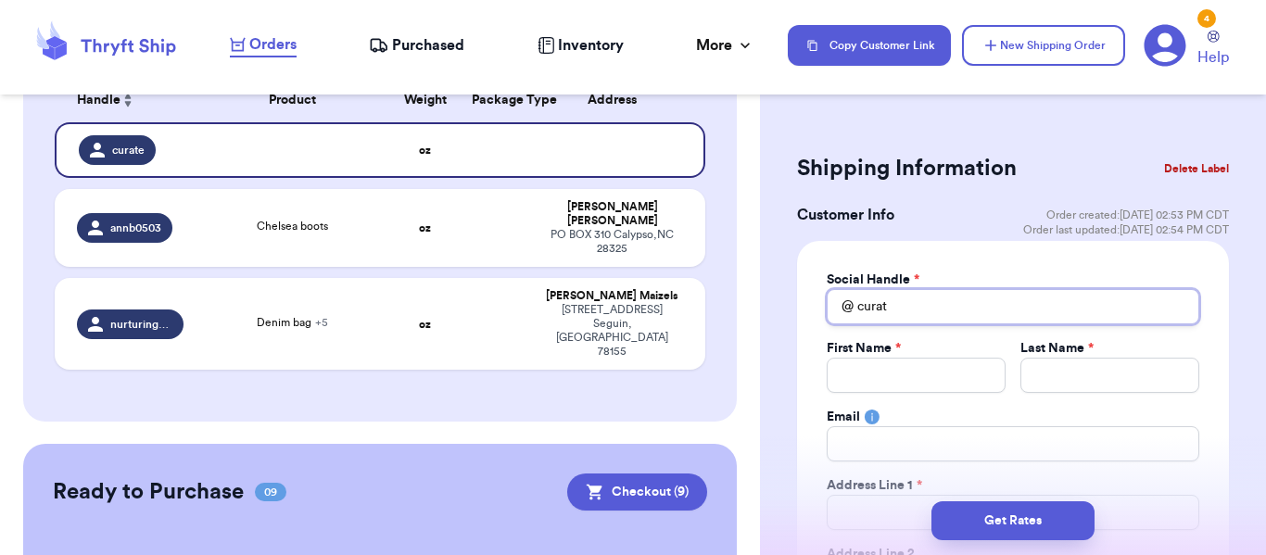
type input "cura"
type input "cur"
type input "cu"
type input "c"
type input "l"
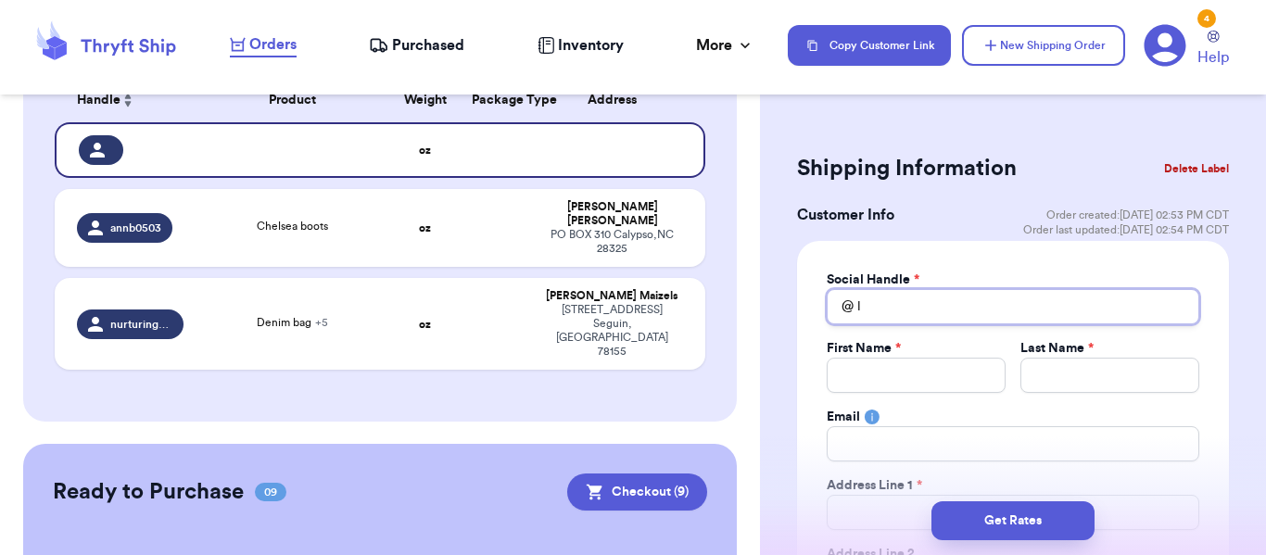
type input "li"
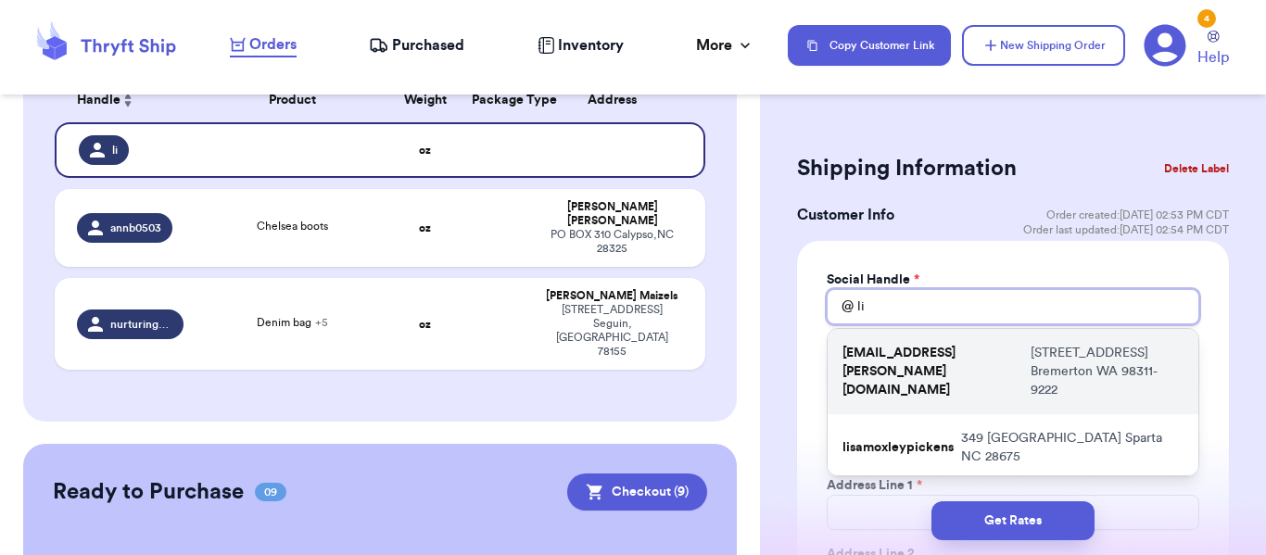
type input "lio"
type input "lion"
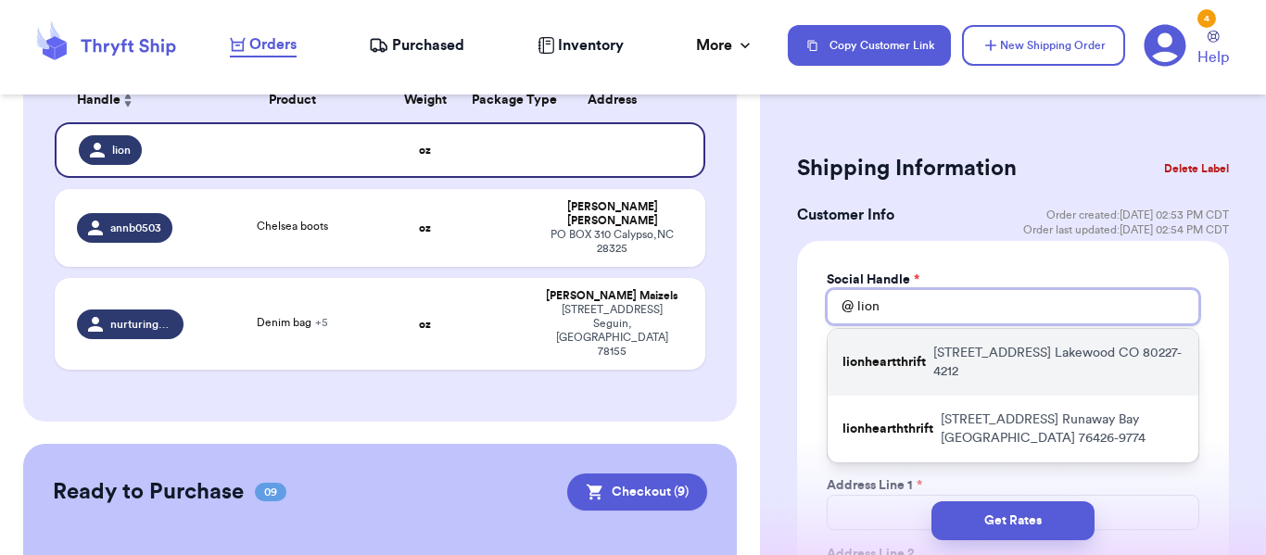
type input "lion"
click at [1041, 378] on p "[STREET_ADDRESS]" at bounding box center [1058, 362] width 250 height 37
type input "lionheartthrift"
type input "[PERSON_NAME]"
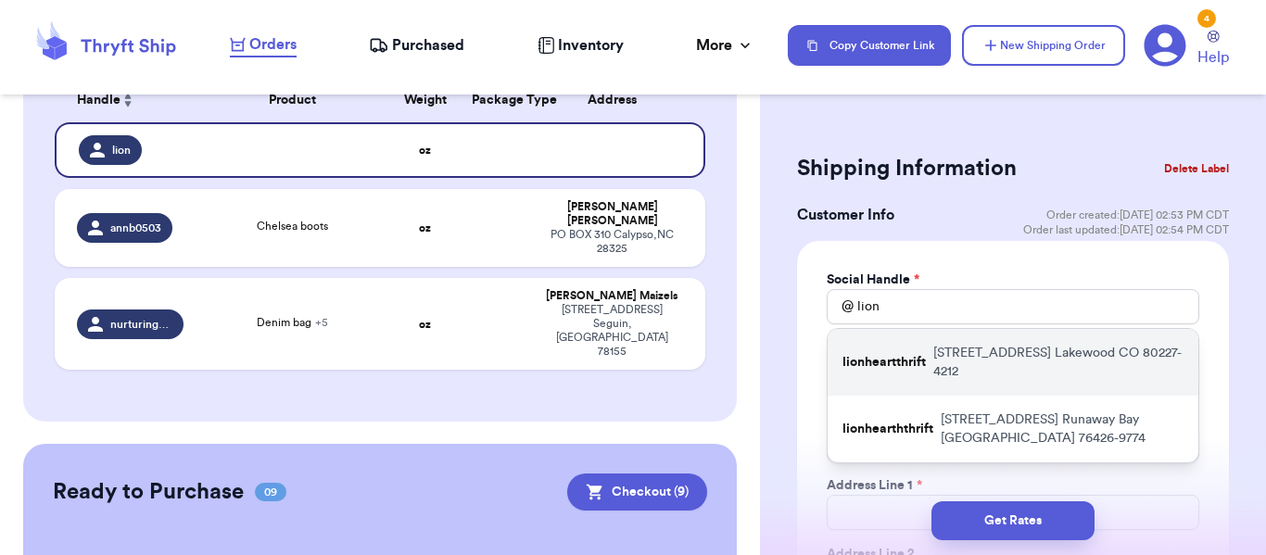
type input "[STREET_ADDRESS]"
type input "Lakewood"
select select "CO"
type input "80227-4212"
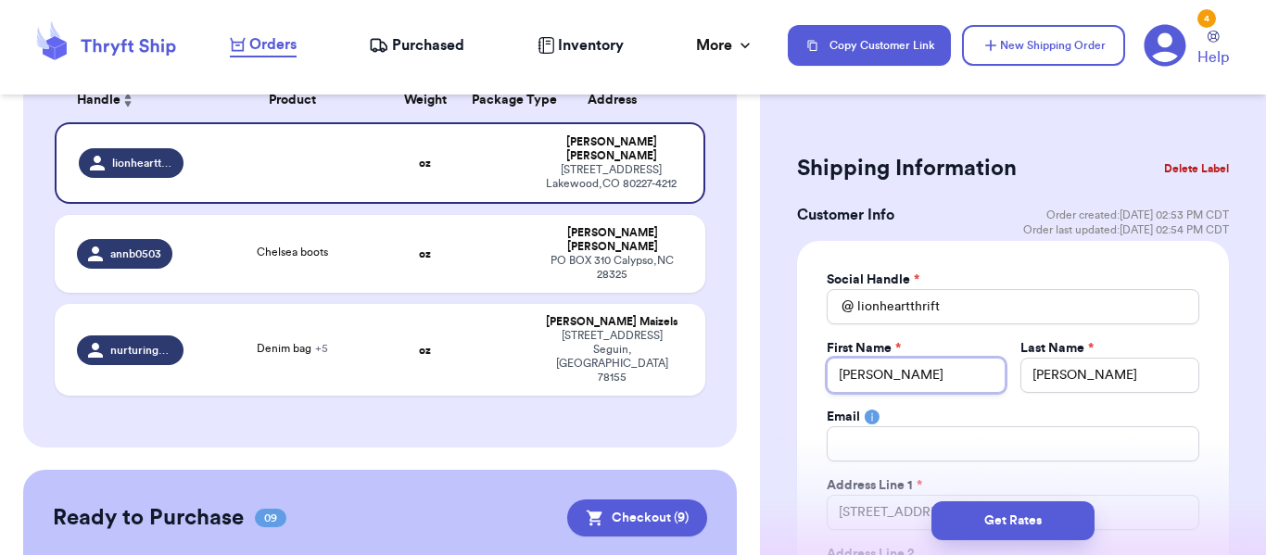
click at [944, 373] on input "[PERSON_NAME]" at bounding box center [916, 375] width 179 height 35
type input "C"
type input "Cl"
type input "Cle"
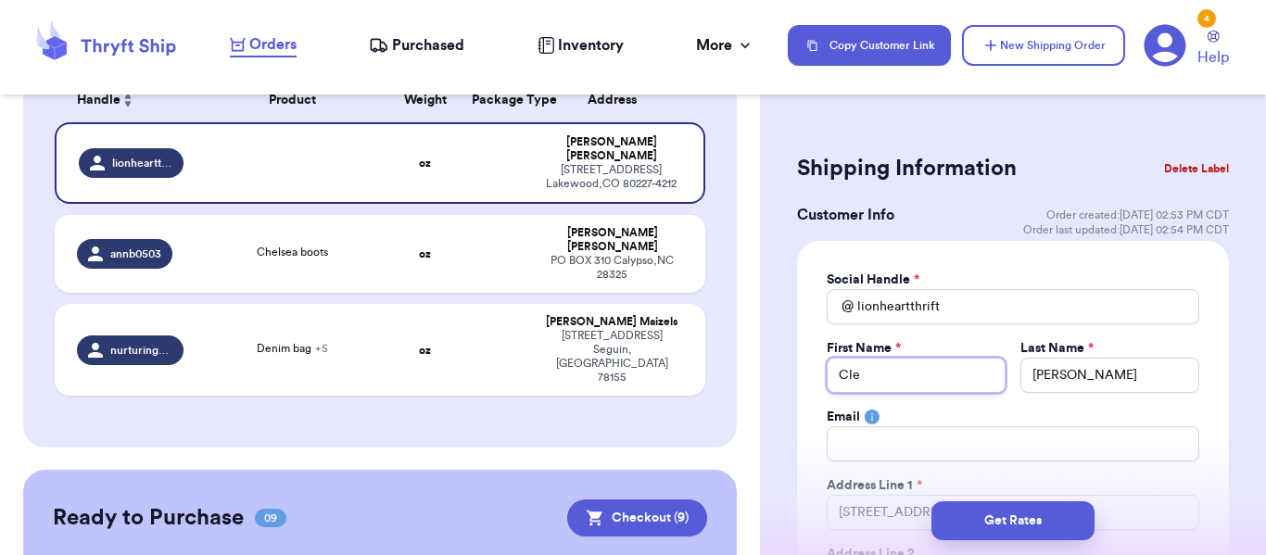
type input "[PERSON_NAME]"
type input "Cleme"
type input "[PERSON_NAME]"
type input "Clementi"
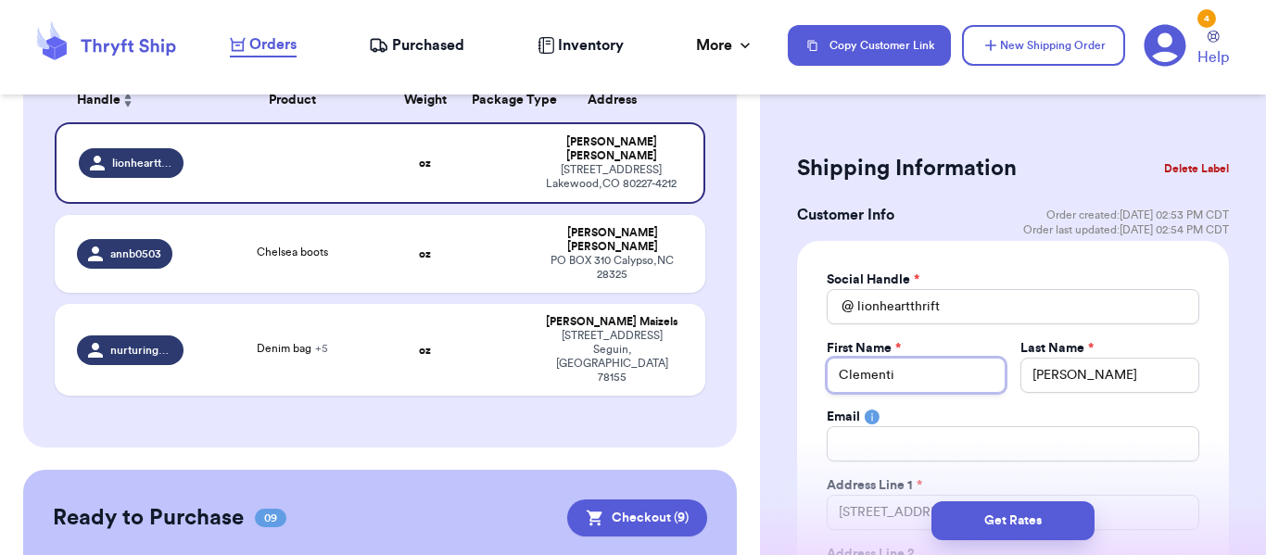
type input "Clementin"
type input "Clementine"
click at [1095, 384] on input "[PERSON_NAME]" at bounding box center [1109, 375] width 179 height 35
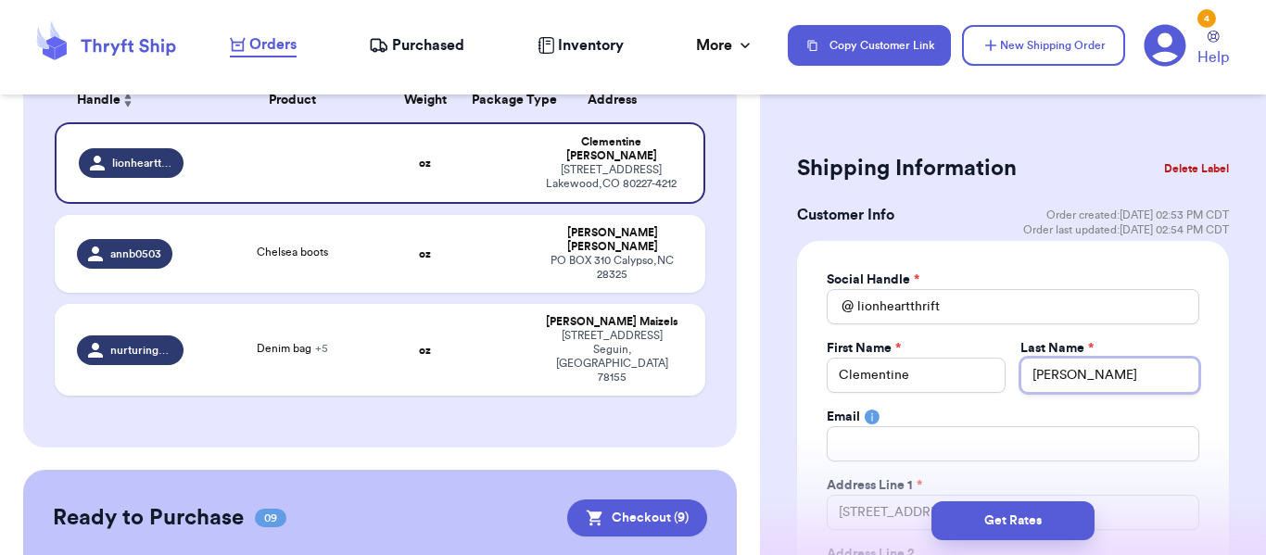
type input "F"
type input "Fr"
type input "Fre"
type input "[PERSON_NAME]"
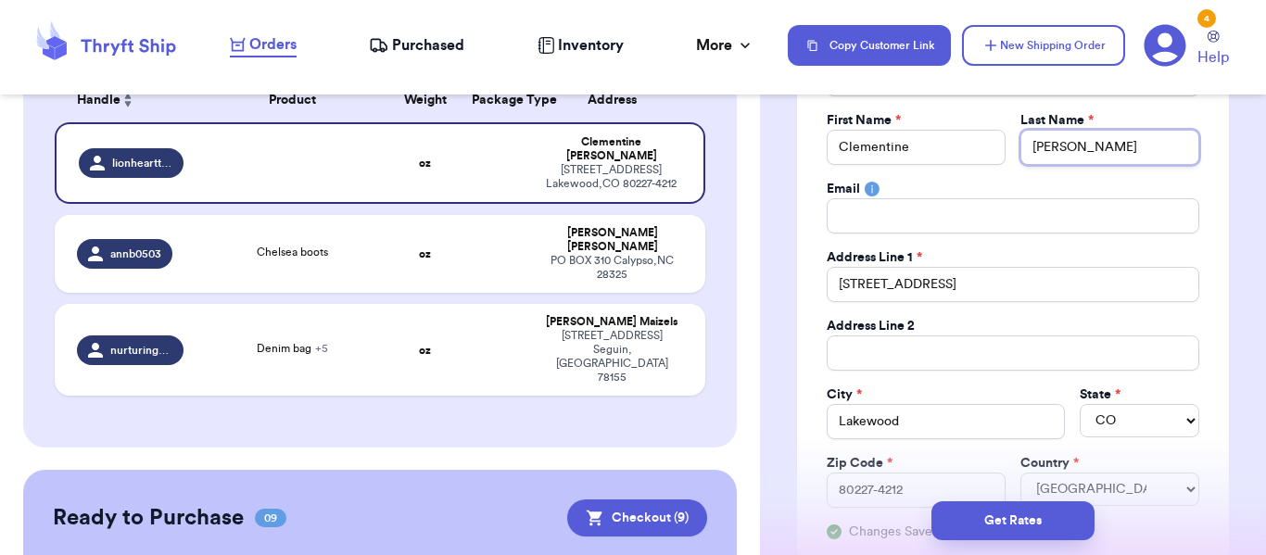
scroll to position [234, 0]
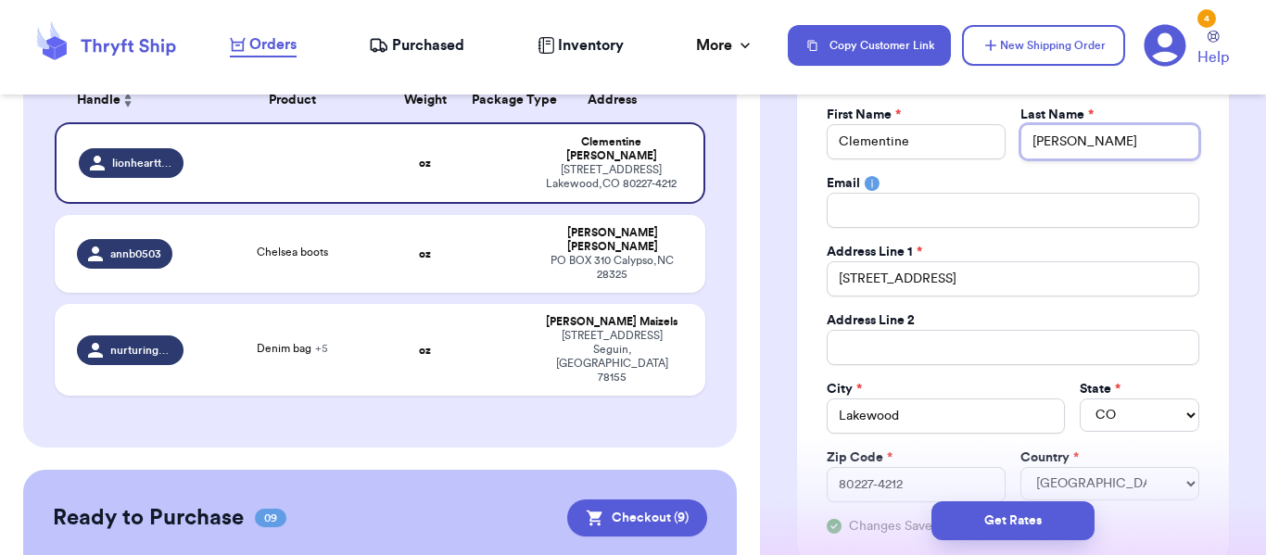
type input "[PERSON_NAME]"
click at [967, 275] on input "[STREET_ADDRESS]" at bounding box center [1013, 278] width 373 height 35
type input "5"
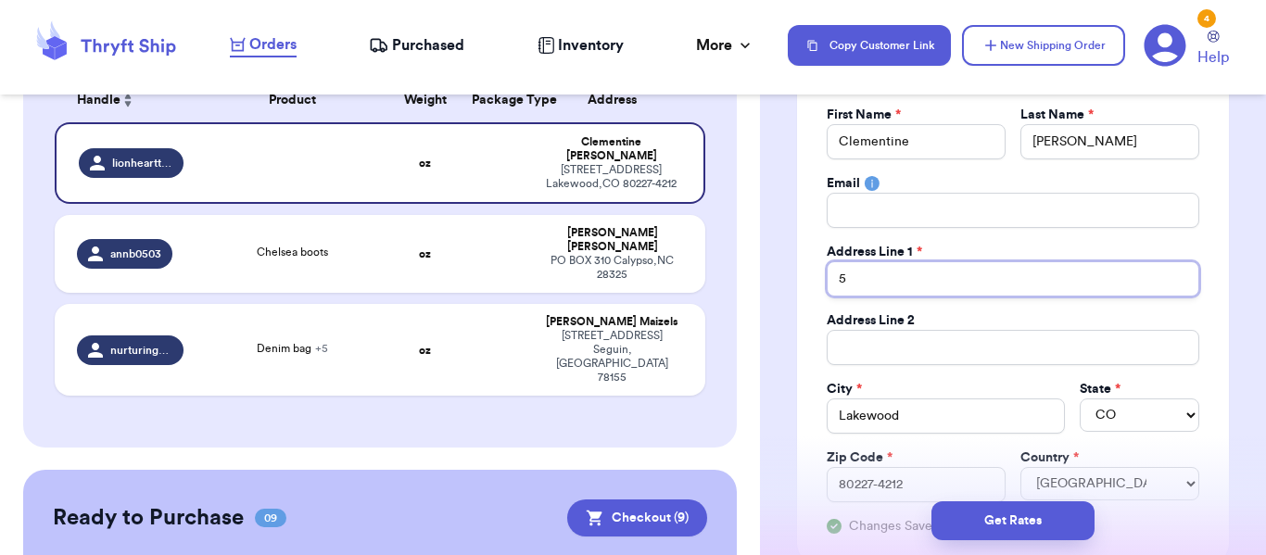
type input "52"
type input "524"
type input "524 L"
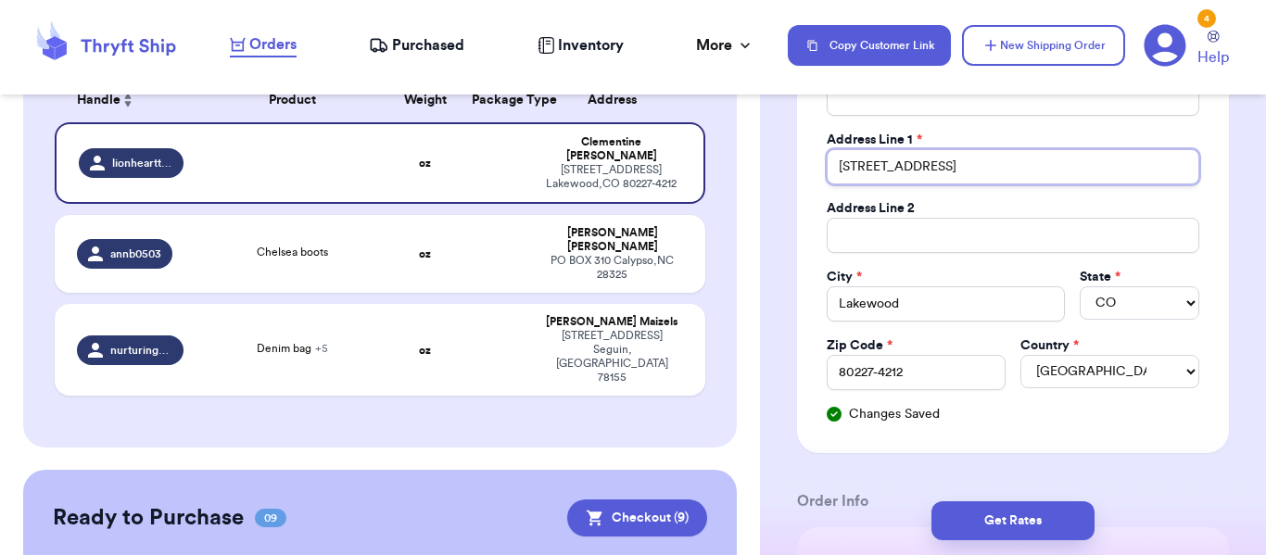
scroll to position [347, 0]
click at [953, 286] on input "Lakewood" at bounding box center [946, 302] width 239 height 35
click at [1118, 306] on select "AL AK AZ AR CA CO CT DE DC [GEOGRAPHIC_DATA] [GEOGRAPHIC_DATA] HI ID IL IN IA […" at bounding box center [1140, 301] width 120 height 33
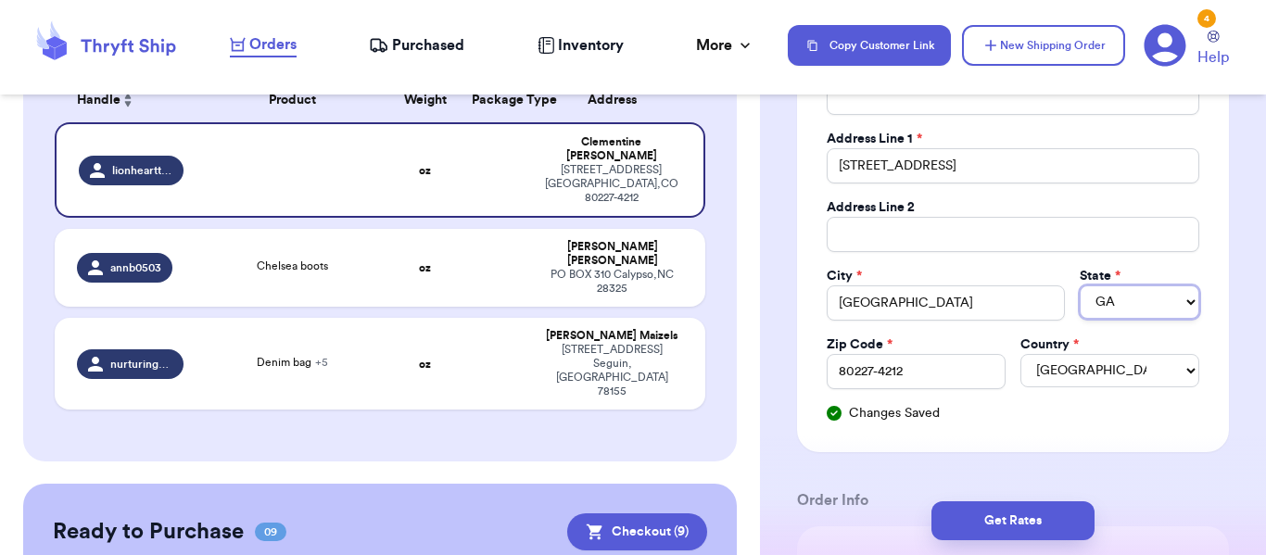
click at [1080, 285] on select "AL AK AZ AR CA CO CT DE DC [GEOGRAPHIC_DATA] [GEOGRAPHIC_DATA] HI ID IL IN IA […" at bounding box center [1140, 301] width 120 height 33
click at [952, 369] on input "80227-4212" at bounding box center [916, 371] width 179 height 35
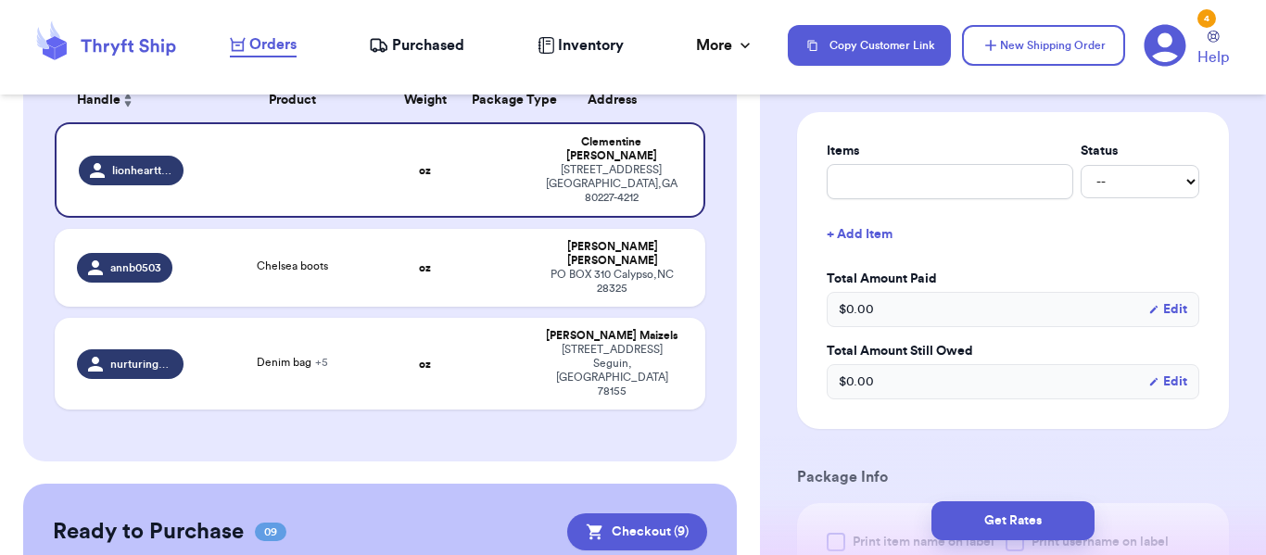
scroll to position [765, 0]
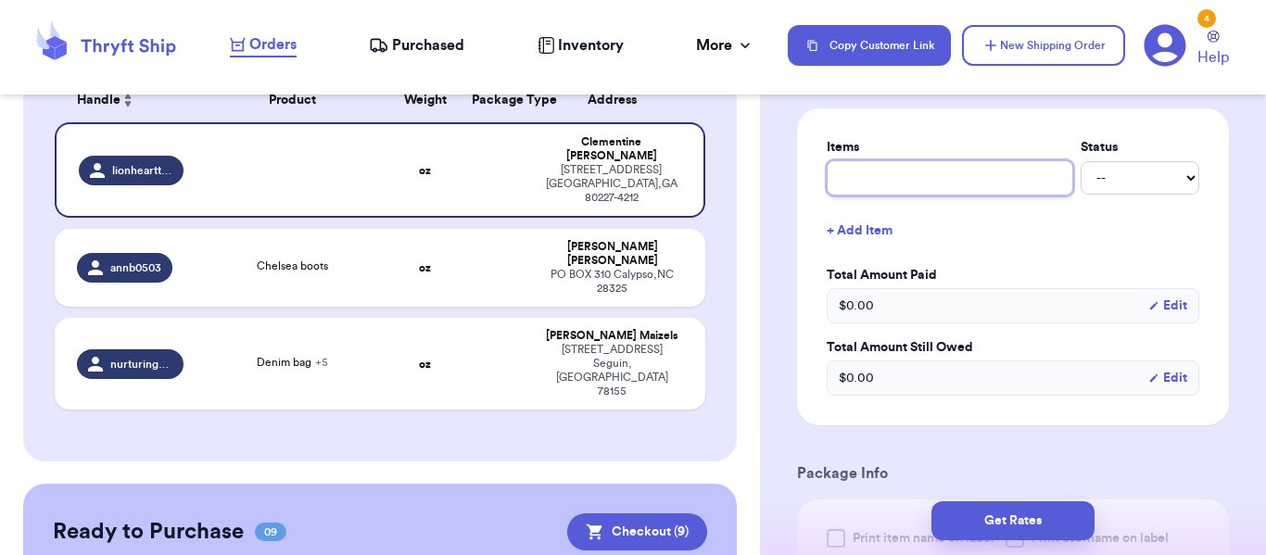
click at [1032, 178] on input "text" at bounding box center [950, 177] width 247 height 35
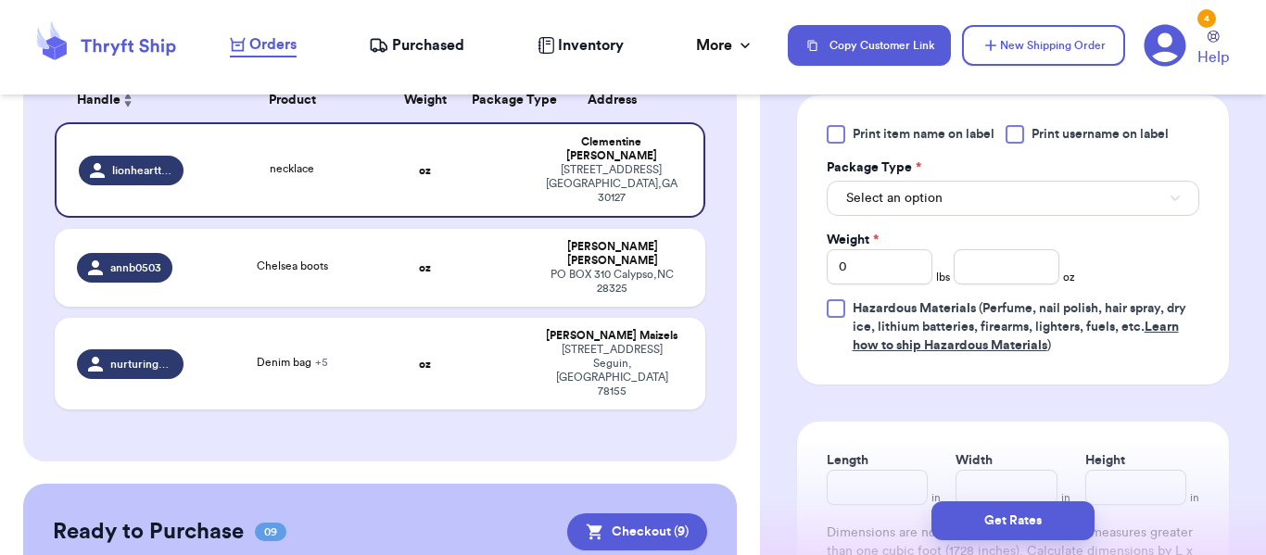
scroll to position [1205, 0]
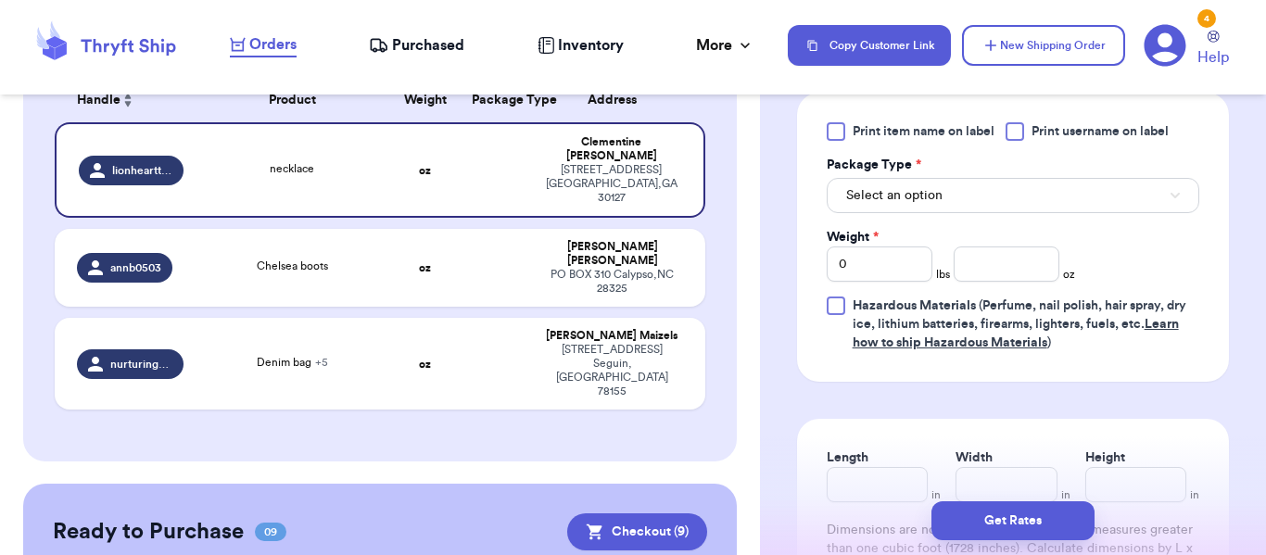
click at [958, 127] on span "Print item name on label" at bounding box center [924, 131] width 142 height 19
click at [0, 0] on input "Print item name on label" at bounding box center [0, 0] width 0 height 0
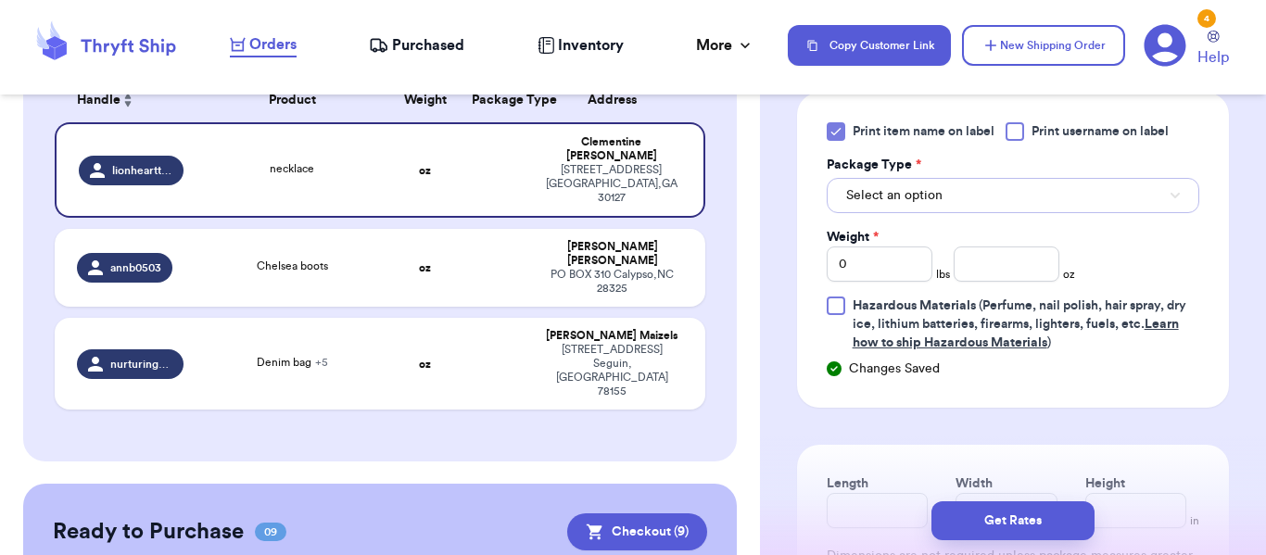
click at [971, 188] on button "Select an option" at bounding box center [1013, 195] width 373 height 35
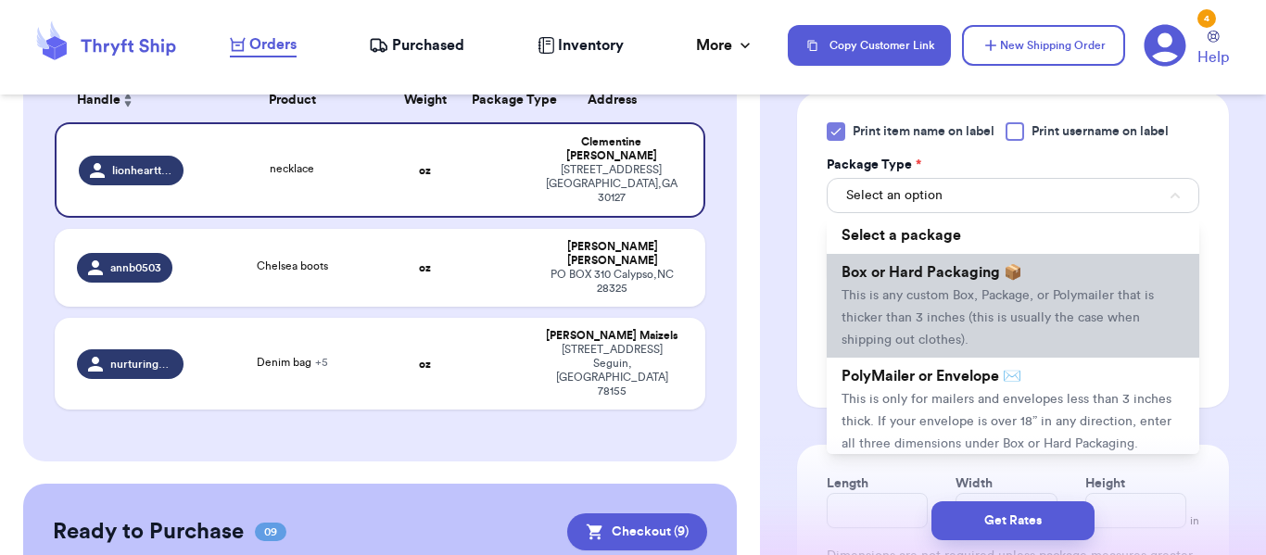
click at [983, 333] on li "Box or Hard Packaging 📦 This is any custom Box, Package, or Polymailer that is …" at bounding box center [1013, 306] width 373 height 104
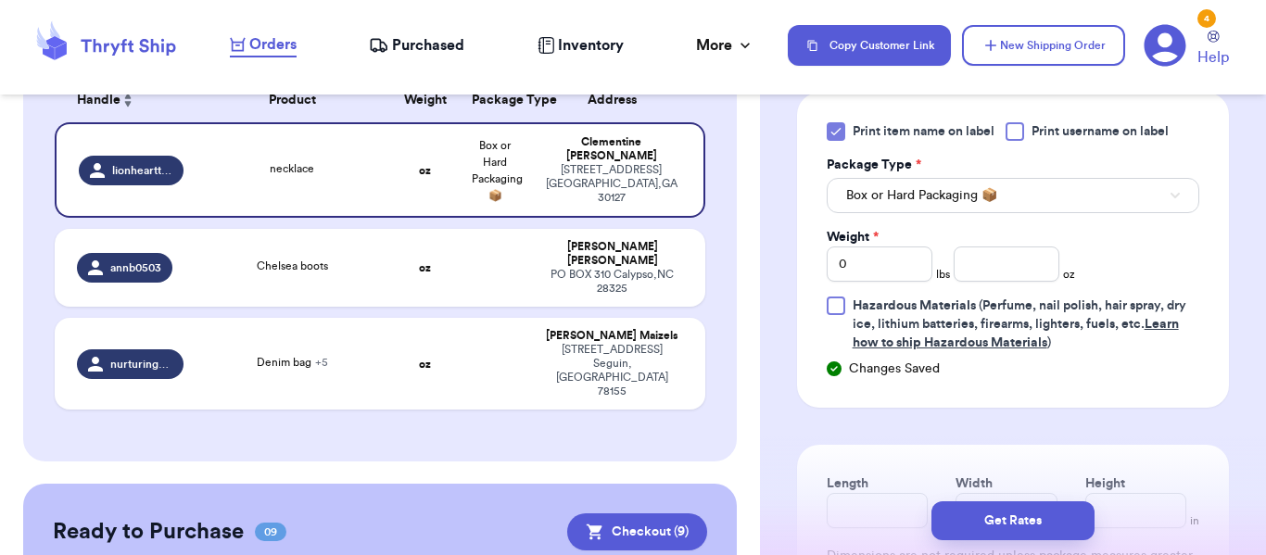
click at [1172, 171] on div "Package Type *" at bounding box center [1013, 165] width 373 height 19
click at [1160, 192] on button "Box or Hard Packaging 📦" at bounding box center [1013, 195] width 373 height 35
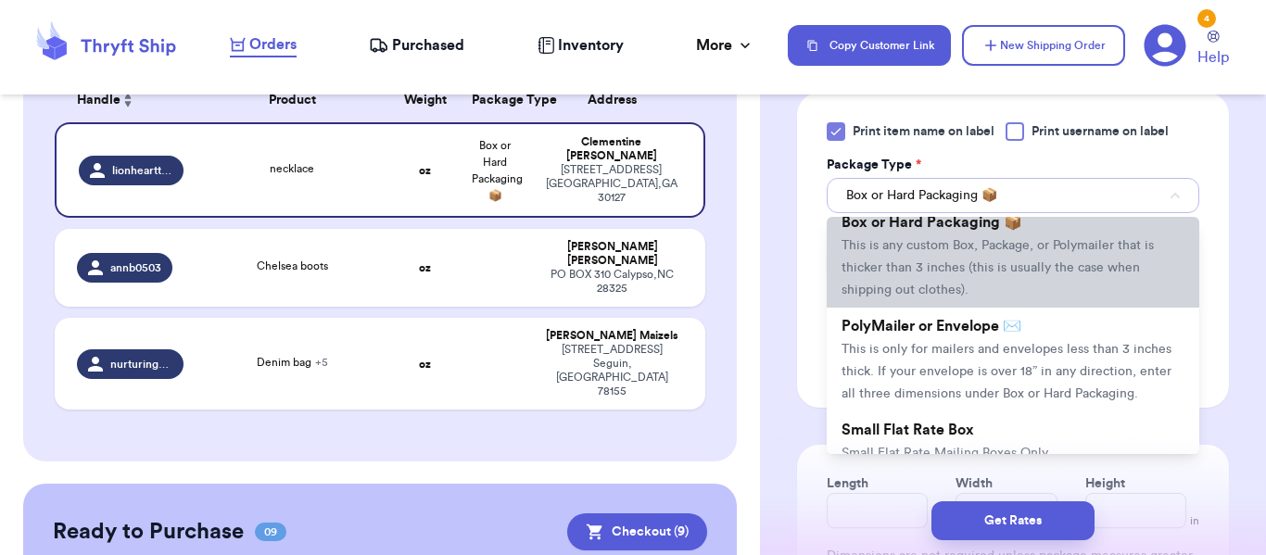
scroll to position [51, 0]
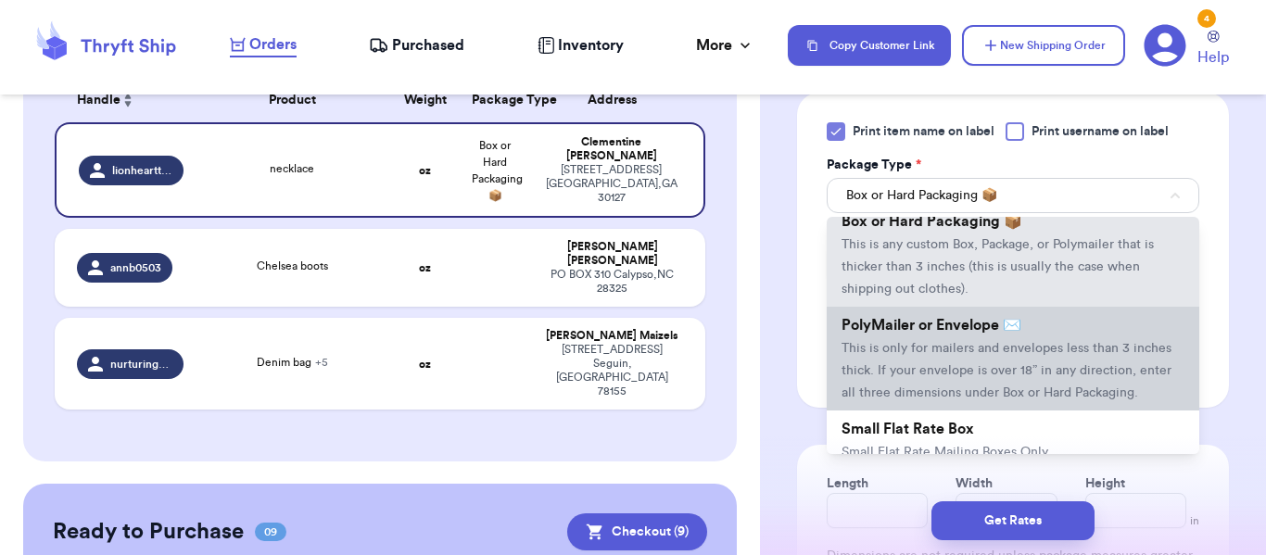
click at [1063, 354] on span "This is only for mailers and envelopes less than 3 inches thick. If your envelo…" at bounding box center [1007, 370] width 330 height 57
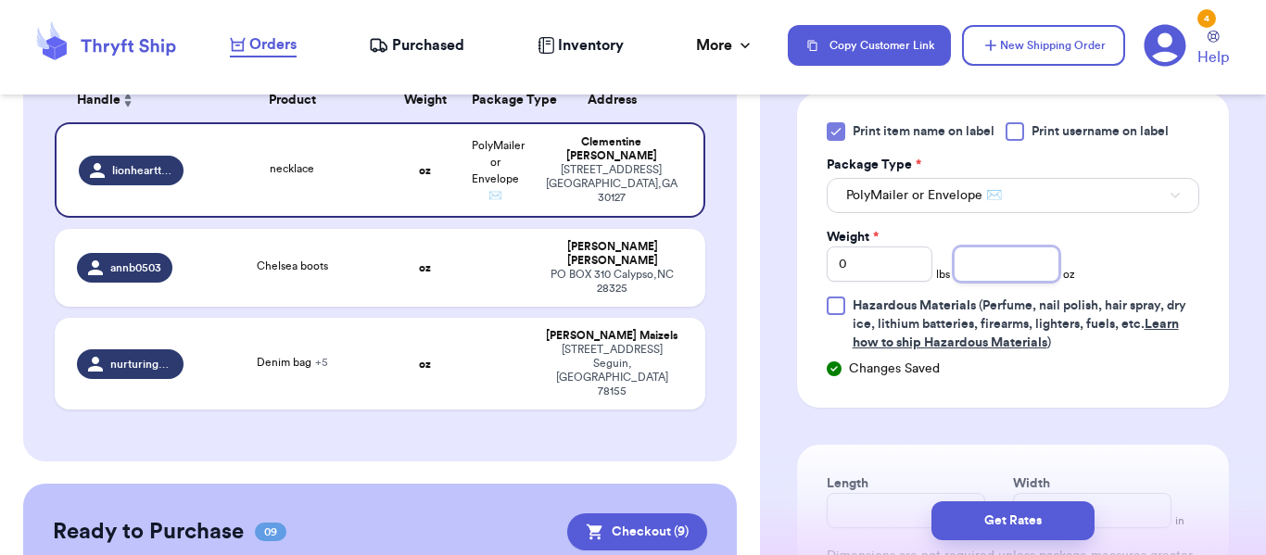
click at [992, 260] on input "number" at bounding box center [1007, 264] width 106 height 35
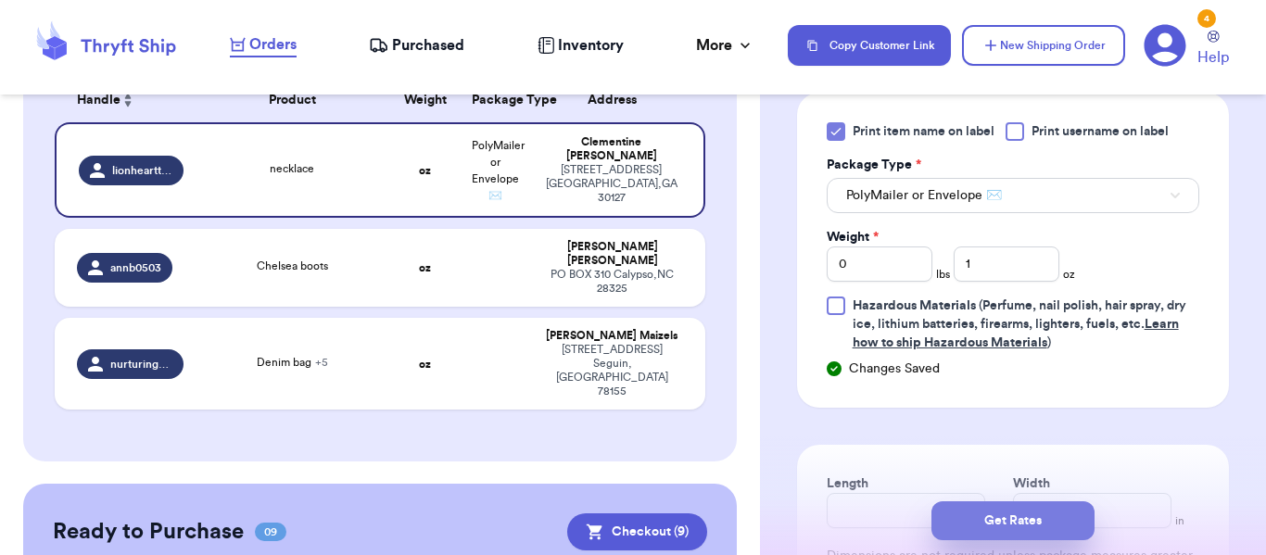
click at [1034, 505] on button "Get Rates" at bounding box center [1012, 520] width 163 height 39
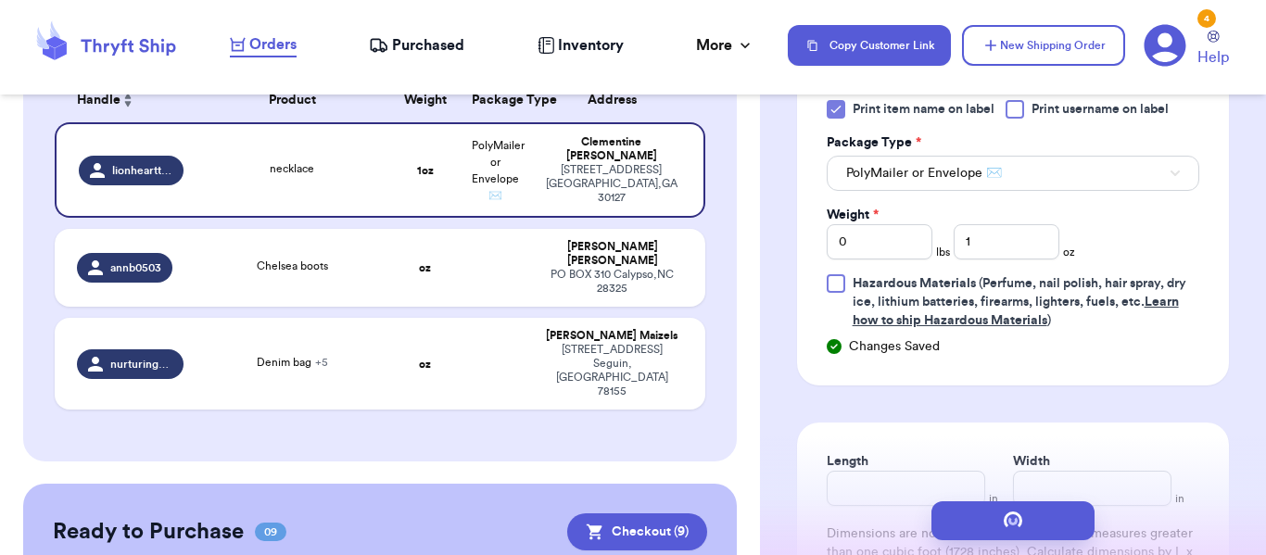
scroll to position [0, 0]
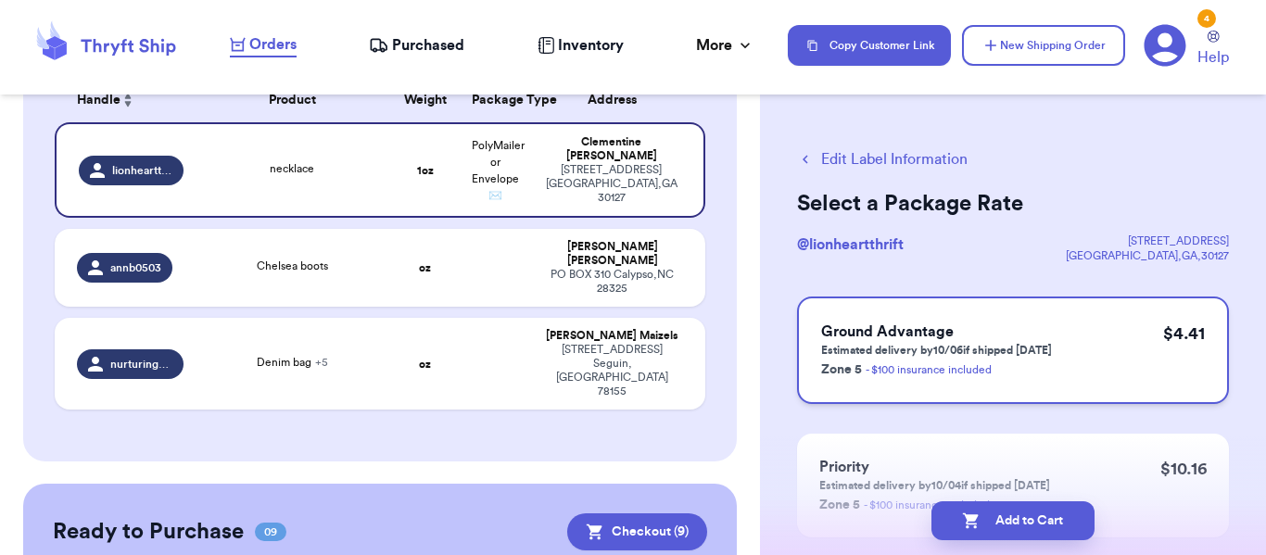
click at [1096, 326] on div "Ground Advantage Estimated delivery by 10/06 if shipped [DATE] Zone 5 - $100 in…" at bounding box center [1013, 351] width 432 height 108
click at [1046, 518] on button "Add to Cart" at bounding box center [1012, 520] width 163 height 39
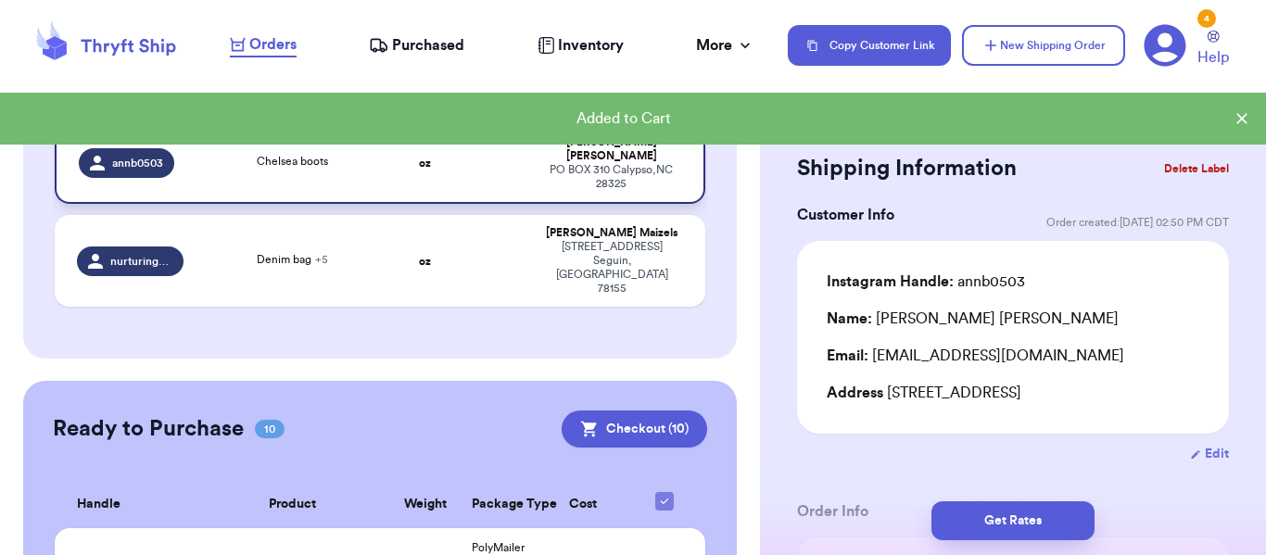
click at [596, 178] on td "[PERSON_NAME] [STREET_ADDRESS]" at bounding box center [617, 163] width 175 height 82
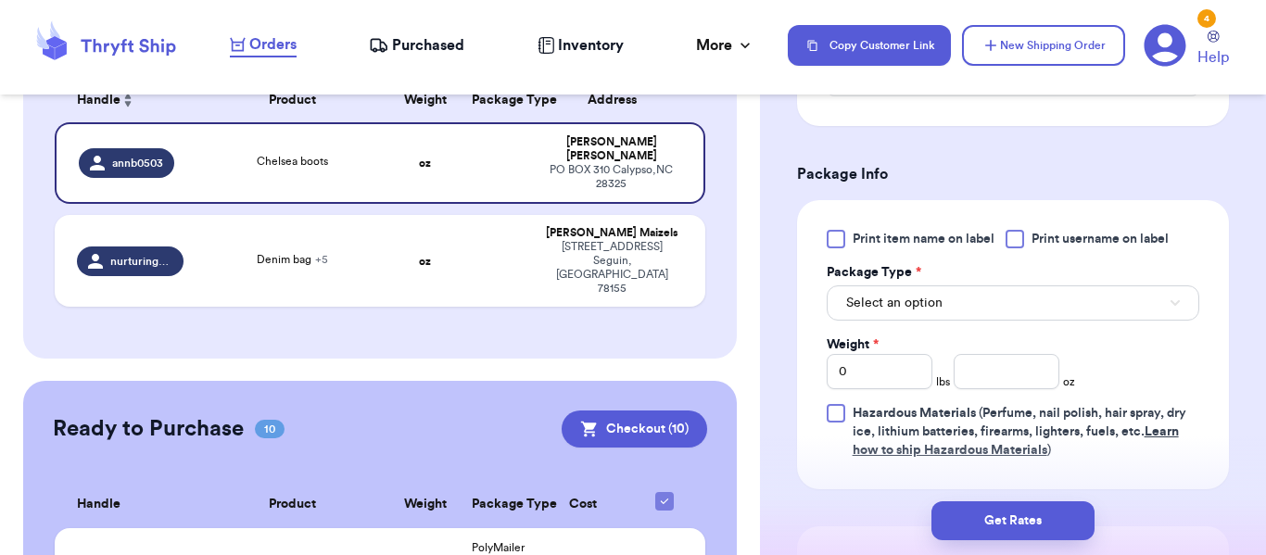
scroll to position [737, 0]
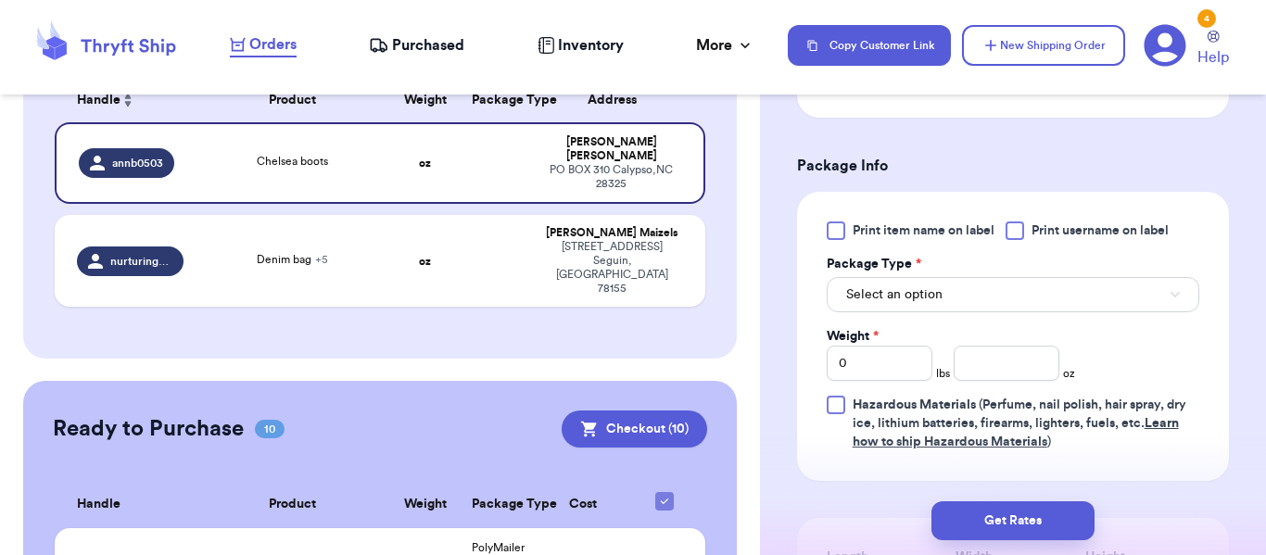
click at [948, 224] on span "Print item name on label" at bounding box center [924, 231] width 142 height 19
click at [0, 0] on input "Print item name on label" at bounding box center [0, 0] width 0 height 0
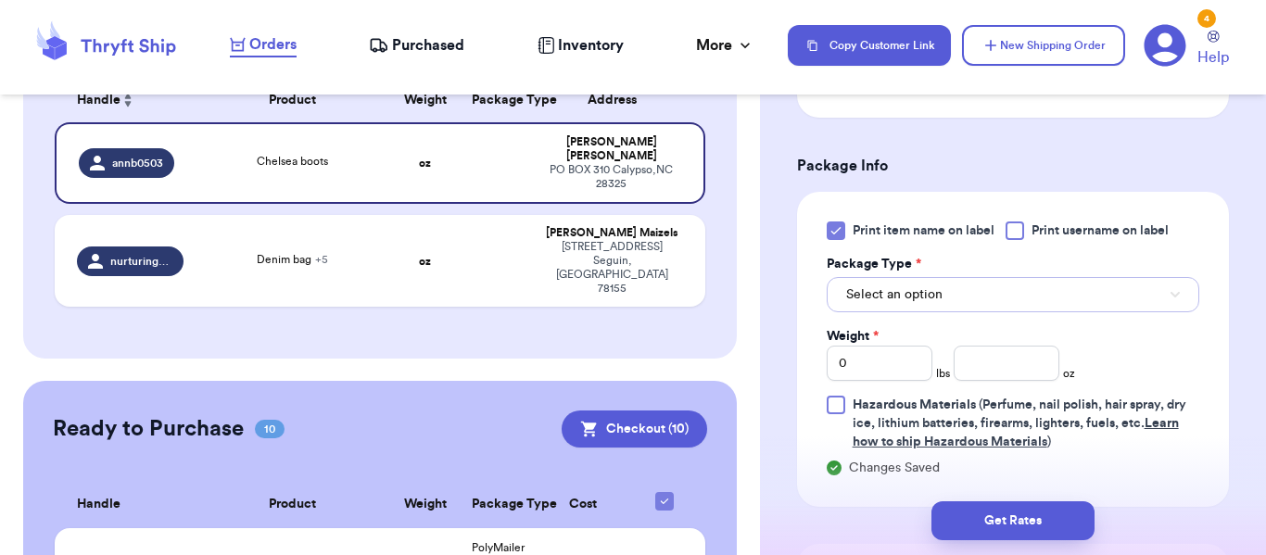
click at [969, 277] on button "Select an option" at bounding box center [1013, 294] width 373 height 35
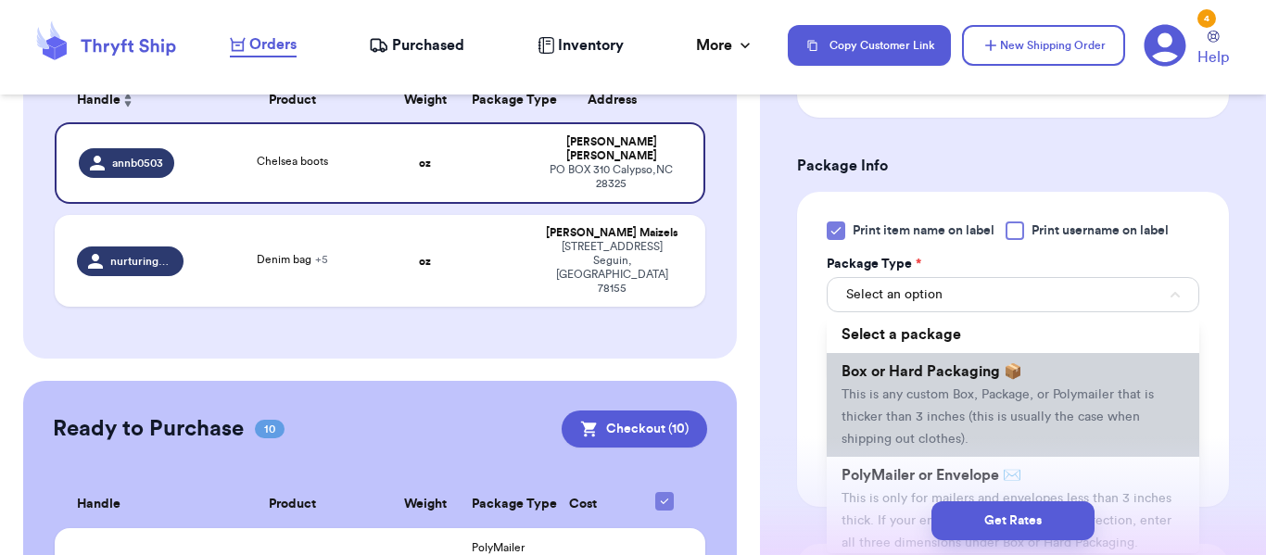
click at [958, 365] on span "Box or Hard Packaging 📦" at bounding box center [932, 371] width 181 height 15
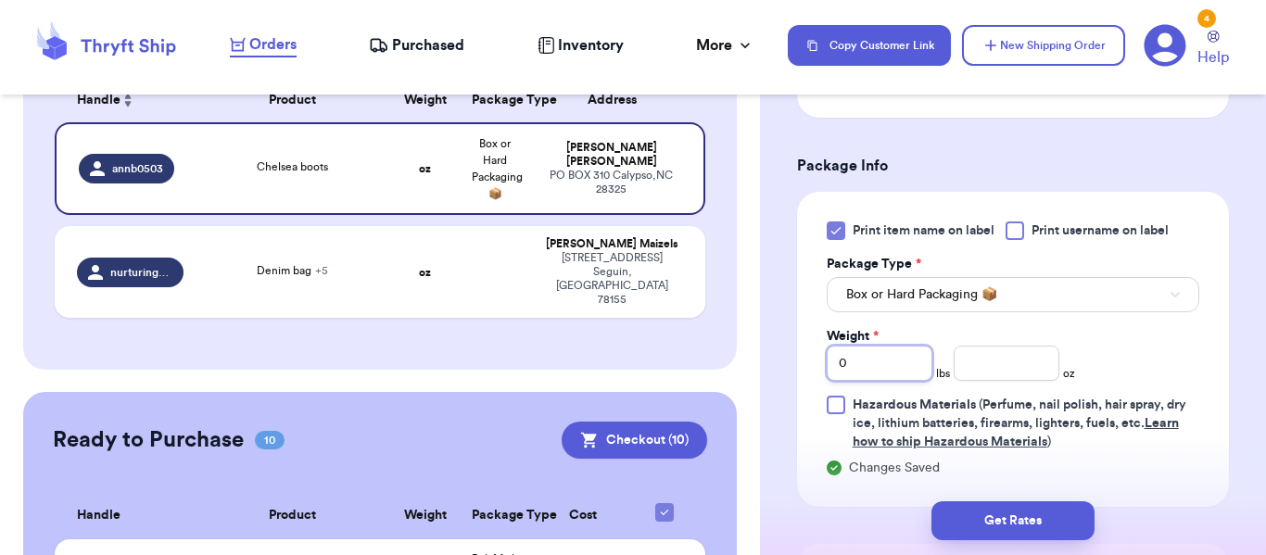
click at [887, 370] on input "0" at bounding box center [880, 363] width 106 height 35
click at [1019, 362] on input "number" at bounding box center [1007, 363] width 106 height 35
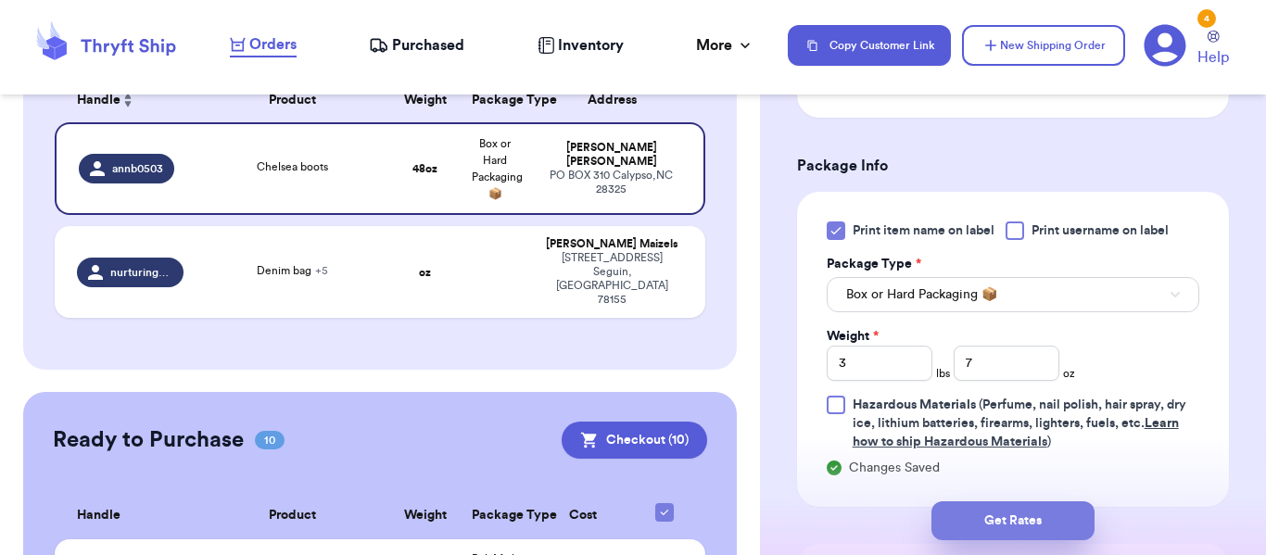
click at [1053, 504] on button "Get Rates" at bounding box center [1012, 520] width 163 height 39
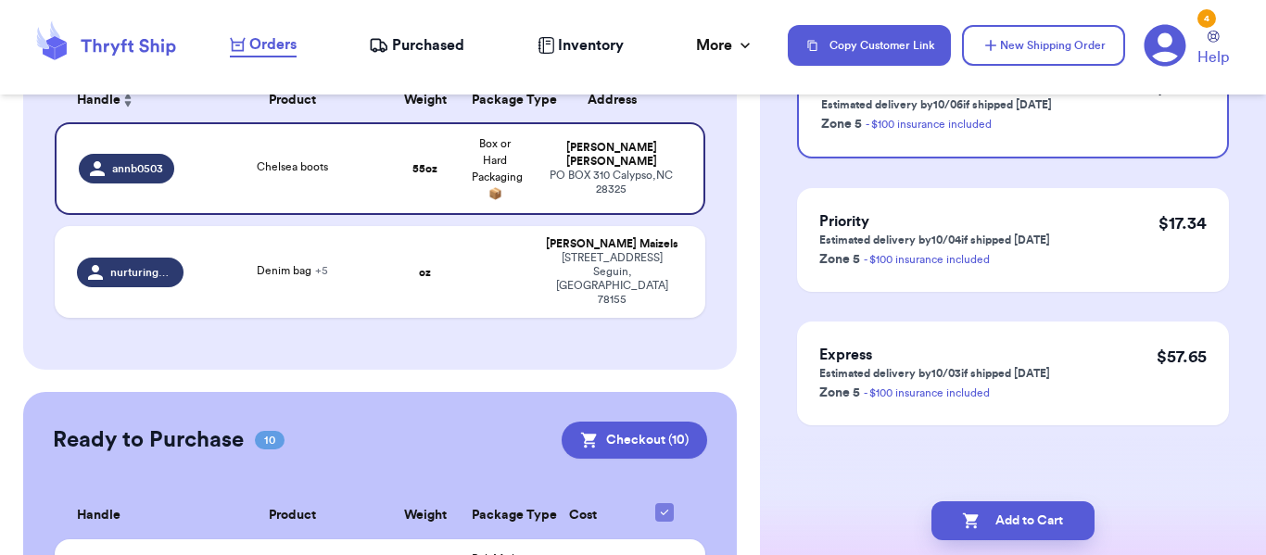
scroll to position [0, 0]
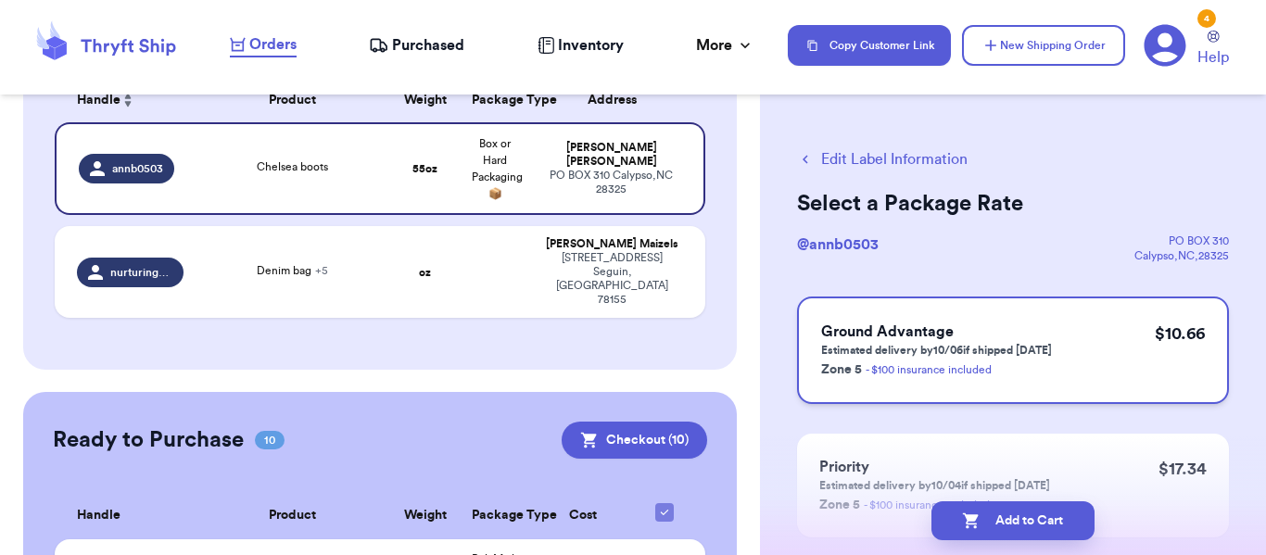
click at [1085, 380] on div "Ground Advantage Estimated delivery by 10/06 if shipped [DATE] Zone 5 - $100 in…" at bounding box center [1013, 351] width 432 height 108
click at [1043, 515] on button "Add to Cart" at bounding box center [1012, 520] width 163 height 39
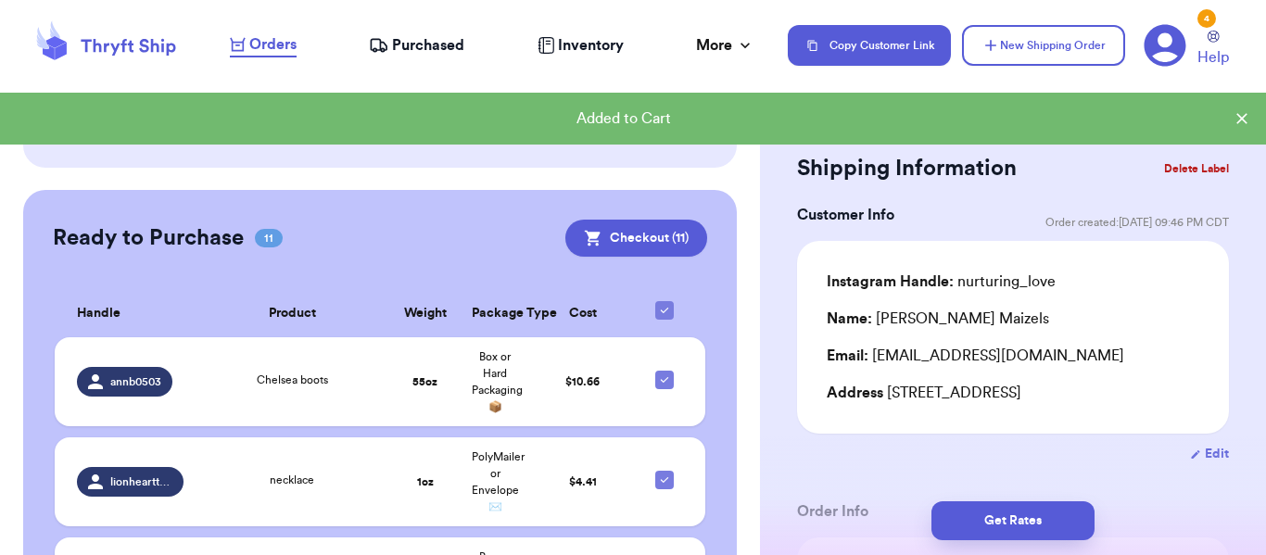
scroll to position [401, 0]
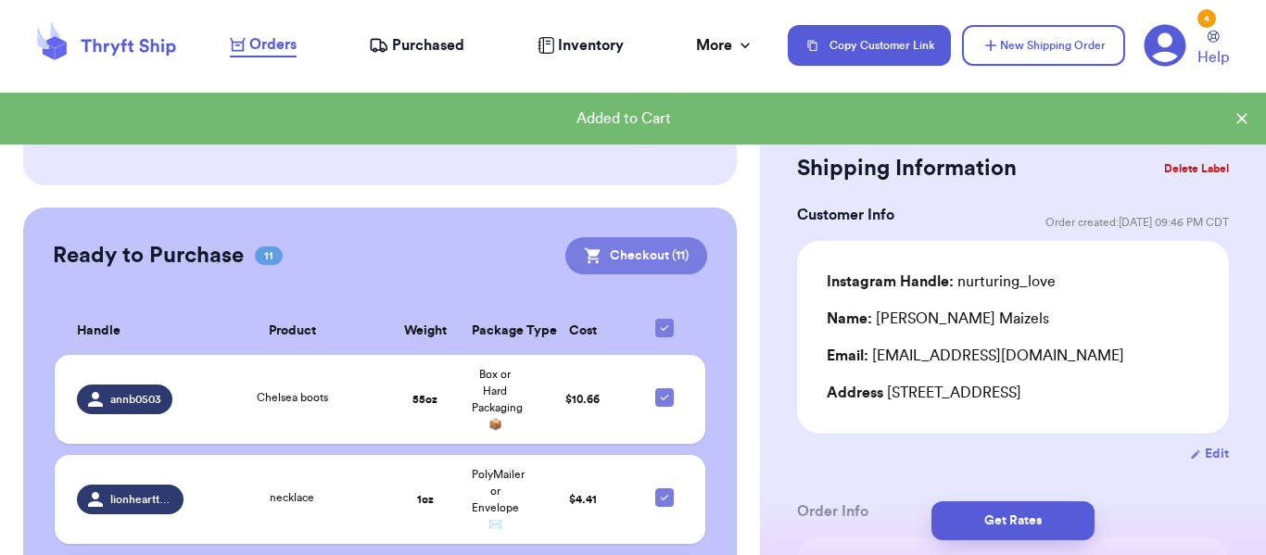
click at [668, 237] on button "Checkout ( 11 )" at bounding box center [636, 255] width 142 height 37
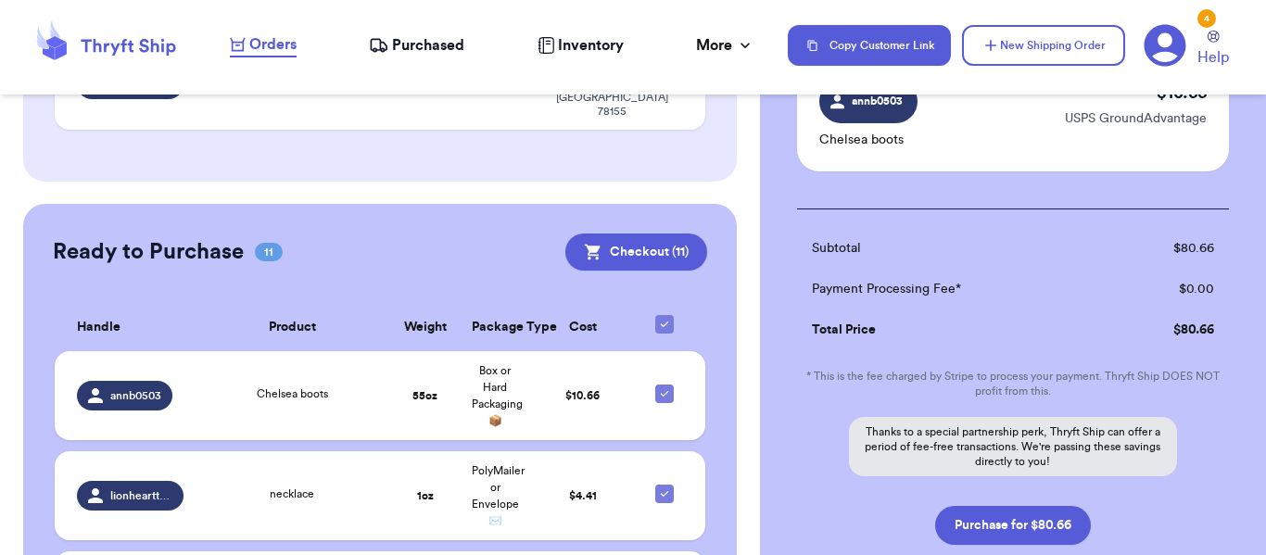
scroll to position [1522, 0]
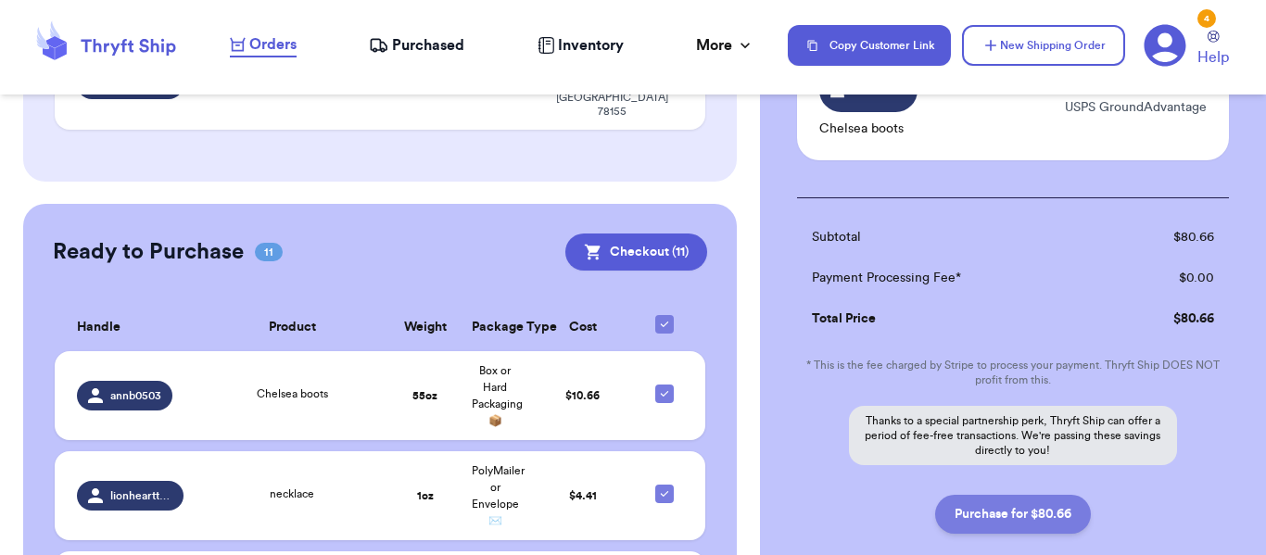
click at [1043, 495] on button "Purchase for $80.66" at bounding box center [1013, 514] width 156 height 39
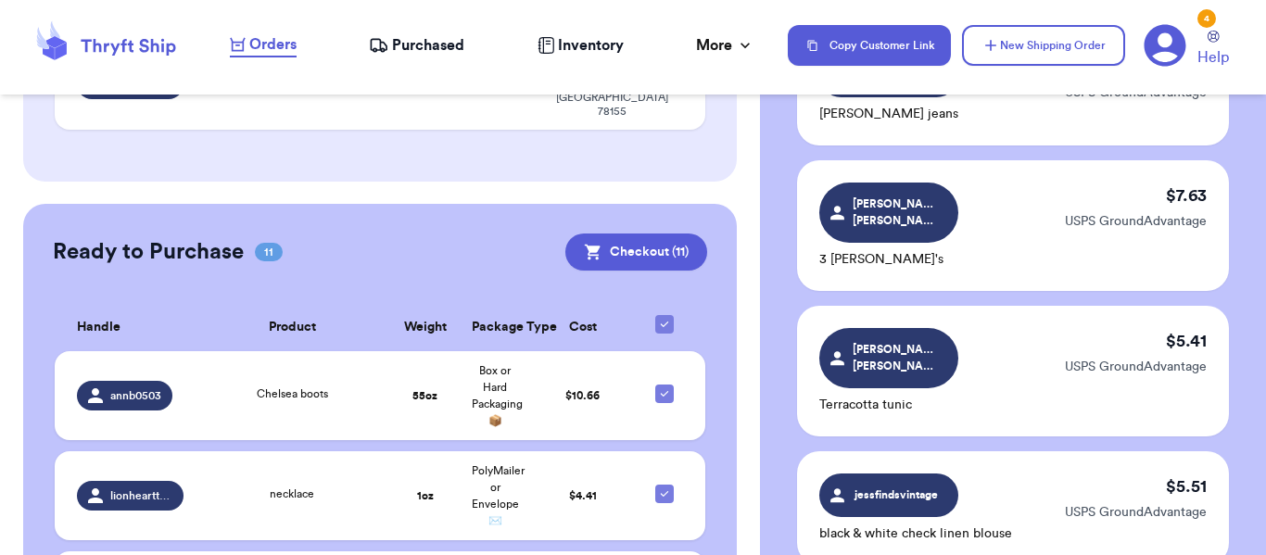
scroll to position [296, 0]
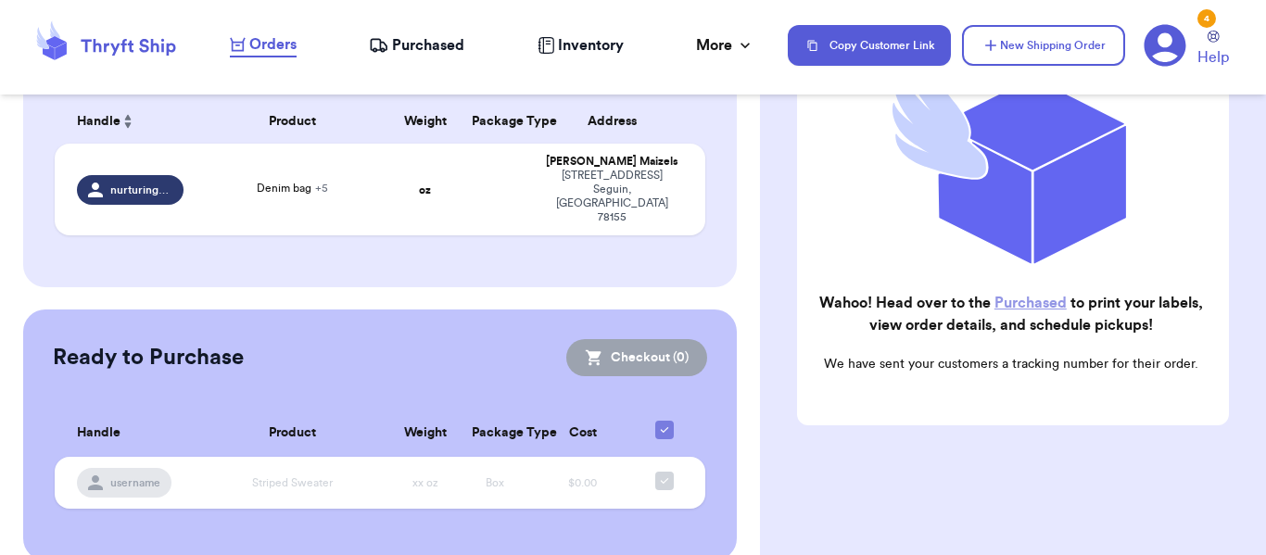
click at [405, 43] on span "Purchased" at bounding box center [428, 45] width 72 height 22
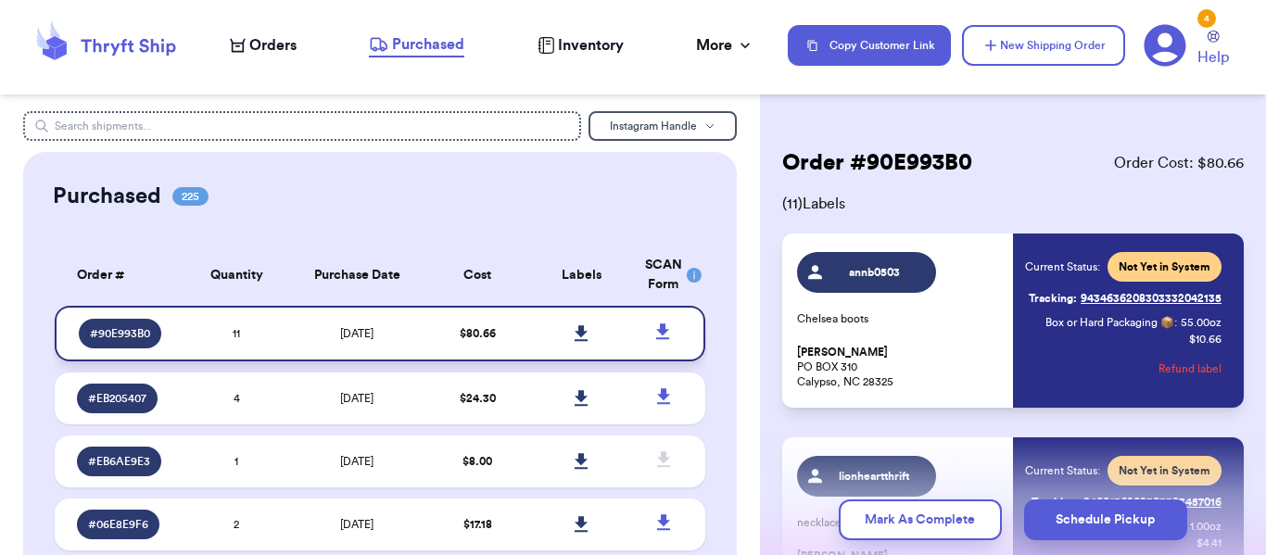
click at [581, 338] on icon at bounding box center [582, 333] width 14 height 17
